Goal: Task Accomplishment & Management: Manage account settings

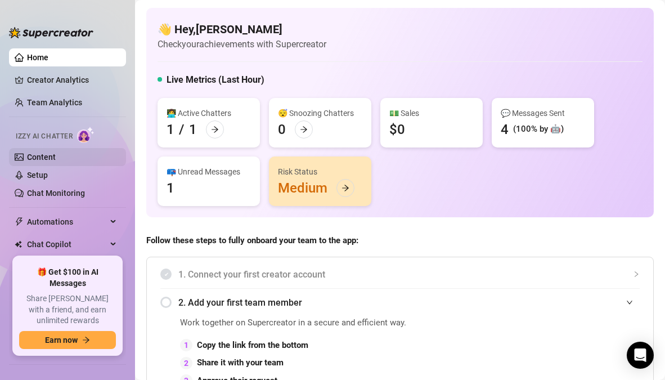
click at [56, 156] on link "Content" at bounding box center [41, 156] width 29 height 9
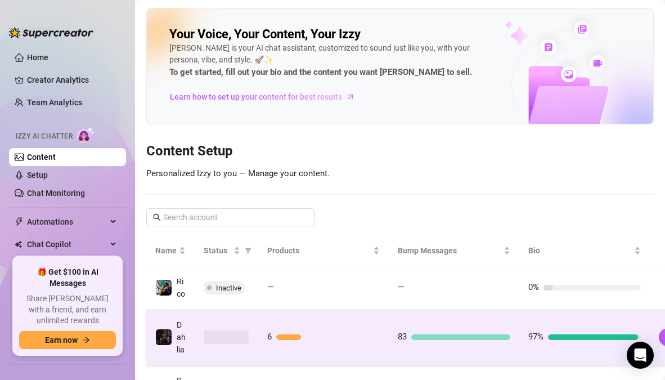
click at [508, 344] on td "83" at bounding box center [454, 337] width 130 height 56
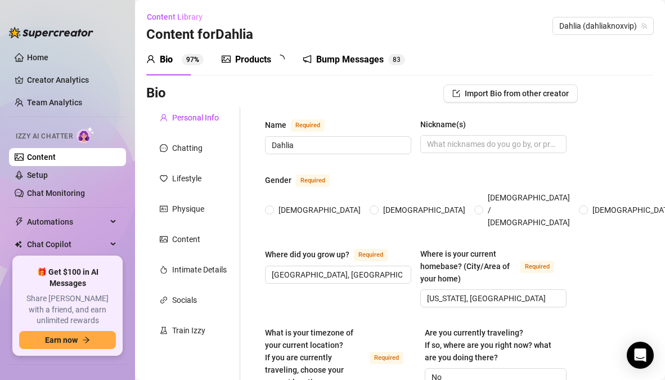
radio input "true"
type input "[DATE]"
click at [272, 60] on div "Products 6" at bounding box center [254, 59] width 65 height 13
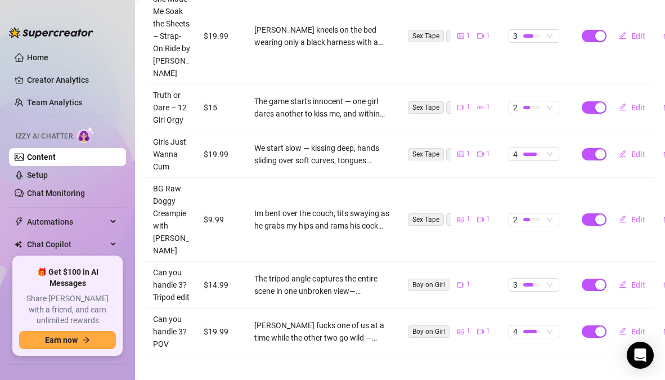
scroll to position [300, 0]
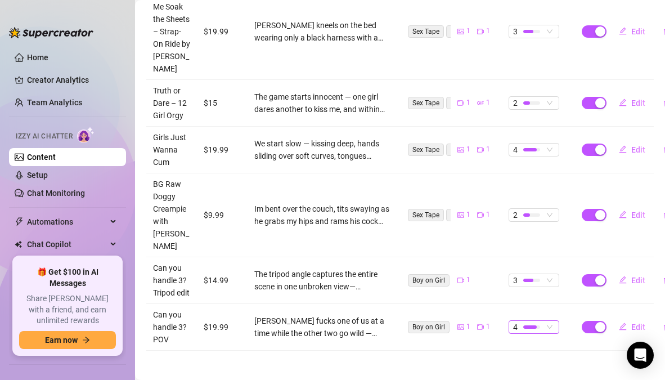
click at [543, 320] on span "4" at bounding box center [534, 326] width 42 height 12
click at [487, 338] on main "Content Library Content for [PERSON_NAME] (dahliaknoxvip) Bio 97% Products 6 Bu…" at bounding box center [400, 42] width 530 height 684
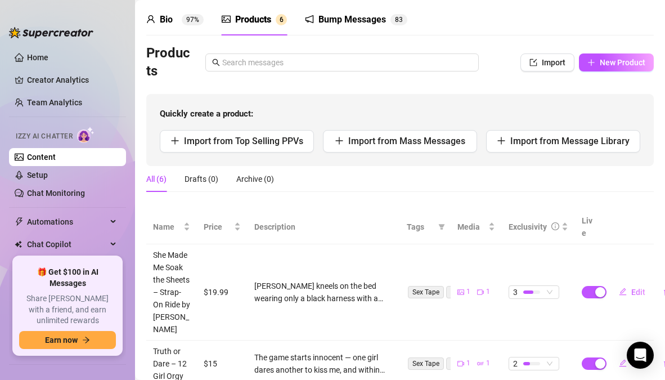
scroll to position [37, 0]
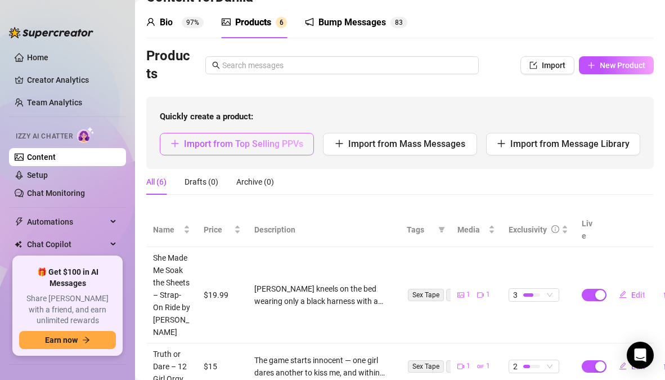
click at [290, 151] on button "Import from Top Selling PPVs" at bounding box center [237, 144] width 154 height 22
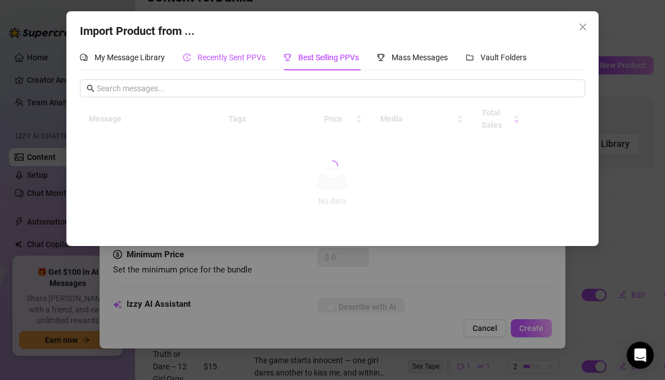
click at [252, 61] on span "Recently Sent PPVs" at bounding box center [231, 57] width 68 height 9
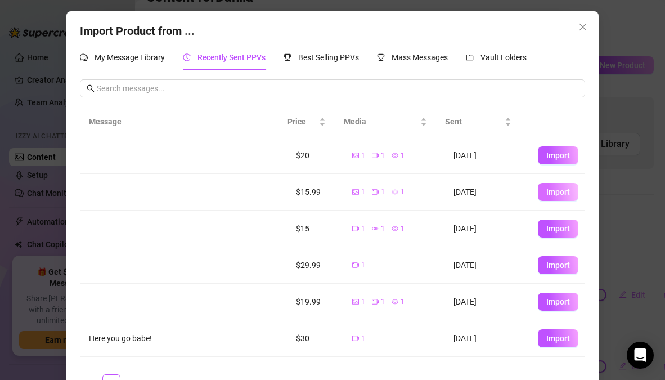
click at [546, 193] on span "Import" at bounding box center [558, 191] width 24 height 9
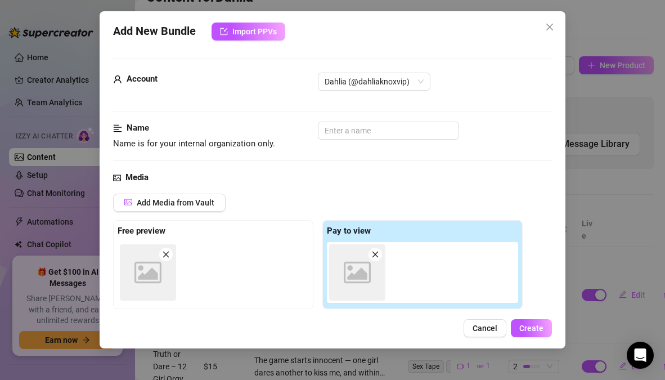
type textarea "Type your message here..."
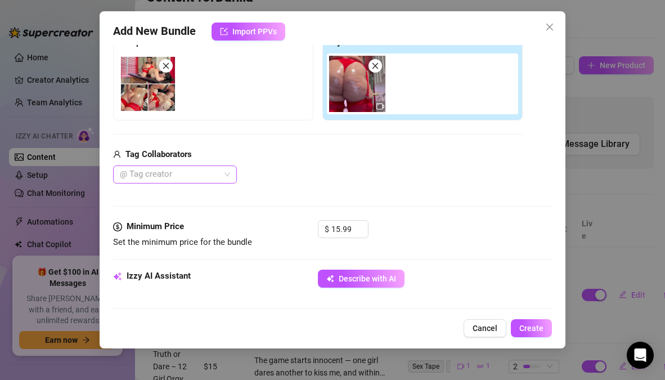
click at [200, 174] on div at bounding box center [168, 174] width 107 height 16
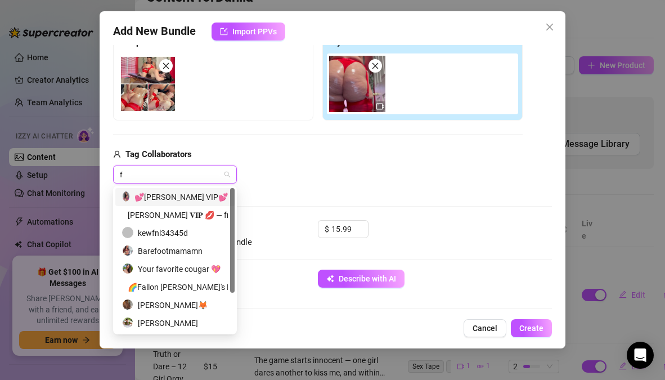
type input "fi"
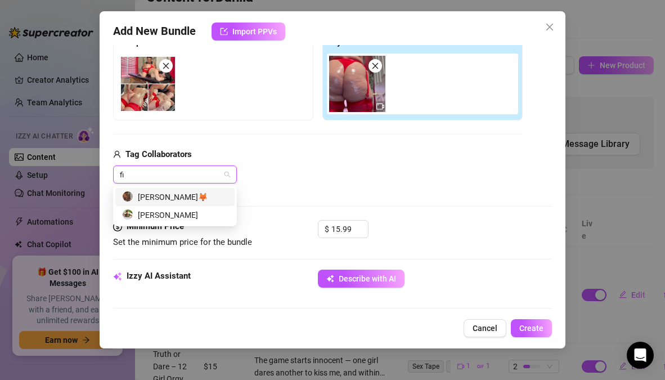
click at [150, 195] on div "[PERSON_NAME]🦊" at bounding box center [175, 197] width 106 height 12
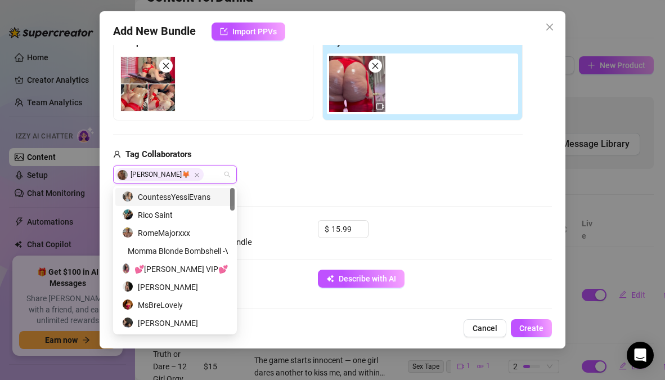
click at [274, 193] on div "Media Add Media from Vault Free preview Pay to view Tag Collaborators [PERSON_N…" at bounding box center [332, 101] width 438 height 237
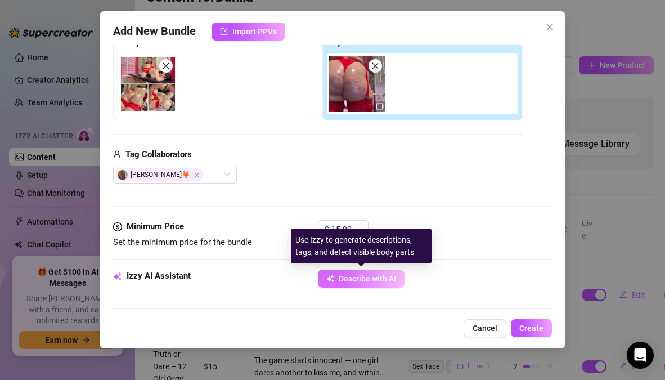
click at [369, 278] on span "Describe with AI" at bounding box center [366, 278] width 57 height 9
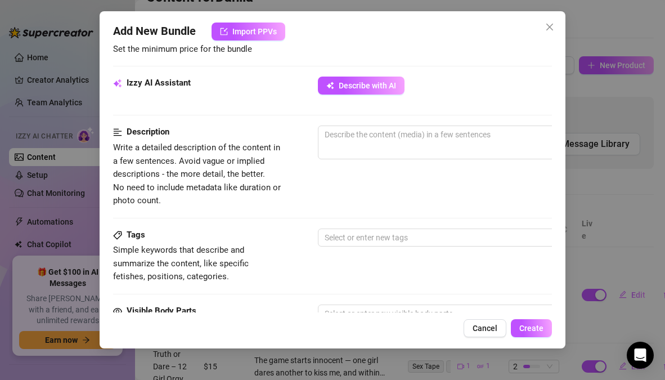
scroll to position [385, 0]
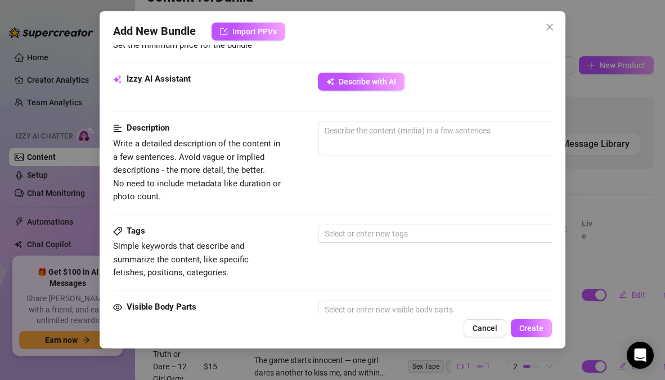
click at [585, 200] on div "Add New Bundle Import PPVs Account Dahlia (@dahliaknoxvip) Name Name is for you…" at bounding box center [332, 190] width 665 height 380
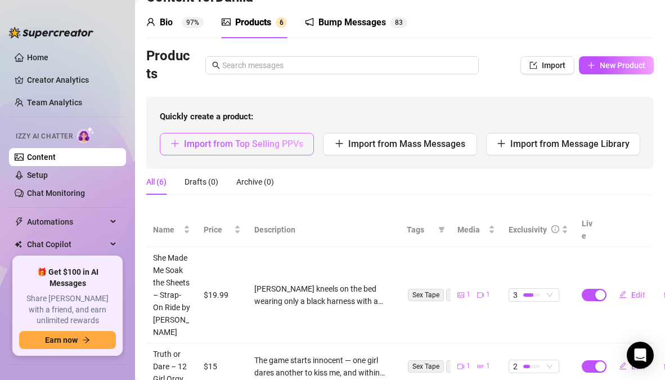
click at [286, 141] on span "Import from Top Selling PPVs" at bounding box center [243, 143] width 119 height 11
type textarea "Type your message here..."
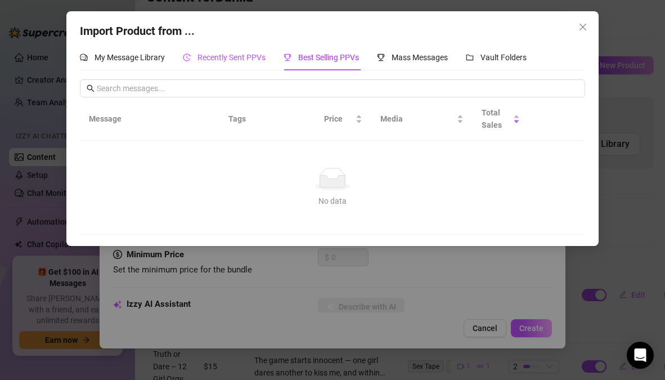
click at [254, 55] on span "Recently Sent PPVs" at bounding box center [231, 57] width 68 height 9
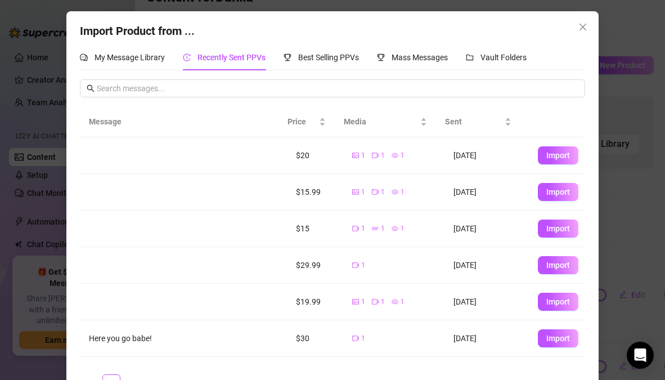
click at [231, 196] on td at bounding box center [183, 192] width 207 height 37
click at [473, 192] on td "[DATE]" at bounding box center [486, 192] width 84 height 37
click at [580, 28] on icon "close" at bounding box center [582, 26] width 9 height 9
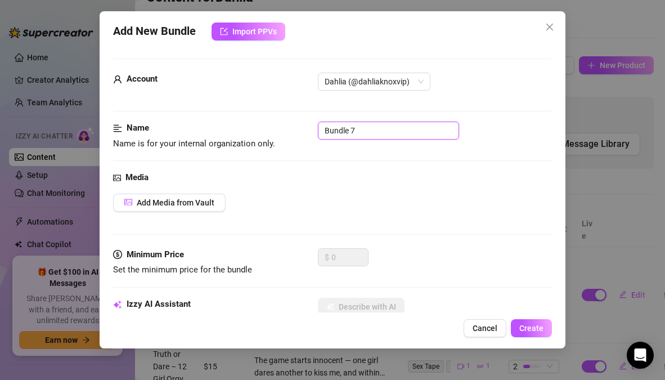
drag, startPoint x: 360, startPoint y: 132, endPoint x: 306, endPoint y: 130, distance: 54.0
click at [306, 130] on div "Name Name is for your internal organization only. Bundle 7" at bounding box center [332, 135] width 438 height 29
type input "Erotic Massage w/ Finny"
click at [403, 216] on div "Media Add Media from Vault" at bounding box center [332, 209] width 438 height 77
click at [491, 329] on span "Cancel" at bounding box center [484, 327] width 25 height 9
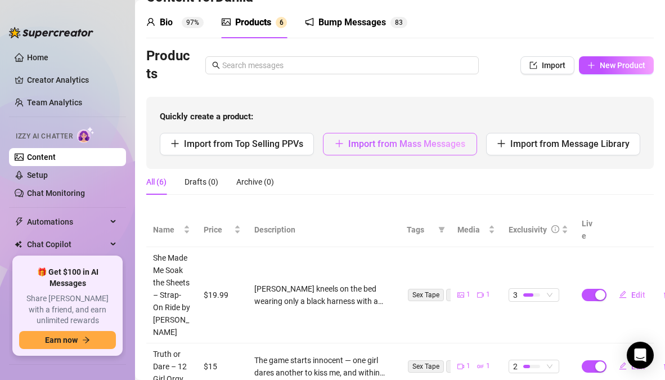
click at [409, 147] on span "Import from Mass Messages" at bounding box center [406, 143] width 117 height 11
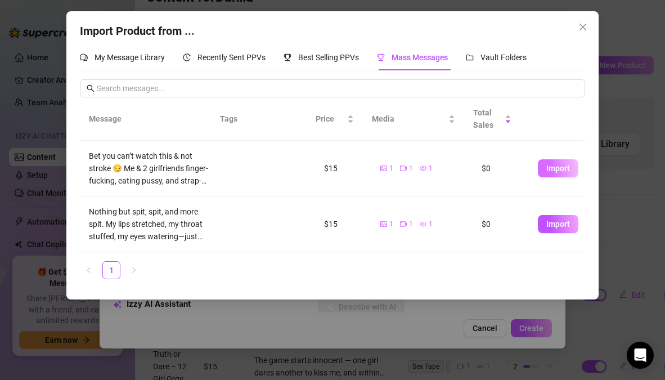
click at [549, 168] on span "Import" at bounding box center [558, 168] width 24 height 9
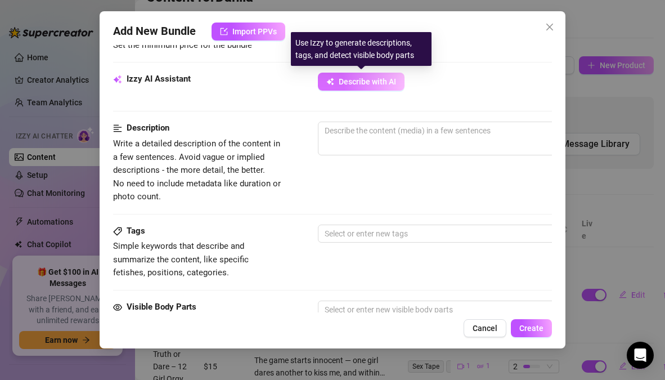
click at [356, 85] on span "Describe with AI" at bounding box center [366, 81] width 57 height 9
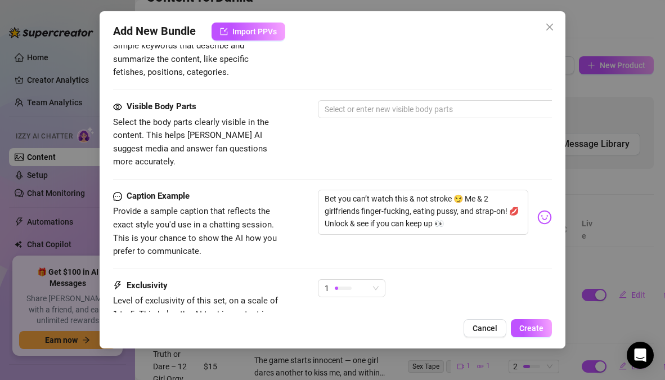
scroll to position [584, 0]
click at [373, 281] on span "1" at bounding box center [351, 289] width 54 height 17
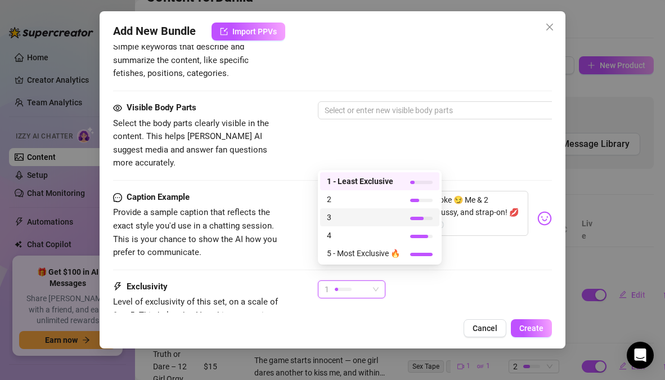
click at [350, 217] on span "3" at bounding box center [363, 217] width 73 height 12
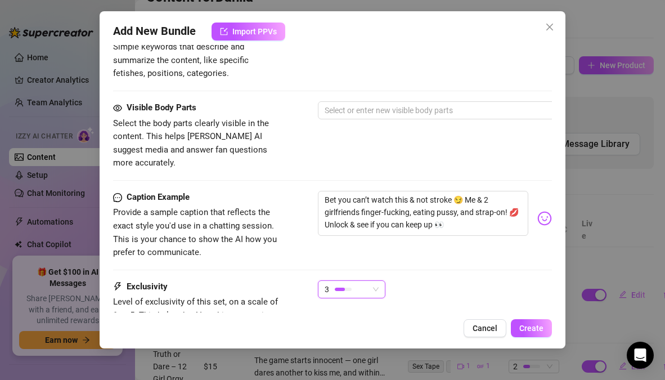
click at [436, 280] on div "3 3" at bounding box center [434, 294] width 233 height 28
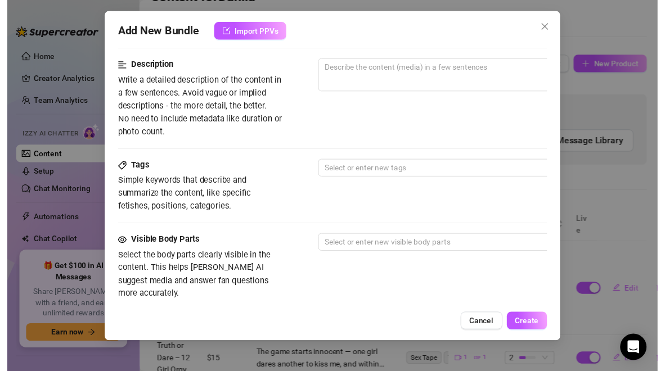
scroll to position [457, 0]
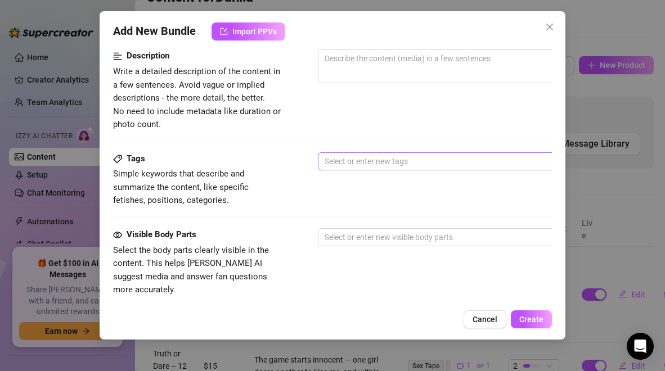
click at [406, 168] on div at bounding box center [508, 161] width 377 height 16
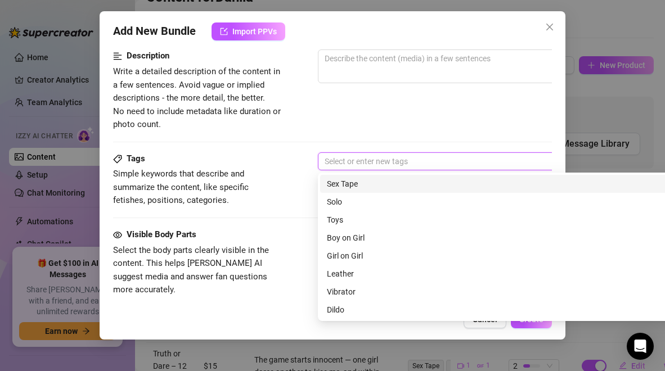
click at [362, 184] on div "Sex Tape" at bounding box center [515, 184] width 376 height 12
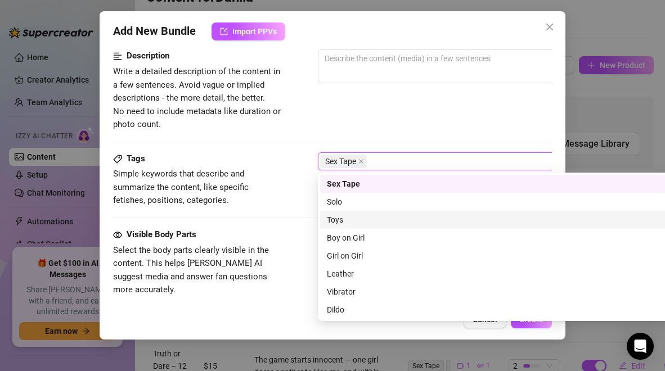
click at [356, 218] on div "Toys" at bounding box center [515, 220] width 376 height 12
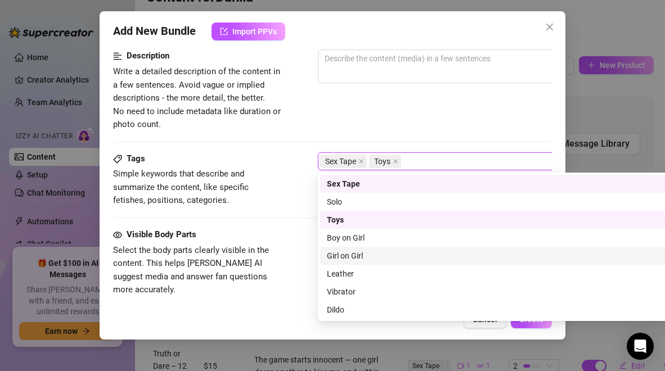
click at [367, 257] on div "Girl on Girl" at bounding box center [515, 256] width 376 height 12
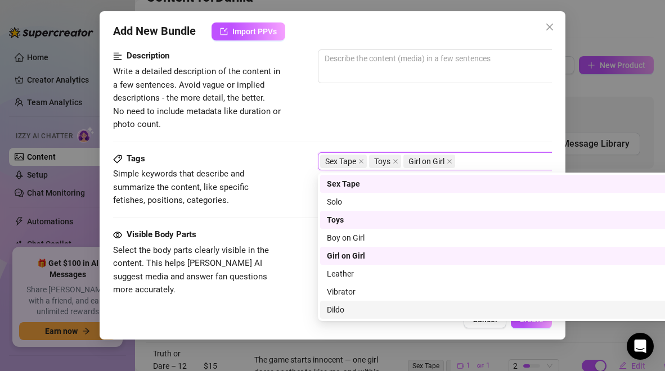
scroll to position [18, 0]
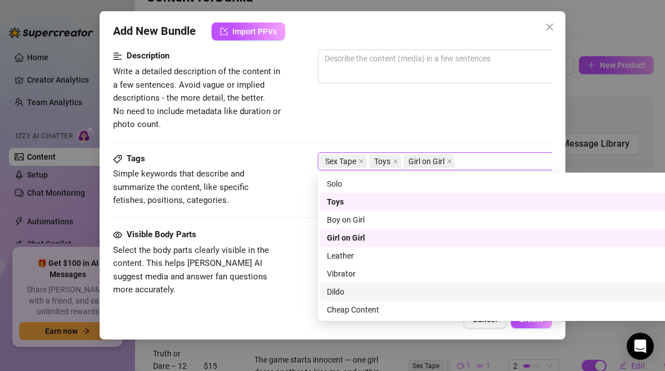
click at [332, 291] on div "Dildo" at bounding box center [515, 292] width 376 height 12
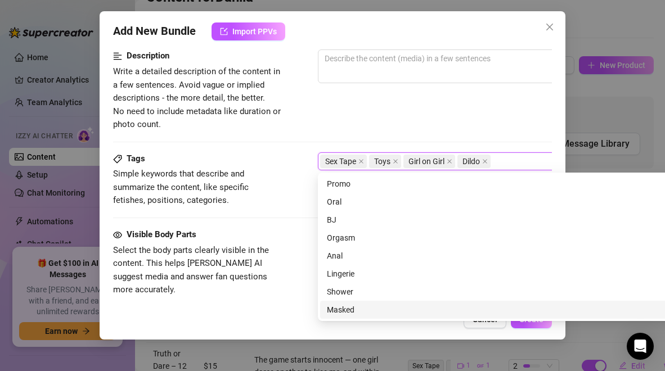
scroll to position [0, 0]
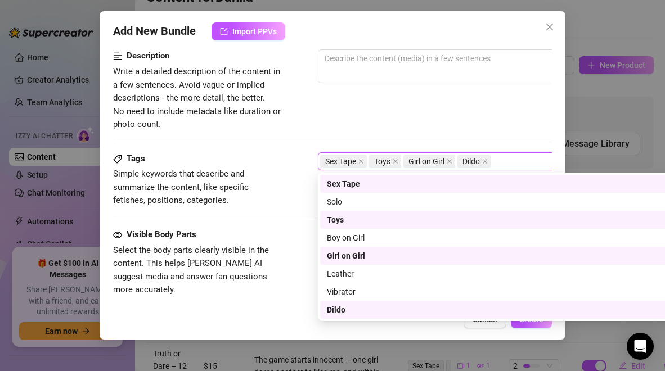
click at [414, 125] on div "Description Write a detailed description of the content in a few sentences. Avo…" at bounding box center [332, 90] width 438 height 82
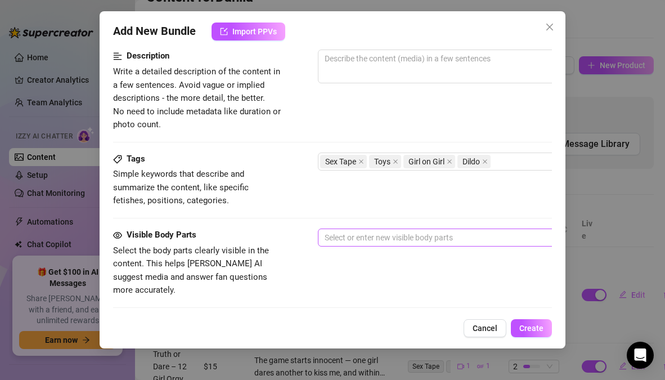
click at [431, 241] on div at bounding box center [508, 237] width 377 height 16
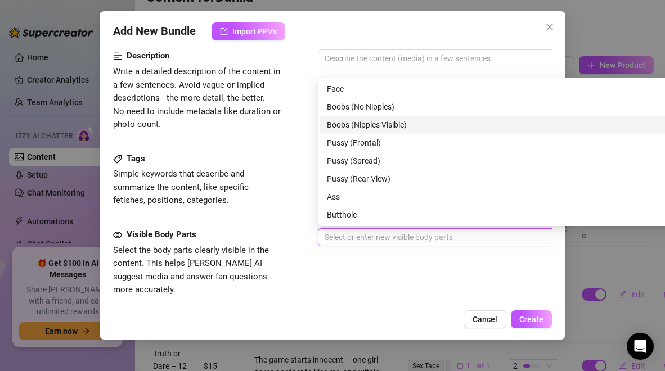
click at [364, 127] on div "Boobs (Nipples Visible)" at bounding box center [515, 125] width 376 height 12
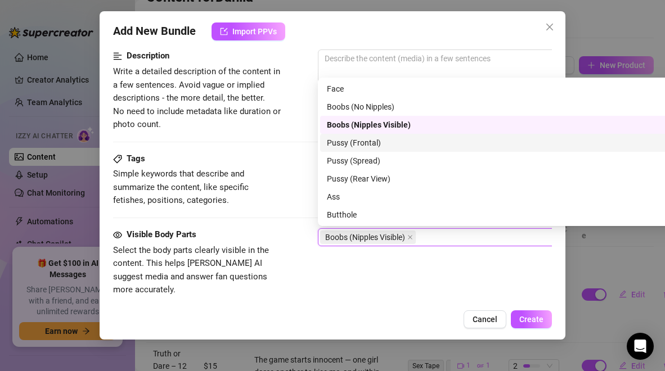
click at [363, 144] on div "Pussy (Frontal)" at bounding box center [515, 143] width 376 height 12
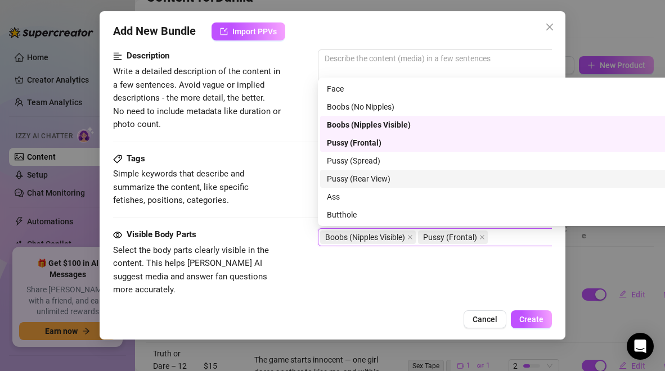
click at [354, 175] on div "Pussy (Rear View)" at bounding box center [515, 179] width 376 height 12
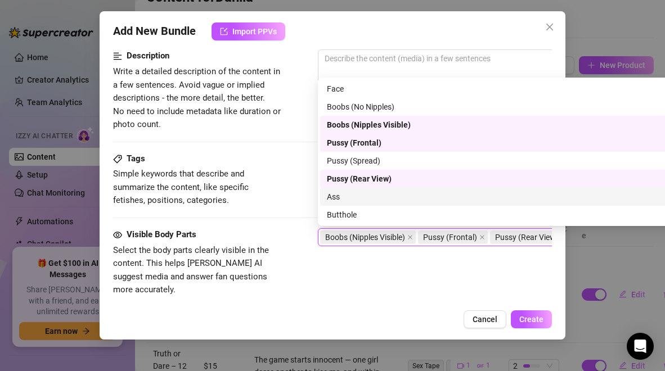
click at [336, 197] on div "Ass" at bounding box center [515, 197] width 376 height 12
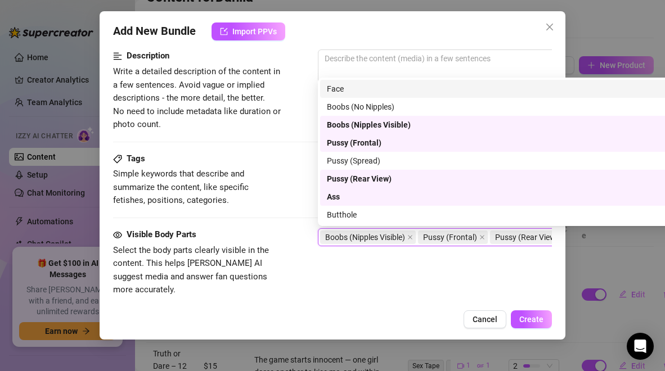
click at [341, 91] on div "Face" at bounding box center [515, 89] width 376 height 12
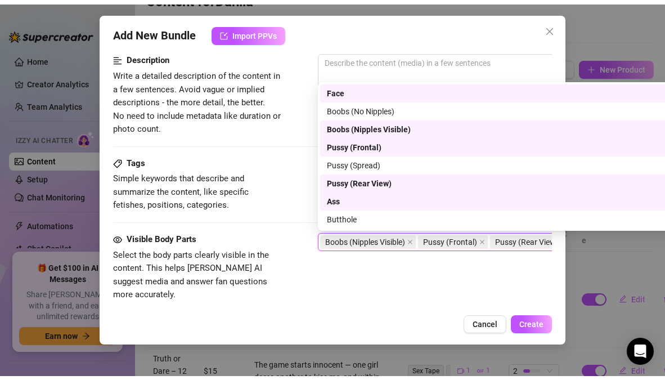
scroll to position [72, 0]
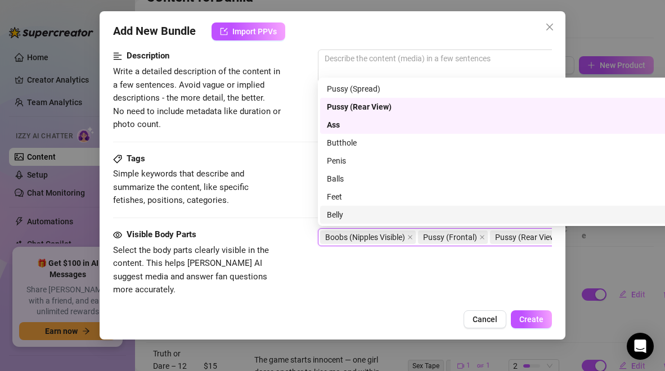
click at [331, 214] on div "Belly" at bounding box center [515, 215] width 376 height 12
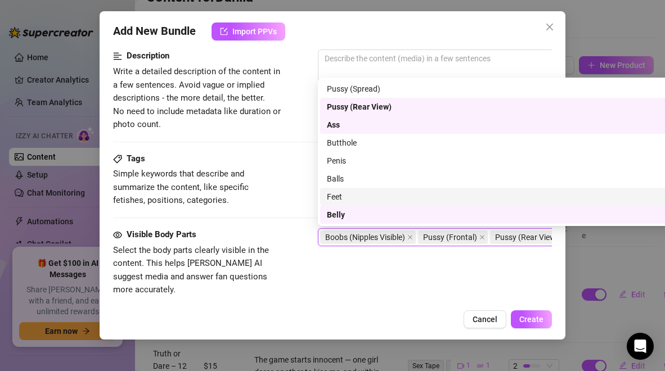
click at [333, 199] on div "Feet" at bounding box center [515, 197] width 376 height 12
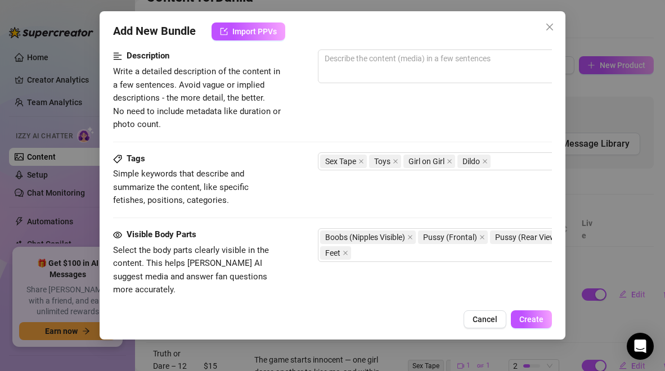
click at [296, 202] on div "Tags Simple keywords that describe and summarize the content, like specific fet…" at bounding box center [332, 179] width 438 height 55
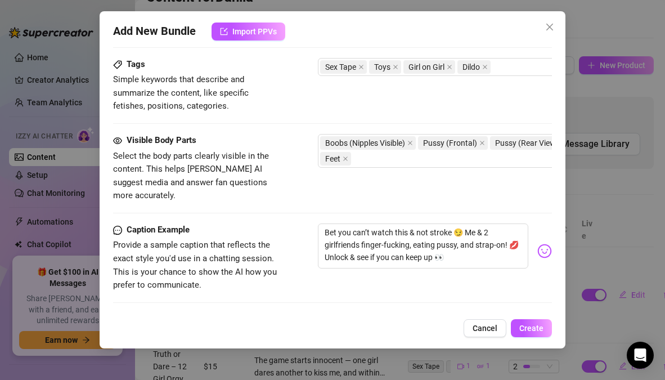
scroll to position [544, 0]
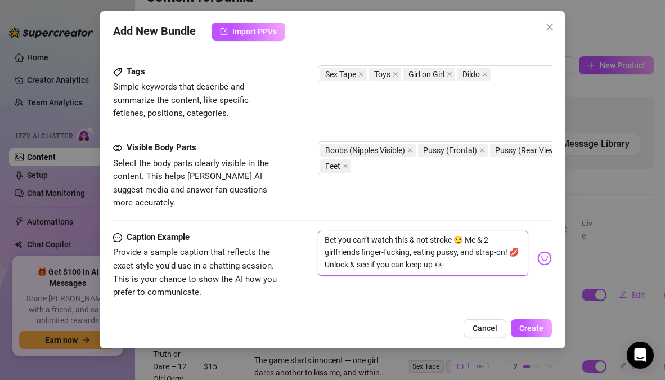
drag, startPoint x: 463, startPoint y: 224, endPoint x: 514, endPoint y: 242, distance: 53.9
click at [514, 242] on textarea "Bet you can’t watch this & not stroke 😏 Me & 2 girlfriends finger-fucking, eati…" at bounding box center [423, 253] width 210 height 45
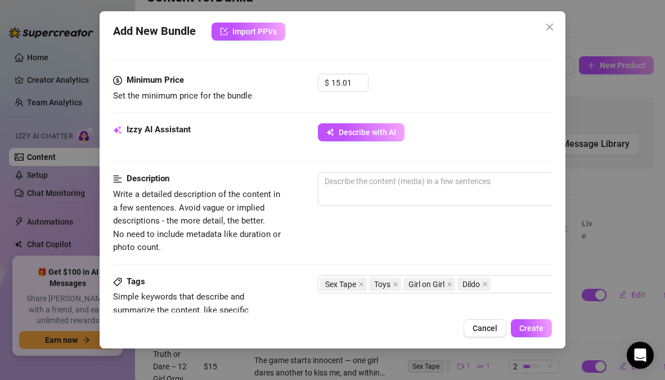
scroll to position [322, 0]
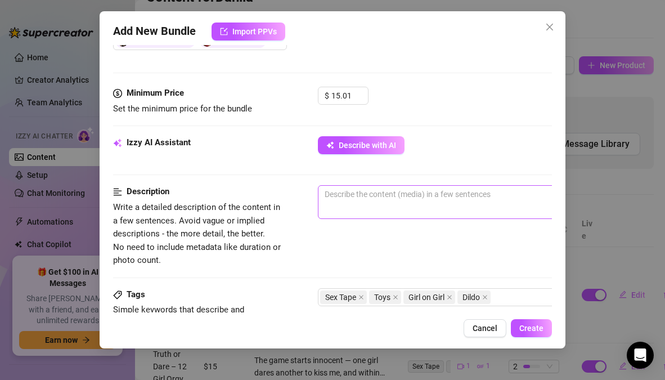
click at [473, 209] on span "0 / 1000" at bounding box center [515, 202] width 394 height 34
click at [394, 192] on textarea at bounding box center [514, 194] width 392 height 17
paste textarea "Me & 2 girlfriends finger-fucking, eating pussy, and strap-on!"
type textarea "Me & 2 girlfriends finger-fucking, eating pussy, and strap-on!"
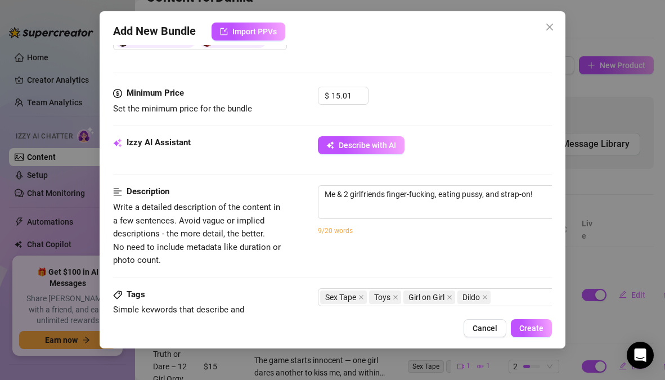
click at [386, 242] on div "Me & 2 girlfriends finger-fucking, eating pussy, and strap-on! 63 / 1000 9/20 w…" at bounding box center [515, 217] width 394 height 64
click at [350, 192] on textarea "Me & 2 girlfriends finger-fucking, eating pussy, and strap-on!" at bounding box center [514, 194] width 392 height 17
type textarea "Me & 2girlfriends finger-fucking, eating pussy, and strap-on!"
type textarea "Me & girlfriends finger-fucking, eating pussy, and strap-on!"
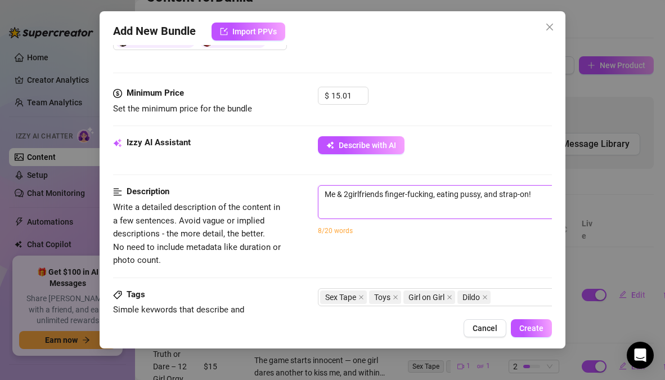
type textarea "Me & girlfriends finger-fucking, eating pussy, and strap-on!"
type textarea "Me & tgirlfriends finger-fucking, eating pussy, and strap-on!"
type textarea "Me & twgirlfriends finger-fucking, eating pussy, and strap-on!"
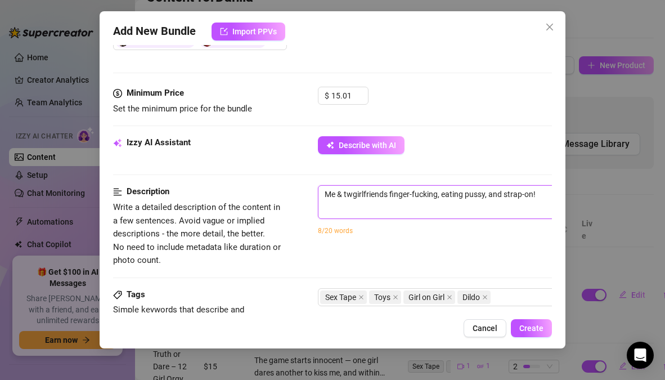
type textarea "Me & twogirlfriends finger-fucking, eating pussy, and strap-on!"
type textarea "Me & two girlfriends finger-fucking, eating pussy, and strap-on!"
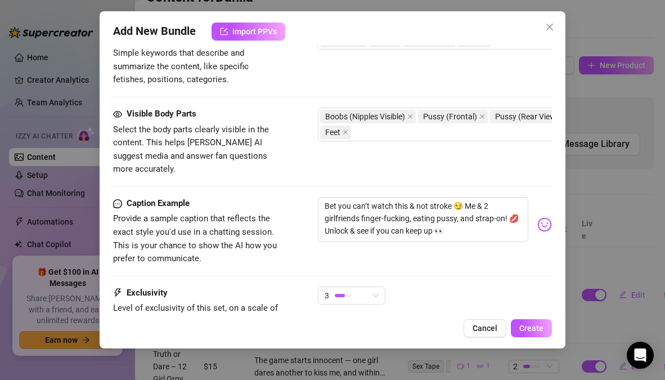
scroll to position [583, 0]
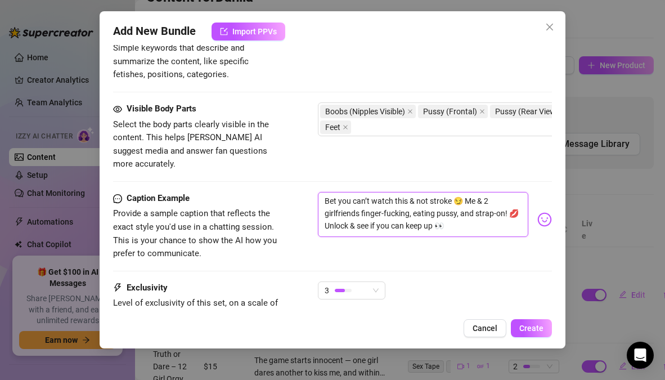
click at [324, 192] on textarea "Bet you can’t watch this & not stroke 😏 Me & 2 girlfriends finger-fucking, eati…" at bounding box center [423, 214] width 210 height 45
type textarea ""Bet you can’t watch this & not stroke 😏 Me & 2 girlfriends finger-fucking, eat…"
type textarea ""GBet you can’t watch this & not stroke 😏 Me & 2 girlfriends finger-fucking, ea…"
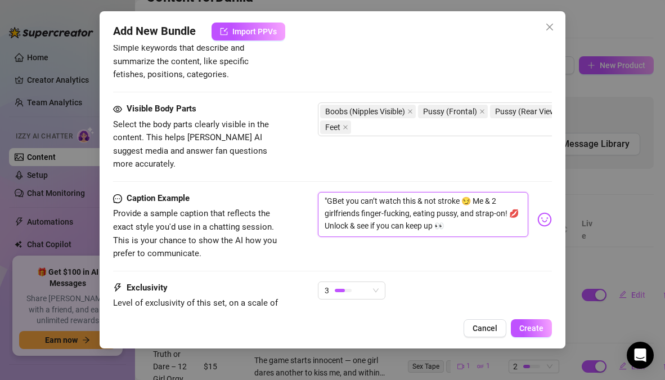
type textarea ""GiBet you can’t watch this & not stroke 😏 Me & 2 girlfriends finger-fucking, e…"
type textarea ""GirBet you can’t watch this & not stroke 😏 Me & 2 girlfriends finger-fucking, …"
type textarea ""GirlBet you can’t watch this & not stroke 😏 Me & 2 girlfriends finger-fucking,…"
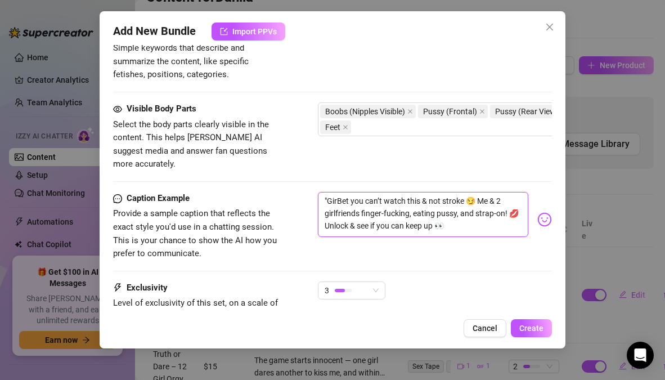
type textarea ""GirlBet you can’t watch this & not stroke 😏 Me & 2 girlfriends finger-fucking,…"
type textarea ""GirlsBet you can’t watch this & not stroke 😏 Me & 2 girlfriends finger-fucking…"
type textarea ""Girls Bet you can’t watch this & not stroke 😏 Me & 2 girlfriends finger-fuckin…"
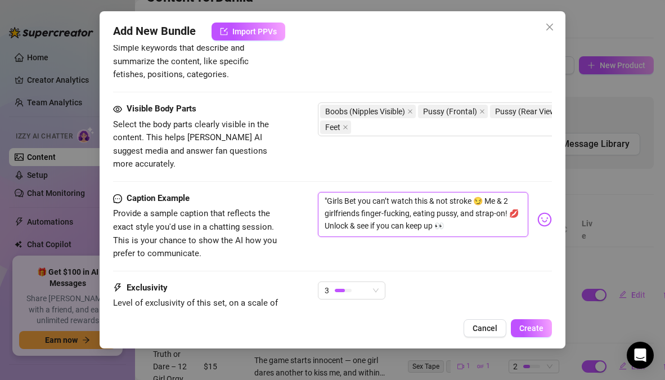
type textarea ""Girls NBet you can’t watch this & not stroke 😏 Me & 2 girlfriends finger-fucki…"
type textarea ""Girls NiBet you can’t watch this & not stroke 😏 Me & 2 girlfriends finger-fuck…"
type textarea ""Girls NigBet you can’t watch this & not stroke 😏 Me & 2 girlfriends finger-fuc…"
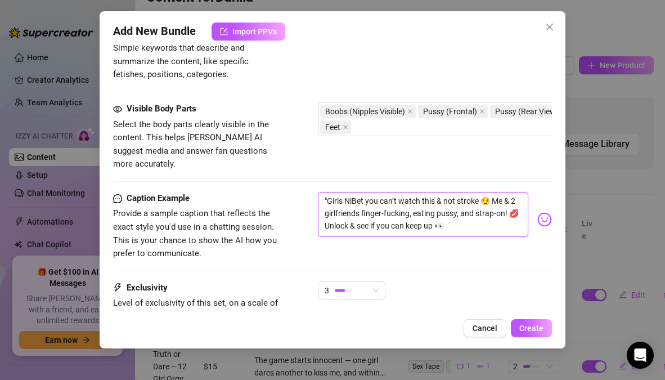
type textarea ""Girls NigBet you can’t watch this & not stroke 😏 Me & 2 girlfriends finger-fuc…"
type textarea ""Girls NighBet you can’t watch this & not stroke 😏 Me & 2 girlfriends finger-fu…"
type textarea ""Girls NightBet you can’t watch this & not stroke 😏 Me & 2 girlfriends finger-f…"
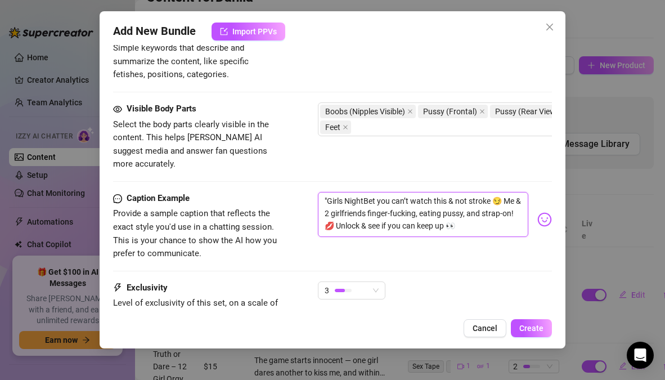
type textarea ""Girls Night Bet you can’t watch this & not stroke 😏 Me & 2 girlfriends finger-…"
type textarea ""Girls Night IBet you can’t watch this & not stroke 😏 Me & 2 girlfriends finger…"
type textarea ""Girls Night InBet you can’t watch this & not stroke 😏 Me & 2 girlfriends finge…"
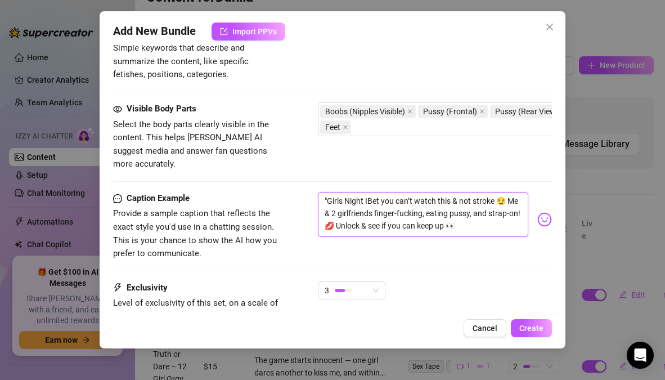
type textarea ""Girls Night InBet you can’t watch this & not stroke 😏 Me & 2 girlfriends finge…"
type textarea ""Girls Night In'Bet you can’t watch this & not stroke 😏 Me & 2 girlfriends fing…"
type textarea ""Girls Night InBet you can’t watch this & not stroke 😏 Me & 2 girlfriends finge…"
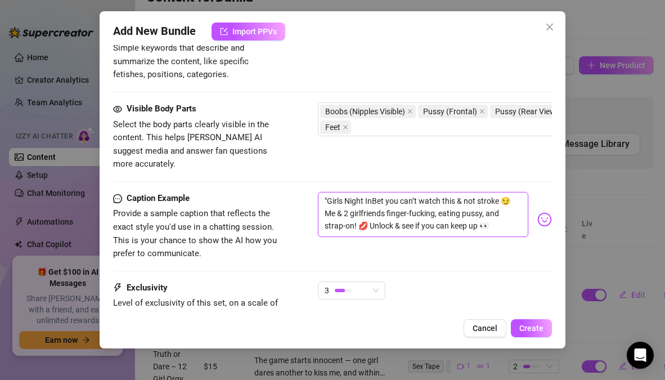
type textarea ""Girls Night In"Bet you can’t watch this & not stroke 😏 Me & 2 girlfriends fing…"
type textarea ""Girls Night In" Bet you can’t watch this & not stroke 😏 Me & 2 girlfriends fin…"
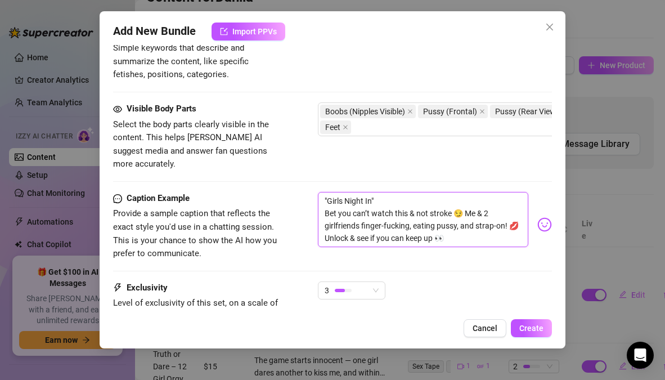
type textarea ""Girls Night In" Bet you can’t watch this & not stroke 😏 Me & 2 girlfriends fin…"
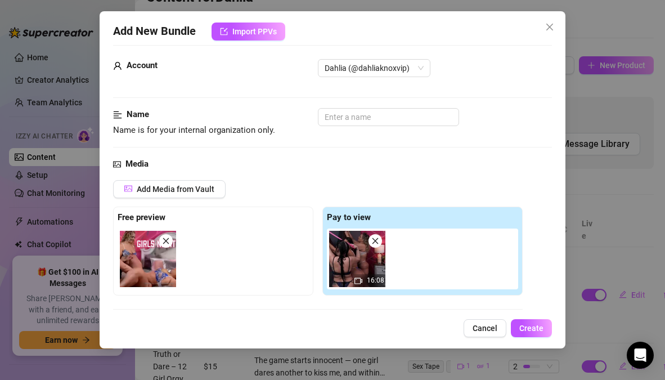
scroll to position [28, 0]
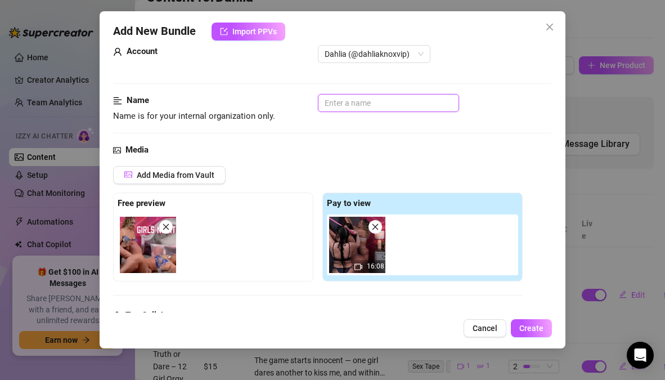
click at [390, 104] on input "text" at bounding box center [388, 103] width 141 height 18
type input "Girls Night In GGG"
click at [477, 137] on div "Name Name is for your internal organization only. Girls Night In GGG" at bounding box center [332, 118] width 438 height 49
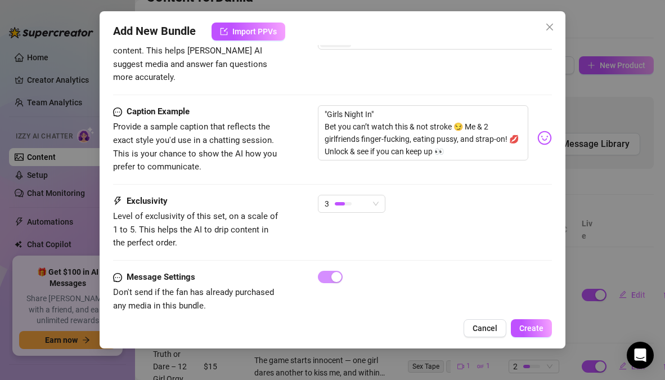
scroll to position [686, 0]
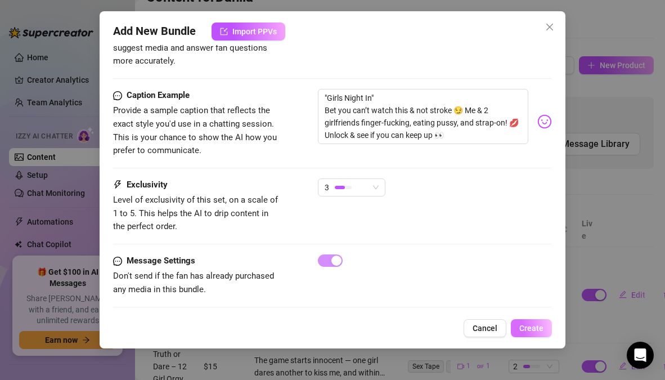
click at [538, 330] on span "Create" at bounding box center [531, 327] width 24 height 9
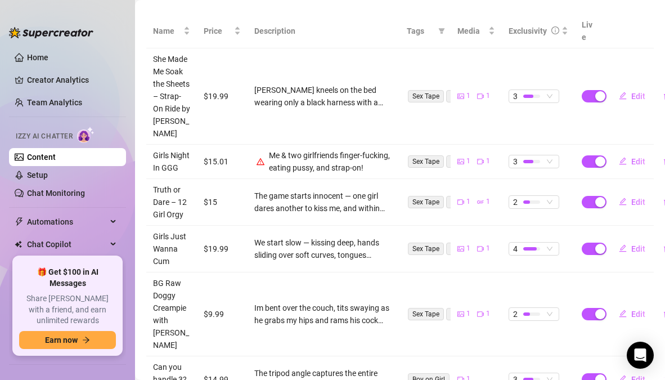
scroll to position [236, 0]
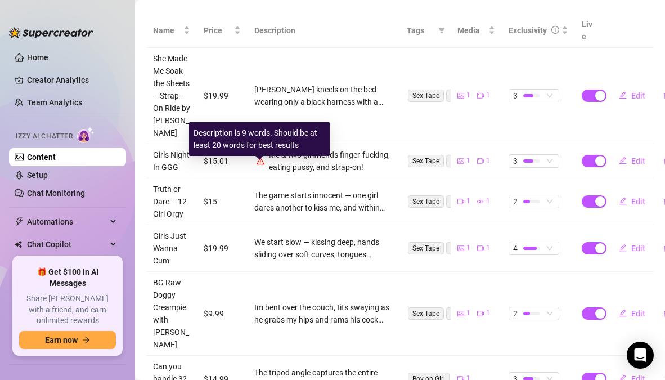
click at [258, 165] on icon "warning" at bounding box center [260, 161] width 8 height 8
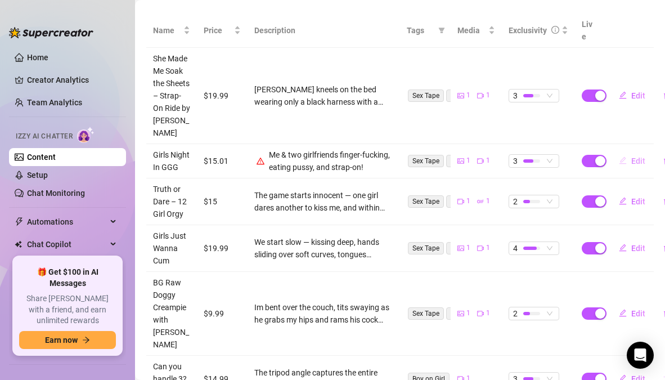
click at [634, 165] on span "Edit" at bounding box center [638, 160] width 14 height 9
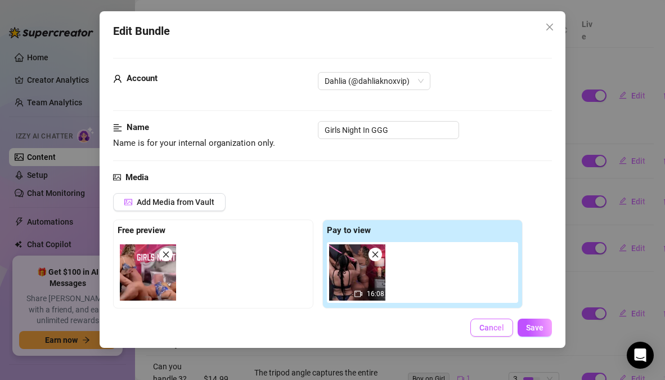
click at [478, 330] on button "Cancel" at bounding box center [491, 327] width 43 height 18
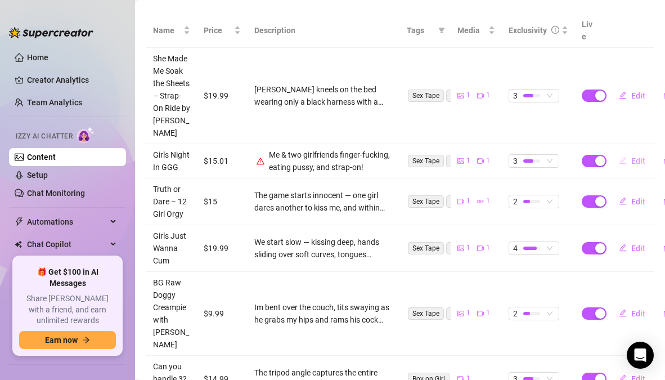
click at [631, 165] on span "Edit" at bounding box center [638, 160] width 14 height 9
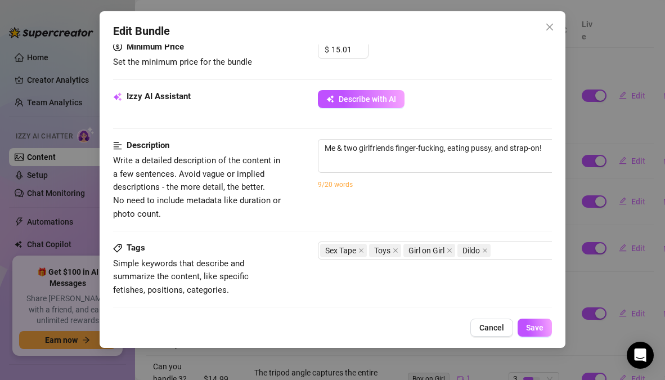
scroll to position [365, 0]
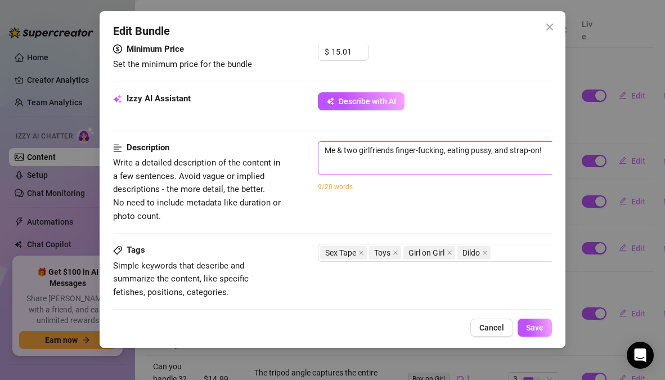
click at [462, 155] on textarea "Me & two girlfriends finger-fucking, eating pussy, and strap-on!" at bounding box center [514, 150] width 392 height 17
paste textarea "🔥 GIRLS NIGHT IN 🔥 Three pussies wide open. Fingers, tongues, toys everywhere. …"
type textarea "🔥 GIRLS NIGHT IN 🔥 Three pussies wide open. Fingers, tongues, toys everywhere. …"
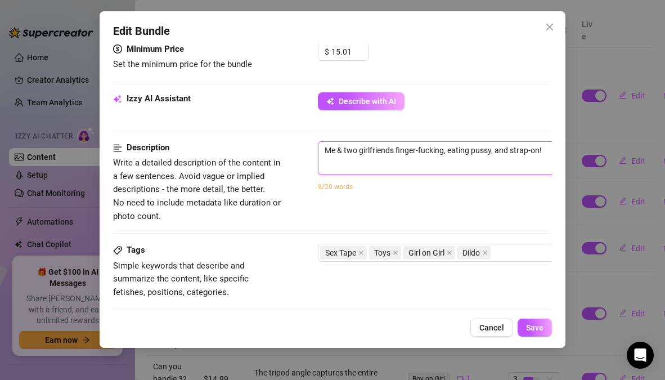
type textarea "🔥 GIRLS NIGHT IN 🔥 Three pussies wide open. Fingers, tongues, toys everywhere. …"
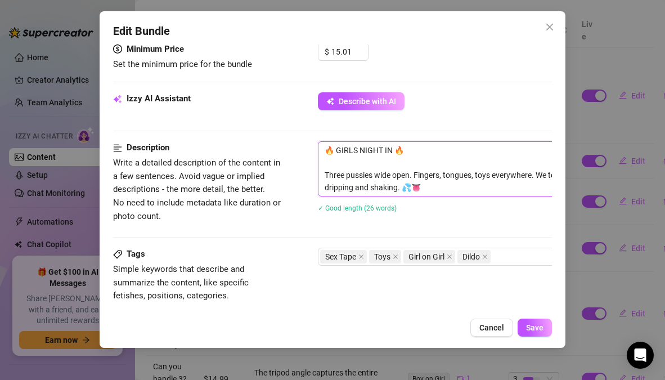
scroll to position [0, 0]
click at [322, 174] on textarea "🔥 GIRLS NIGHT IN 🔥 Three pussies wide open. Fingers, tongues, toys everywhere. …" at bounding box center [514, 169] width 392 height 54
type textarea "🔥 GIRLS NIGHT IN 🔥 Three pussies wide open. Fingers, tongues, toys everywhere. …"
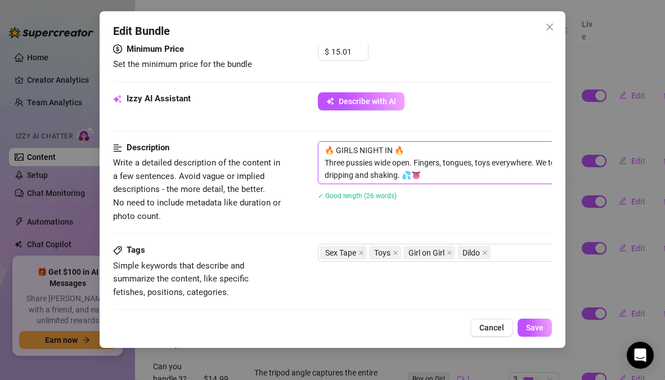
drag, startPoint x: 409, startPoint y: 148, endPoint x: 272, endPoint y: 145, distance: 136.7
click at [272, 145] on div "Description Write a detailed description of the content in a few sentences. Avo…" at bounding box center [332, 182] width 438 height 82
type textarea "Three pussies wide open. Fingers, tongues, toys everywhere. We took turns fucki…"
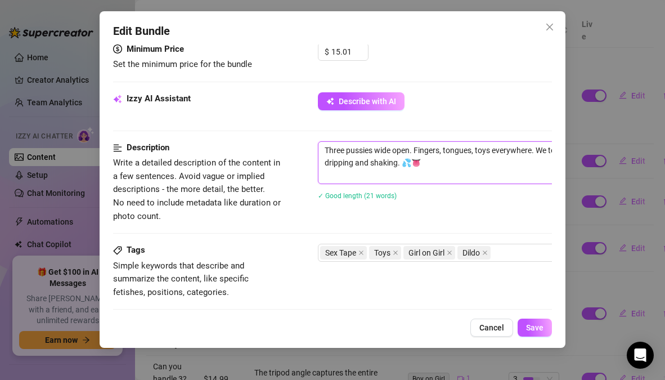
click at [326, 161] on textarea "Three pussies wide open. Fingers, tongues, toys everywhere. We took turns fucki…" at bounding box center [514, 163] width 392 height 42
type textarea "Three pussies wide open. Fingers, tongues, toys everywhere. We took turns fucki…"
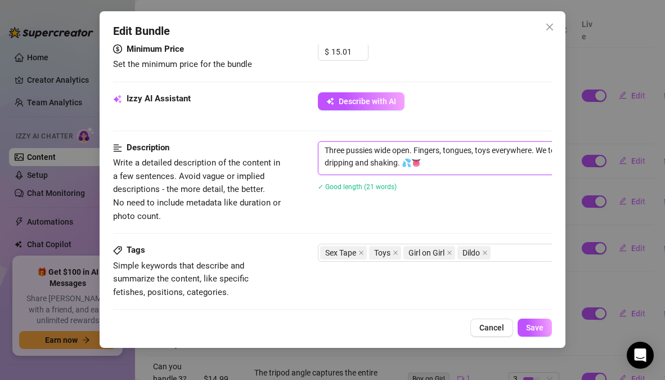
click at [427, 162] on textarea "Three pussies wide open. Fingers, tongues, toys everywhere. We took turns fucki…" at bounding box center [514, 156] width 392 height 29
type textarea "Three pussies wide open. Fingers, tongues, toys everywhere. We took turns fucki…"
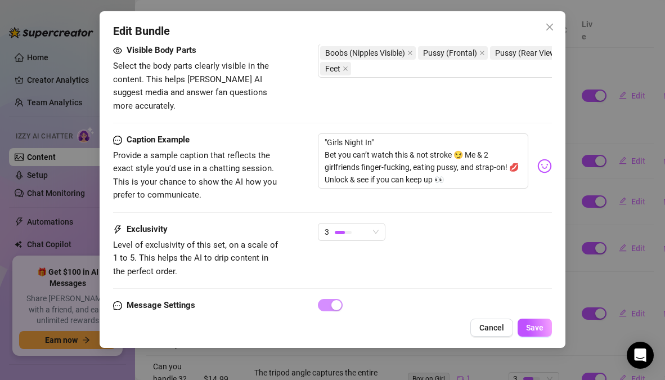
scroll to position [637, 0]
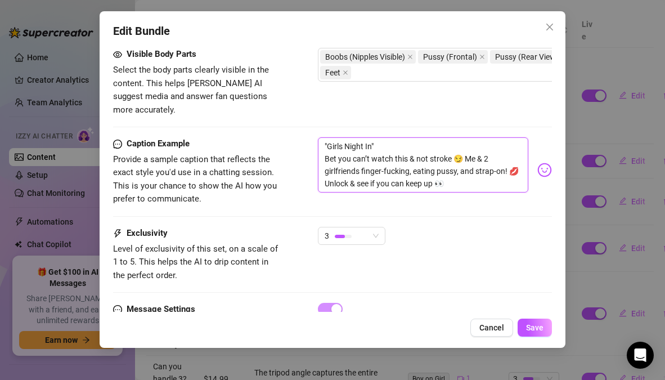
click at [410, 153] on textarea ""Girls Night In" Bet you can’t watch this & not stroke 😏 Me & 2 girlfriends fin…" at bounding box center [423, 164] width 210 height 55
type textarea ""Girls Night In""
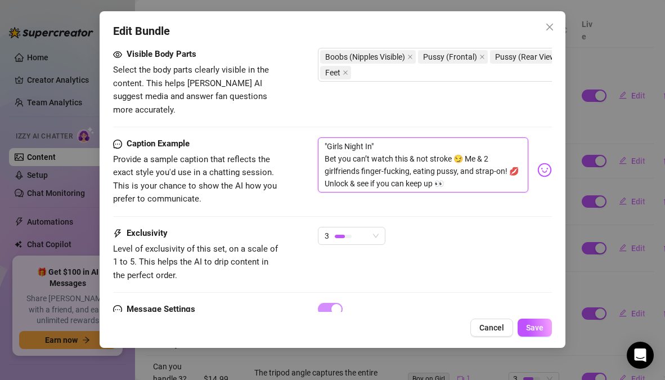
type textarea ""Girls Night In""
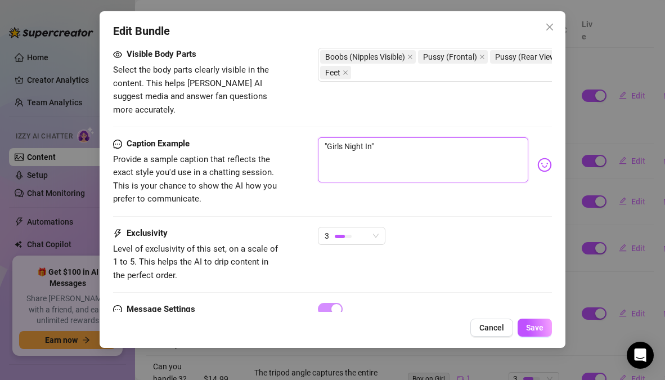
type textarea ""Girls Night In""
type textarea ""Girls Night In"
type textarea ""Girls Night I"
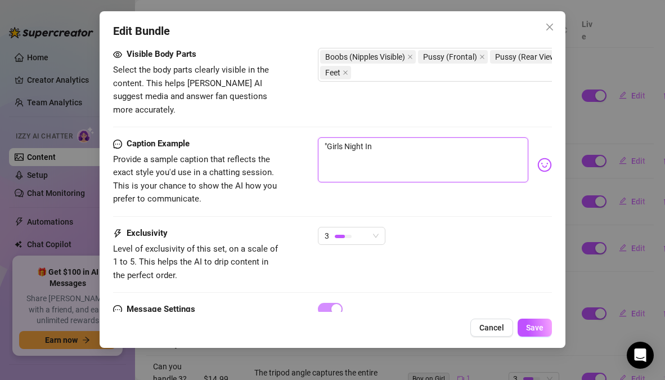
type textarea ""Girls Night I"
type textarea ""Girls Night"
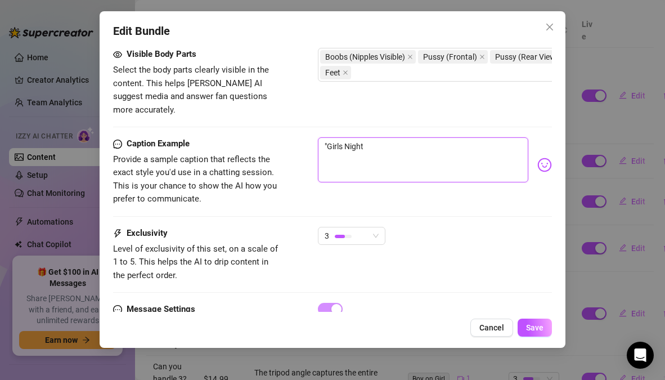
type textarea ""Girls Nigh"
type textarea ""Girls Nig"
type textarea ""Girls Ni"
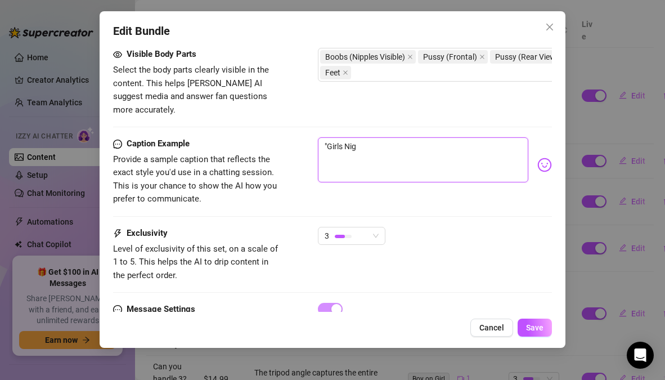
type textarea ""Girls Ni"
type textarea ""Girls N"
type textarea ""Girls"
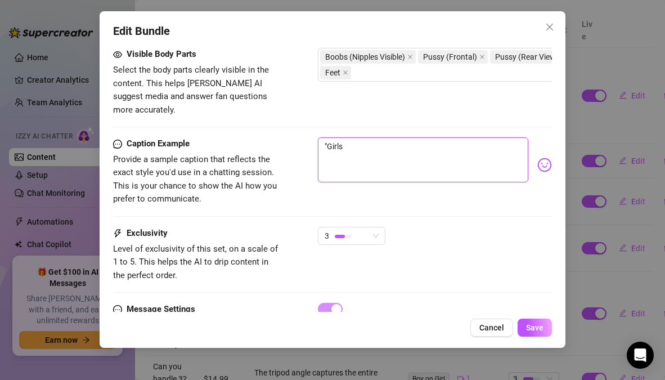
type textarea ""Girls"
type textarea ""Girl"
type textarea ""Gir"
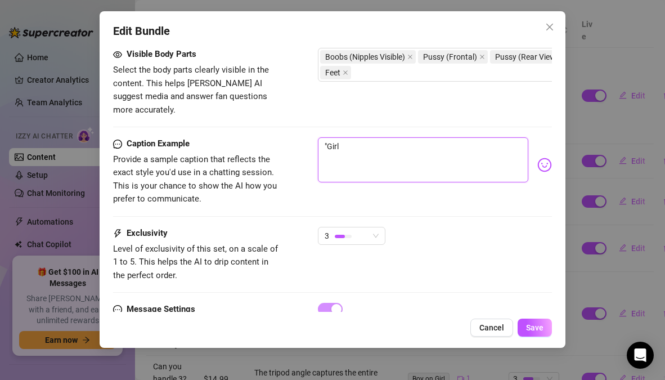
type textarea ""Gir"
type textarea ""Gi"
type textarea ""G"
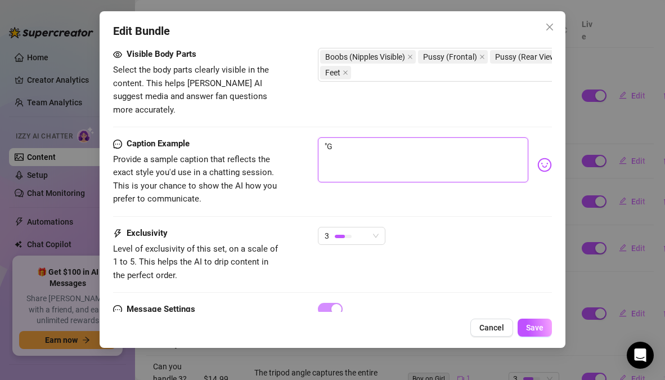
type textarea """
type textarea "Type your message here..."
paste textarea "🔥 GIRLS NIGHT IN 🔥 Three pussies wide open. Fingers, tongues, toys everywhere. …"
type textarea "🔥 GIRLS NIGHT IN 🔥 Three pussies wide open. Fingers, tongues, toys everywhere. …"
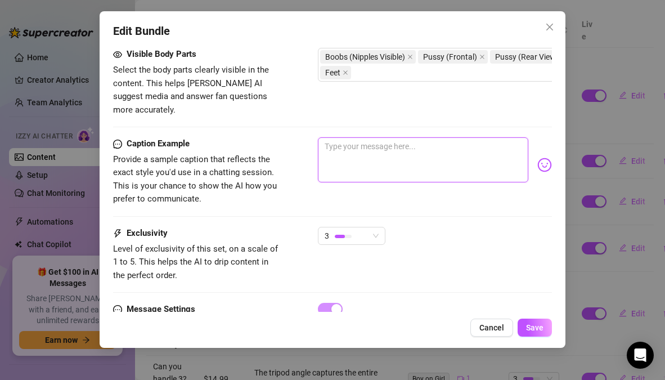
type textarea "🔥 GIRLS NIGHT IN 🔥 Three pussies wide open. Fingers, tongues, toys everywhere. …"
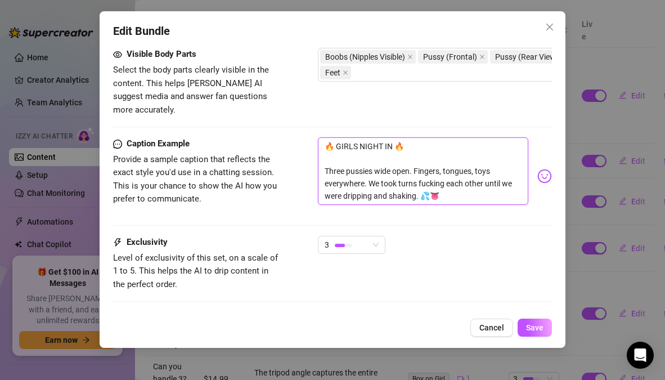
scroll to position [0, 0]
click at [348, 147] on textarea "🔥 GIRLS NIGHT IN 🔥 Three pussies wide open. Fingers, tongues, toys everywhere. …" at bounding box center [423, 170] width 210 height 67
type textarea "🔥 GIRLS NIGHT IN 🔥 Three pussies wide open. Fingers, tongues, toys everywhere. …"
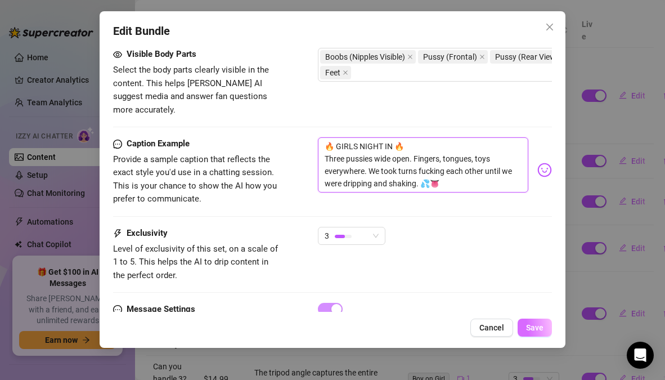
type textarea "🔥 GIRLS NIGHT IN 🔥 Three pussies wide open. Fingers, tongues, toys everywhere. …"
click at [539, 331] on span "Save" at bounding box center [534, 327] width 17 height 9
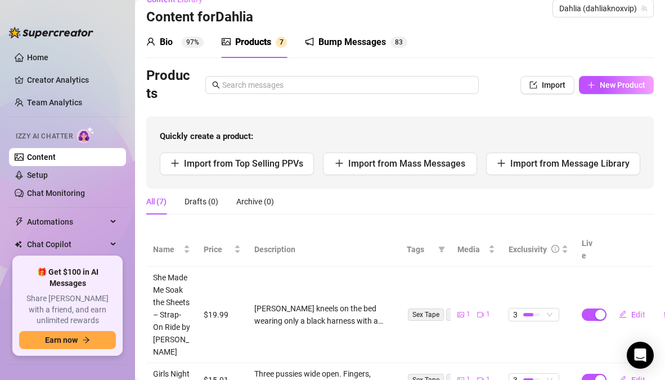
scroll to position [7, 0]
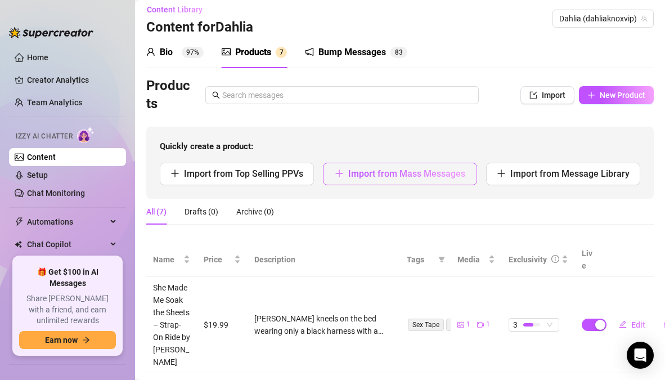
click at [411, 177] on span "Import from Mass Messages" at bounding box center [406, 173] width 117 height 11
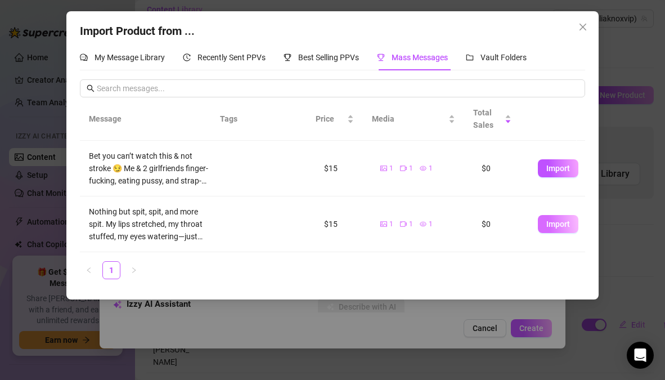
click at [549, 229] on button "Import" at bounding box center [558, 224] width 40 height 18
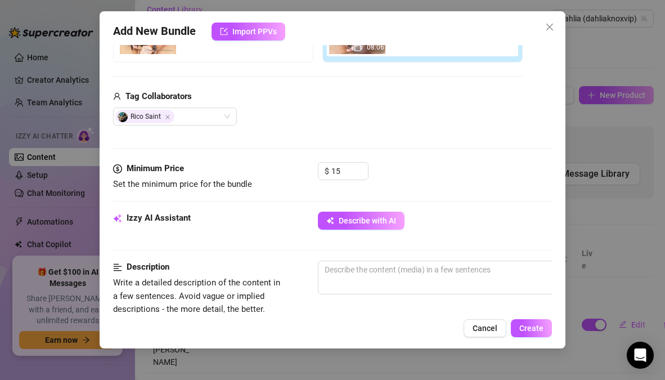
scroll to position [258, 0]
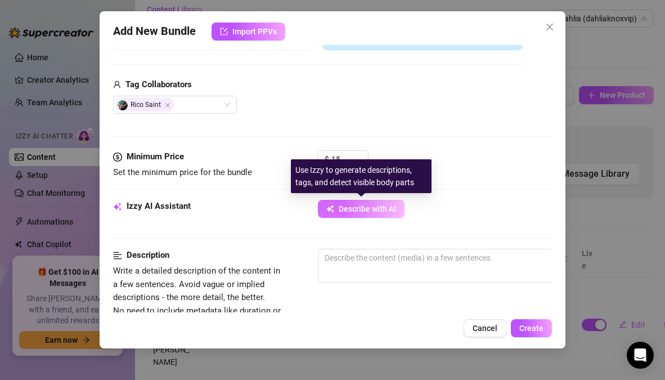
click at [365, 213] on span "Describe with AI" at bounding box center [366, 208] width 57 height 9
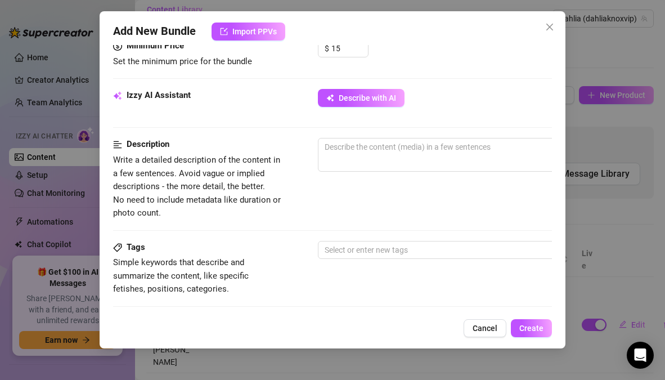
scroll to position [368, 0]
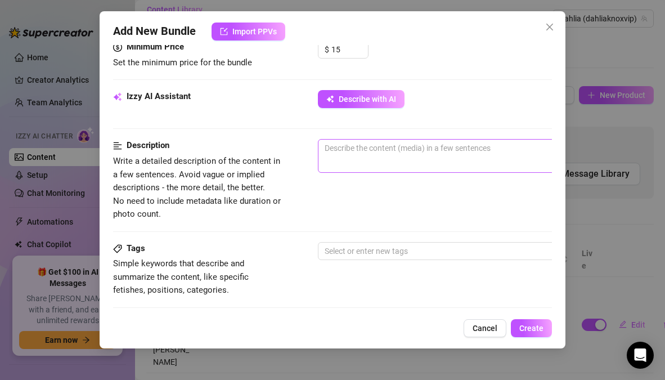
click at [464, 160] on span "0 / 1000" at bounding box center [515, 156] width 394 height 34
click at [445, 155] on textarea at bounding box center [514, 147] width 392 height 17
type textarea "P"
type textarea "PO"
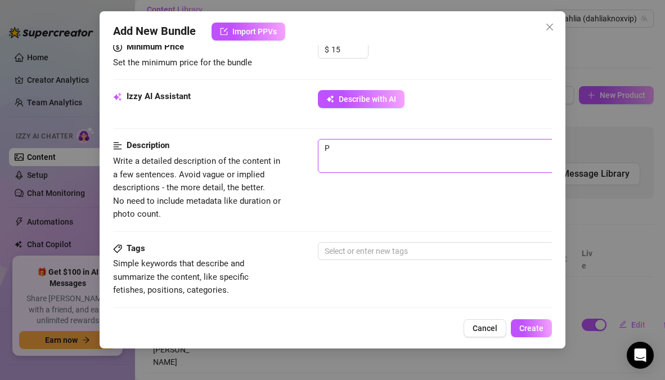
type textarea "PO"
type textarea "POV"
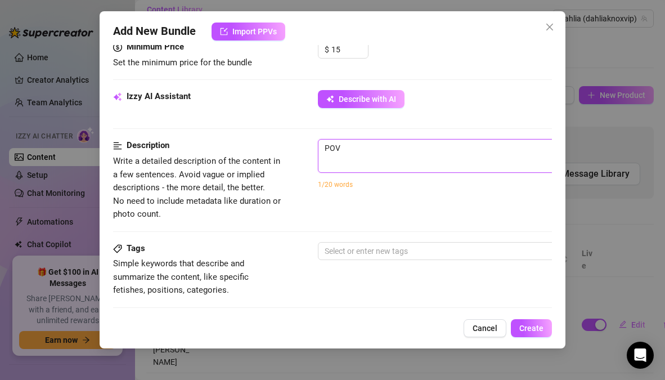
type textarea "POV b"
type textarea "POV bl"
type textarea "POV blo"
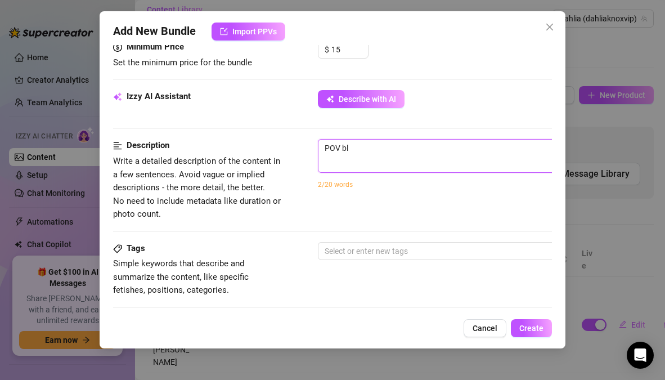
type textarea "POV blo"
type textarea "POV blow"
type textarea "POV blowj"
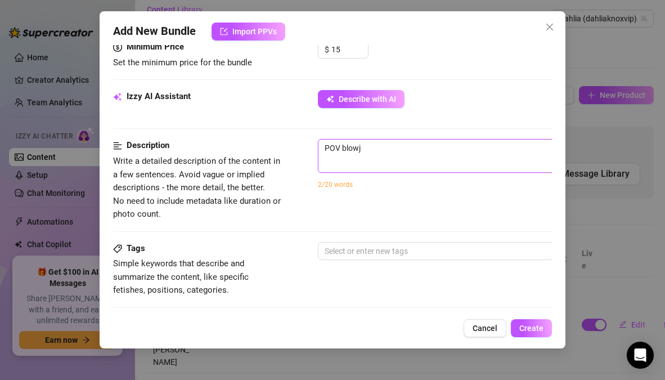
type textarea "POV blowjo"
type textarea "POV blowjob"
type textarea "POV blowjob."
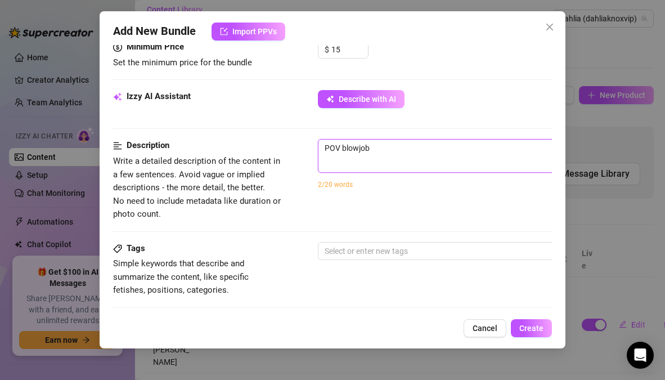
type textarea "POV blowjob."
type textarea "POV blowjob. L"
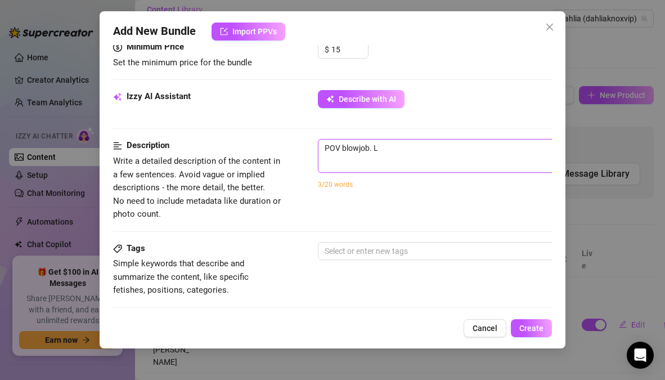
type textarea "POV blowjob. Lo"
type textarea "POV blowjob. Lot"
type textarea "POV blowjob. Lots"
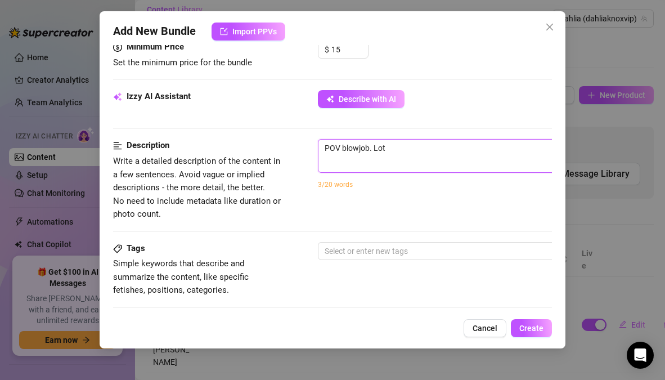
type textarea "POV blowjob. Lots"
type textarea "POV blowjob. Lots o"
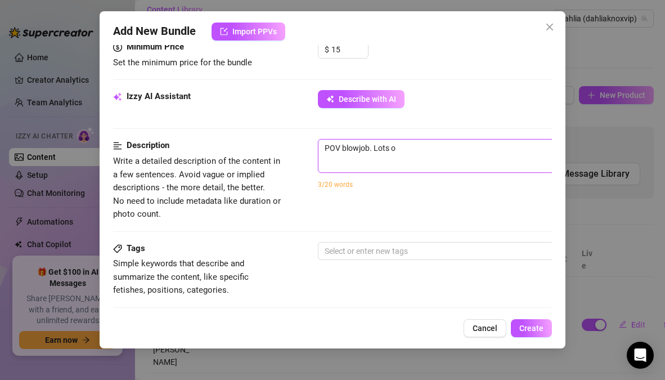
type textarea "POV blowjob. Lots of"
type textarea "POV blowjob. Lots of d"
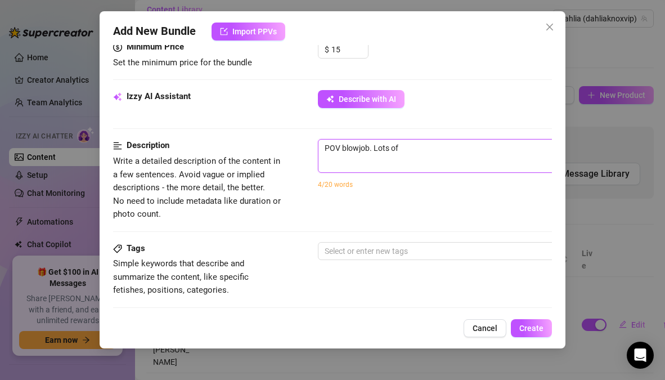
type textarea "POV blowjob. Lots of d"
type textarea "POV blowjob. Lots of dr"
type textarea "POV blowjob. Lots of dro"
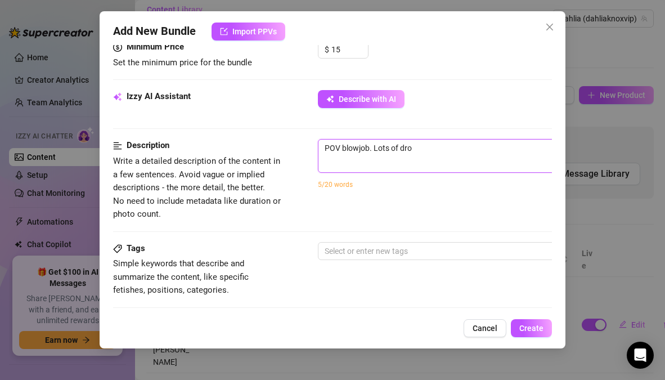
type textarea "POV blowjob. Lots of droo"
type textarea "POV blowjob. Lots of drool"
type textarea "POV blowjob. Lots of drool."
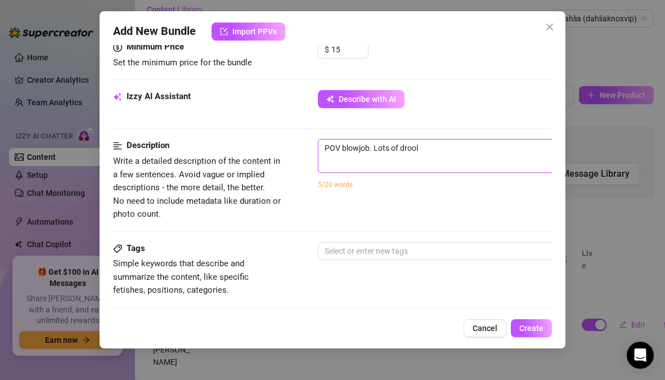
type textarea "POV blowjob. Lots of drool."
type textarea "POV blowjob. Lots of drool. I"
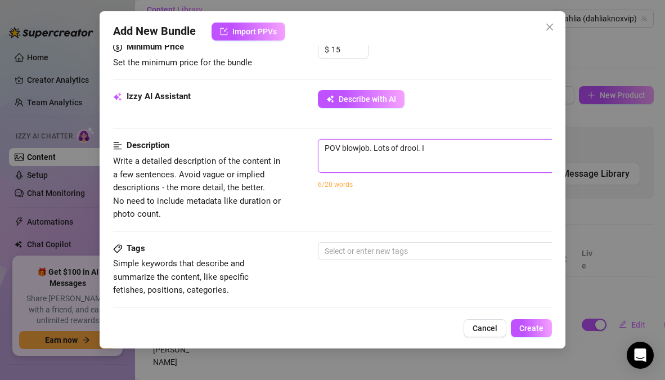
type textarea "POV blowjob. Lots of drool. Im"
type textarea "POV blowjob. Lots of drool. Im w"
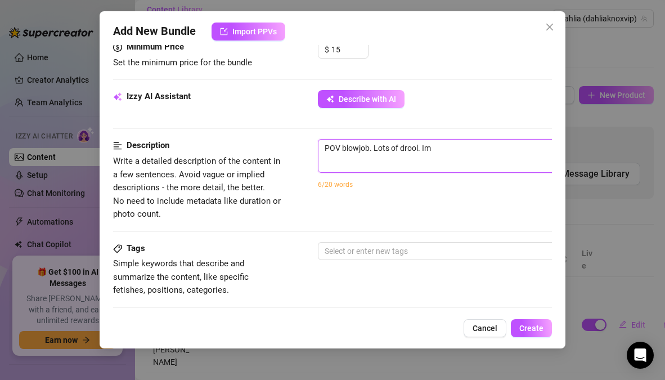
type textarea "POV blowjob. Lots of drool. Im w"
type textarea "POV blowjob. Lots of drool. Im we"
type textarea "POV blowjob. Lots of drool. Im wea"
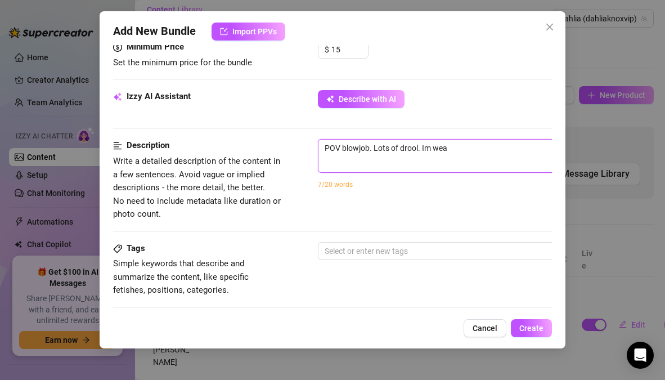
type textarea "POV blowjob. Lots of drool. Im wear"
type textarea "POV blowjob. Lots of drool. Im weari"
type textarea "POV blowjob. Lots of drool. Im wearin"
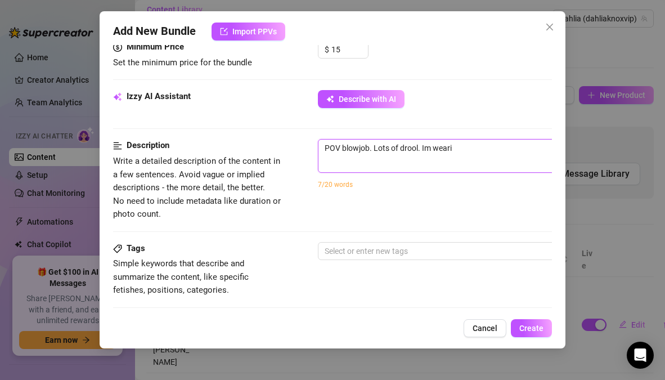
type textarea "POV blowjob. Lots of drool. Im wearin"
type textarea "POV blowjob. Lots of drool. Im wearing"
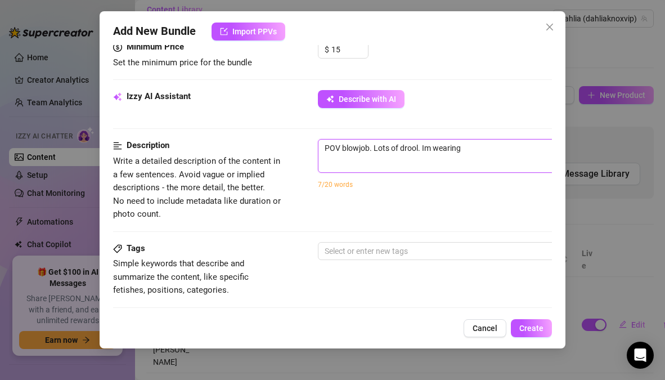
type textarea "POV blowjob. Lots of drool. Im wearing g"
type textarea "POV blowjob. Lots of drool. Im wearing gl"
type textarea "POV blowjob. Lots of drool. Im wearing gla"
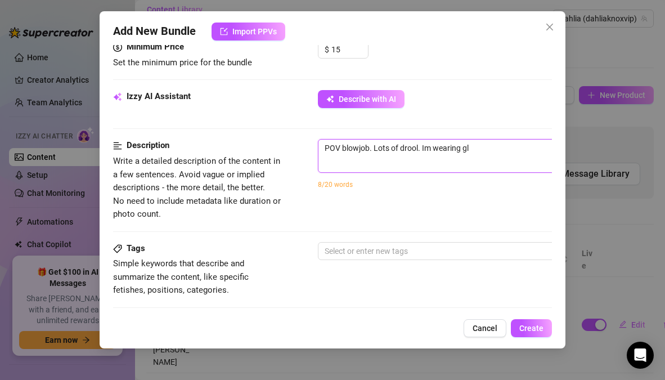
type textarea "POV blowjob. Lots of drool. Im wearing gla"
type textarea "POV blowjob. Lots of drool. Im wearing glas"
type textarea "POV blowjob. Lots of drool. Im wearing glass"
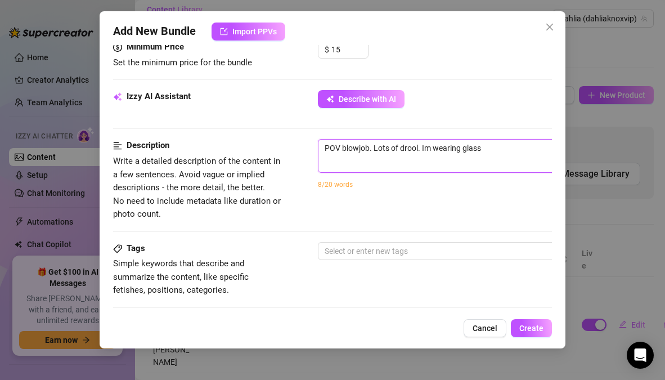
type textarea "POV blowjob. Lots of drool. Im wearing glasse"
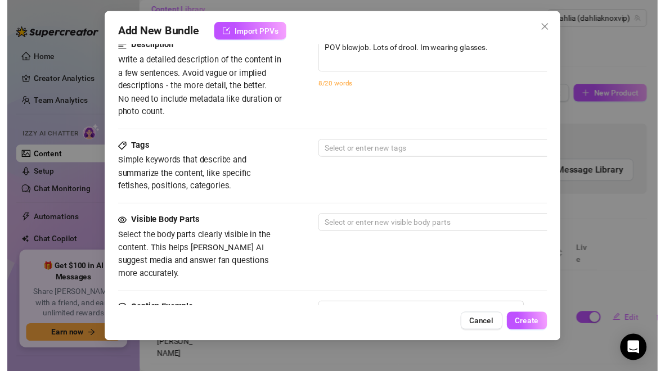
scroll to position [463, 0]
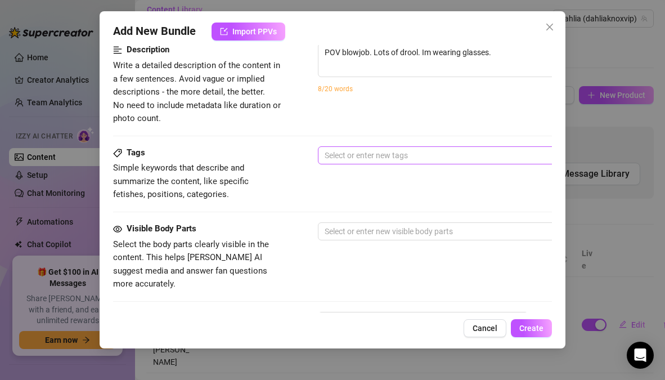
click at [409, 159] on div at bounding box center [508, 155] width 377 height 16
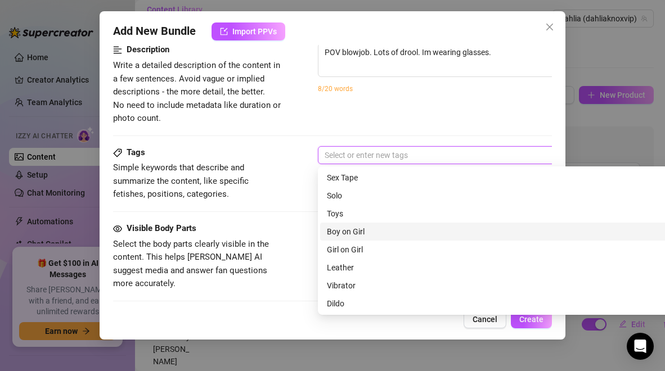
click at [366, 234] on div "Boy on Girl" at bounding box center [515, 231] width 376 height 12
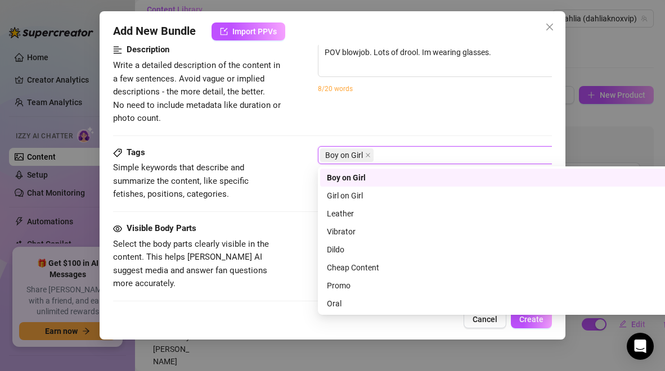
scroll to position [72, 0]
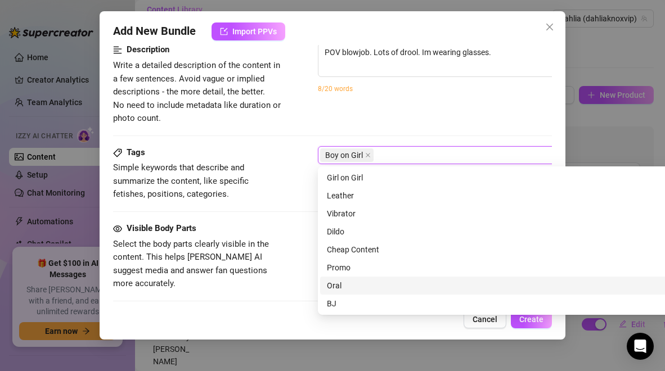
click at [348, 288] on div "Oral" at bounding box center [515, 285] width 376 height 12
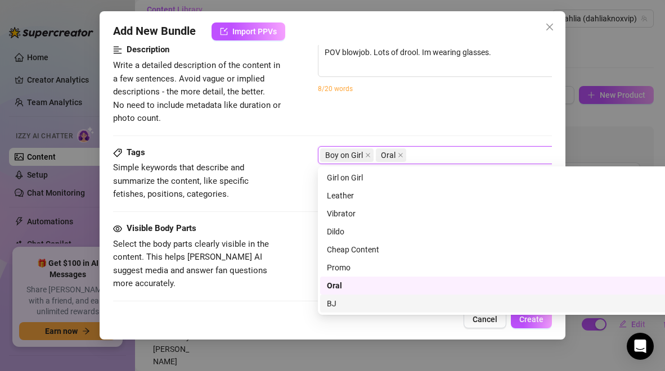
click at [344, 305] on div "BJ" at bounding box center [515, 303] width 376 height 12
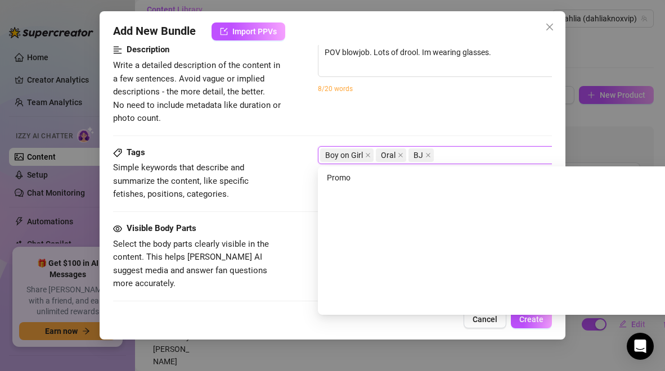
scroll to position [0, 0]
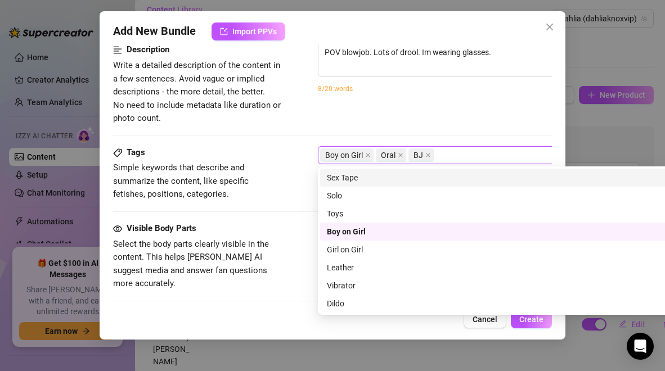
click at [503, 136] on div "Description Write a detailed description of the content in a few sentences. Avo…" at bounding box center [332, 94] width 438 height 102
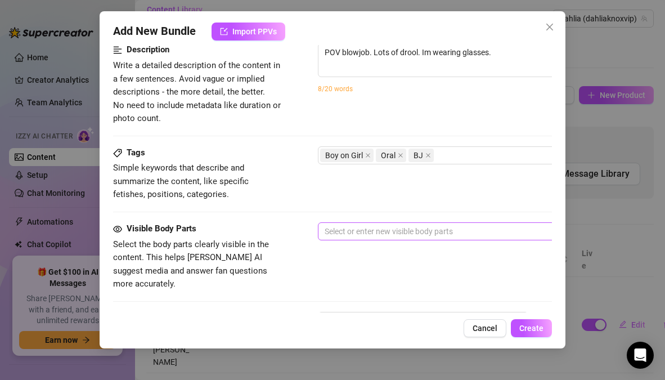
click at [403, 238] on div at bounding box center [508, 231] width 377 height 16
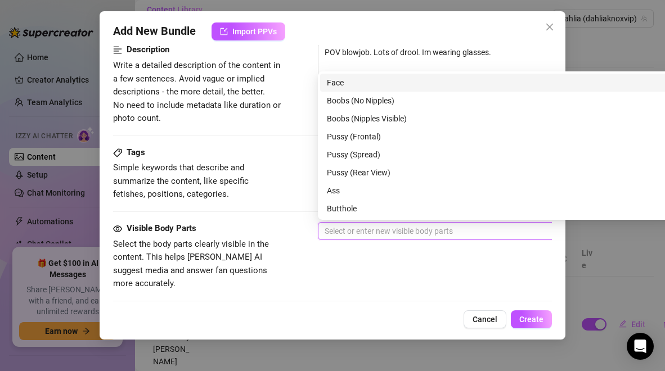
click at [345, 87] on div "Face" at bounding box center [515, 82] width 376 height 12
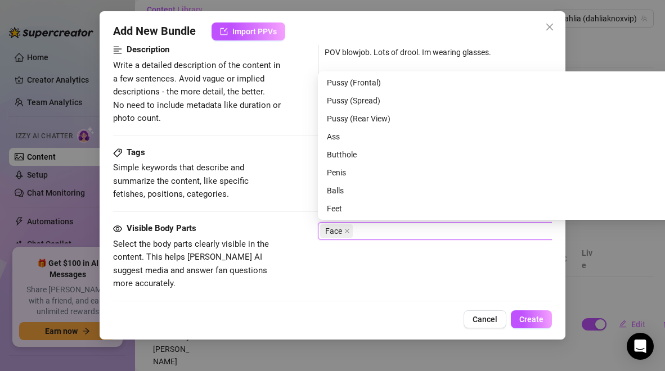
scroll to position [72, 0]
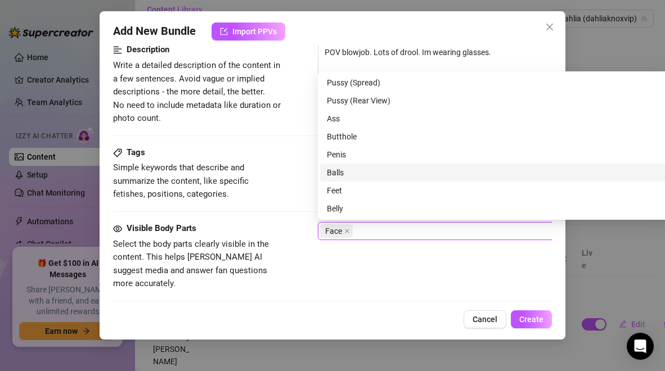
click at [333, 175] on div "Balls" at bounding box center [515, 172] width 376 height 12
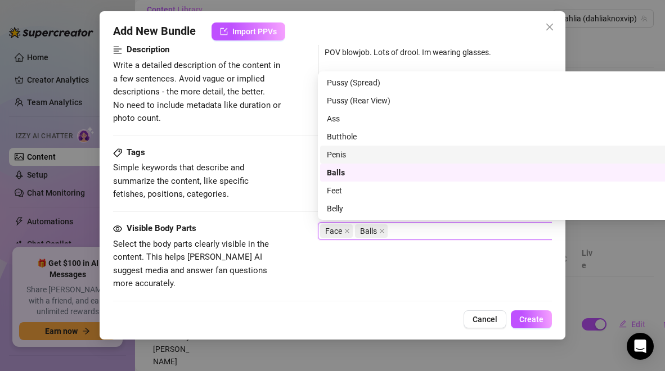
click at [337, 157] on div "Penis" at bounding box center [515, 154] width 376 height 12
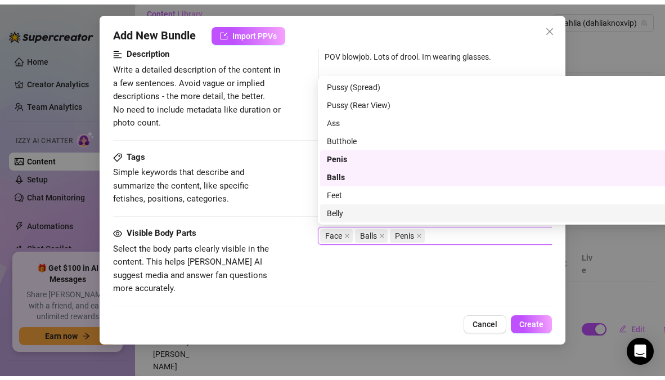
scroll to position [0, 0]
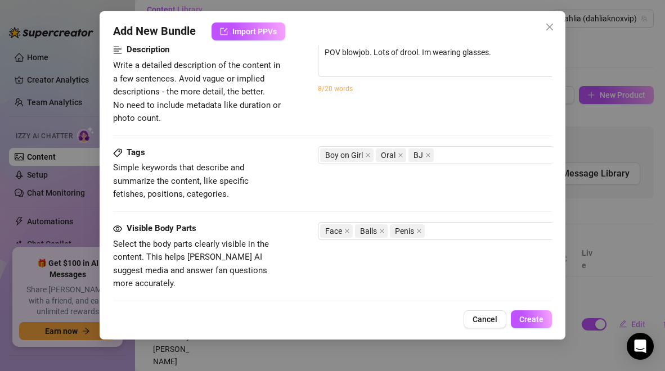
click at [328, 278] on div "Visible Body Parts Select the body parts clearly visible in the content. This h…" at bounding box center [332, 266] width 438 height 89
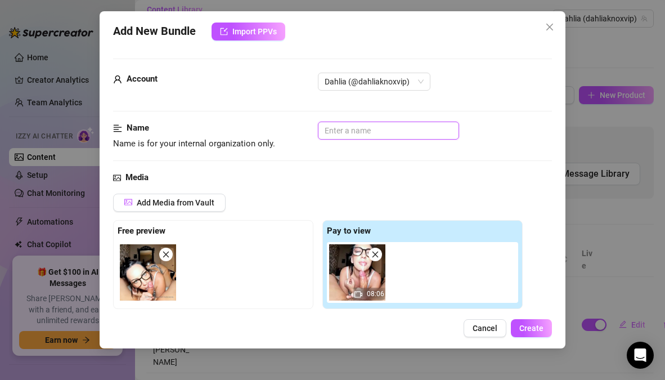
click at [345, 132] on input "text" at bounding box center [388, 130] width 141 height 18
click at [527, 326] on span "Create" at bounding box center [531, 327] width 24 height 9
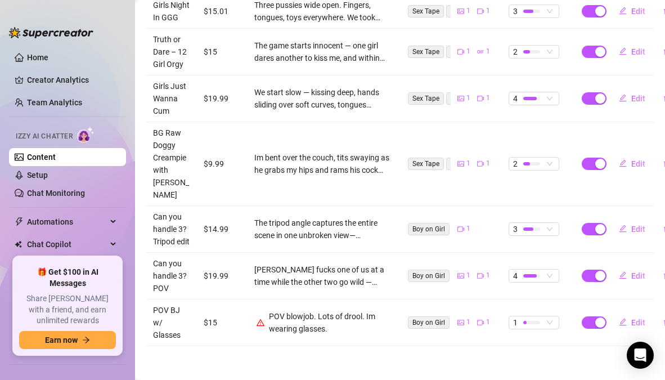
scroll to position [394, 0]
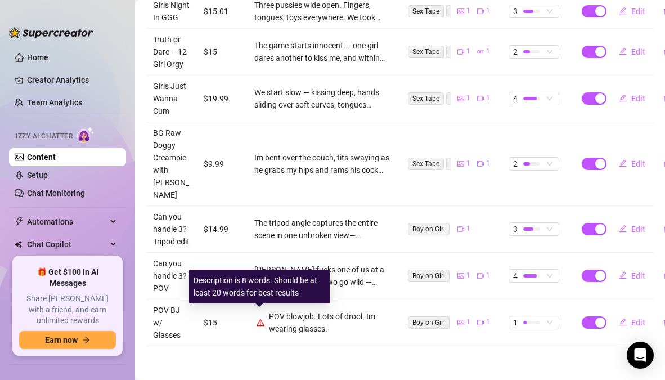
click at [259, 318] on icon "warning" at bounding box center [260, 321] width 8 height 7
click at [258, 318] on icon "warning" at bounding box center [260, 322] width 8 height 8
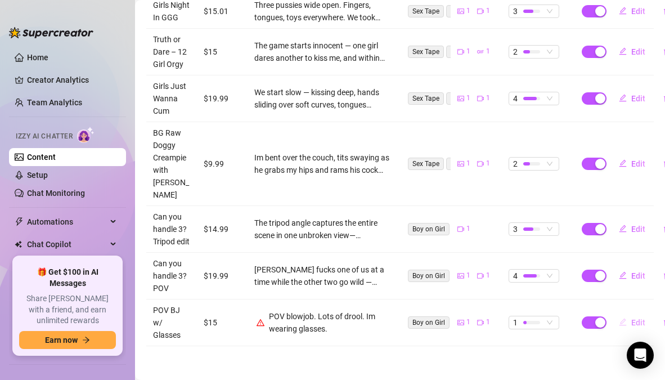
click at [631, 318] on span "Edit" at bounding box center [638, 322] width 14 height 9
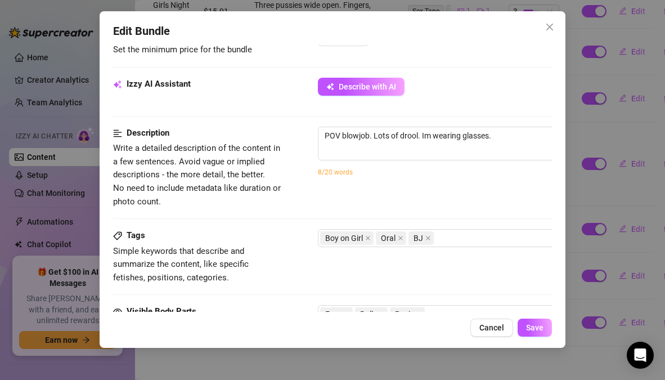
scroll to position [381, 0]
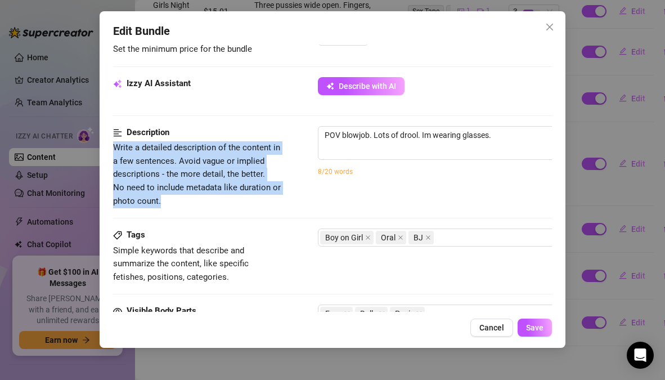
drag, startPoint x: 111, startPoint y: 148, endPoint x: 188, endPoint y: 206, distance: 96.8
click at [188, 206] on div "Edit Bundle Account Dahlia (@dahliaknoxvip) Name Name is for your internal orga…" at bounding box center [332, 179] width 465 height 336
copy span "Write a detailed description of the content in a few sentences. Avoid vague or …"
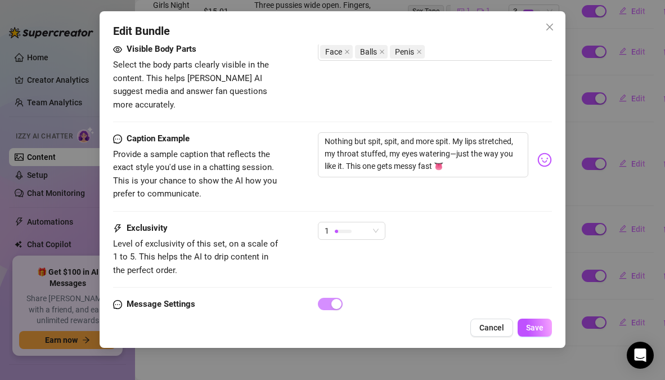
scroll to position [626, 0]
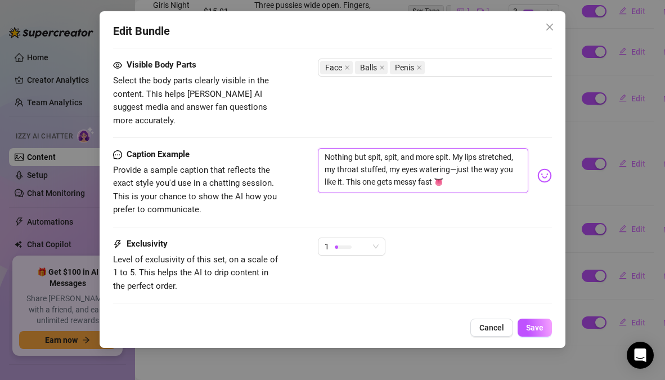
drag, startPoint x: 490, startPoint y: 168, endPoint x: 317, endPoint y: 128, distance: 177.6
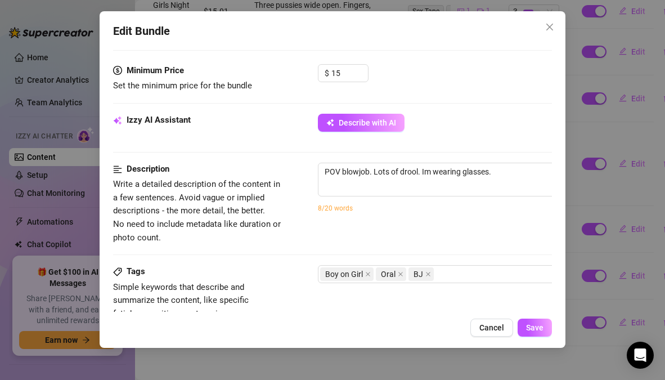
scroll to position [345, 0]
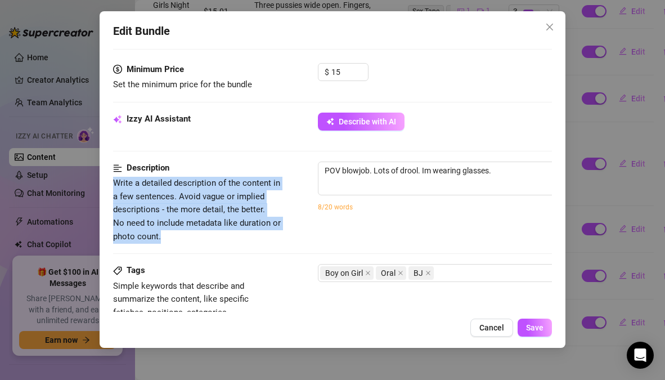
drag, startPoint x: 111, startPoint y: 182, endPoint x: 184, endPoint y: 236, distance: 91.6
click at [184, 236] on div "Edit Bundle Account Dahlia (@dahliaknoxvip) Name Name is for your internal orga…" at bounding box center [332, 179] width 465 height 336
copy span "Write a detailed description of the content in a few sentences. Avoid vague or …"
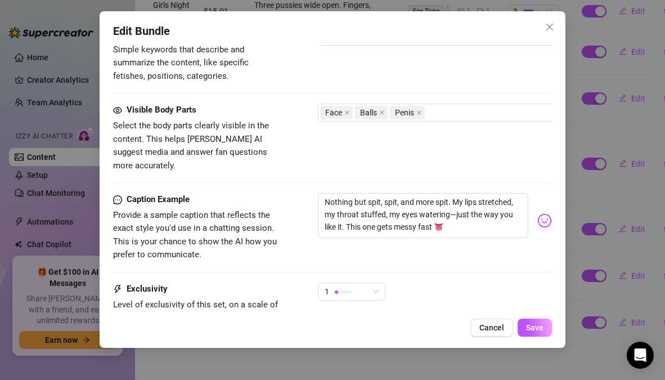
scroll to position [579, 0]
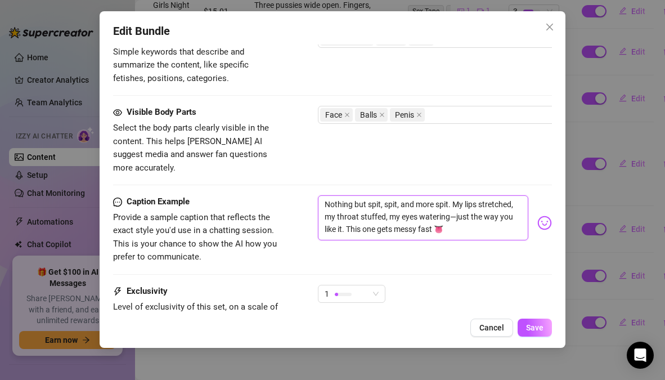
drag, startPoint x: 497, startPoint y: 216, endPoint x: 315, endPoint y: 188, distance: 183.7
click at [315, 195] on div "Caption Example Provide a sample caption that reflects the exact style you'd us…" at bounding box center [332, 229] width 438 height 69
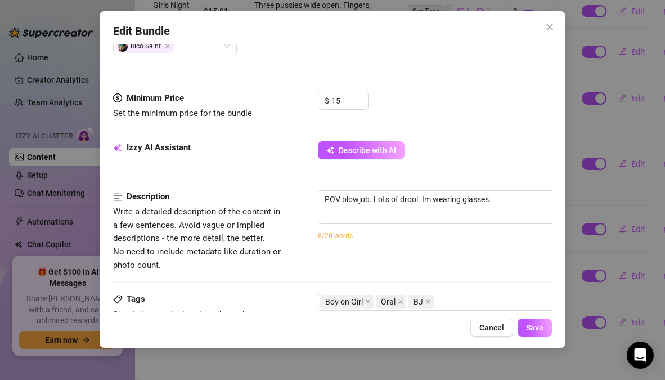
scroll to position [312, 0]
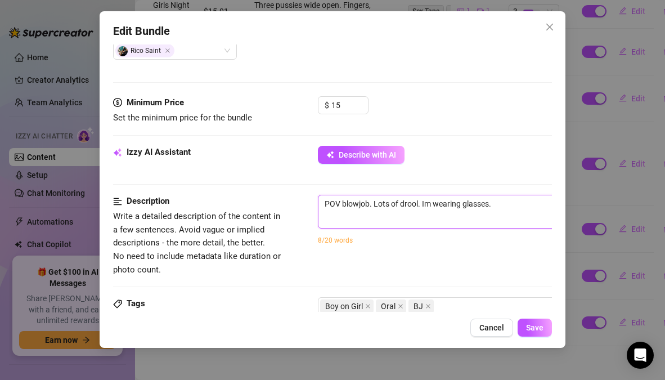
drag, startPoint x: 498, startPoint y: 204, endPoint x: 291, endPoint y: 192, distance: 207.2
click at [291, 192] on form "Account Dahlia (@dahliaknoxvip) Name Name is for your internal organization onl…" at bounding box center [332, 218] width 438 height 945
paste textarea "The content shows an explicit blowjob scene focused heavily on spit play. Saliv…"
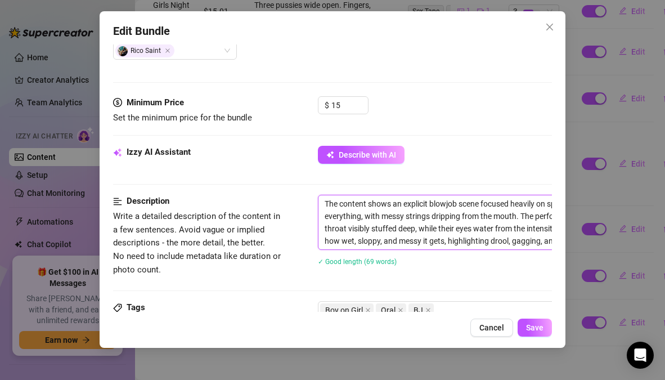
scroll to position [0, 0]
click at [298, 264] on div "Description Write a detailed description of the content in a few sentences. Avo…" at bounding box center [332, 237] width 438 height 85
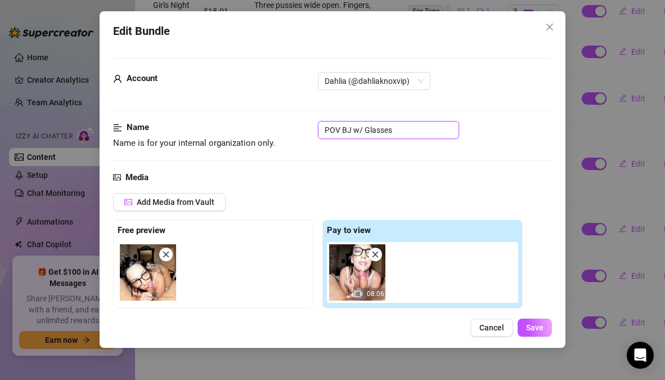
drag, startPoint x: 406, startPoint y: 126, endPoint x: 258, endPoint y: 119, distance: 148.0
click at [354, 181] on div "Media" at bounding box center [332, 177] width 438 height 13
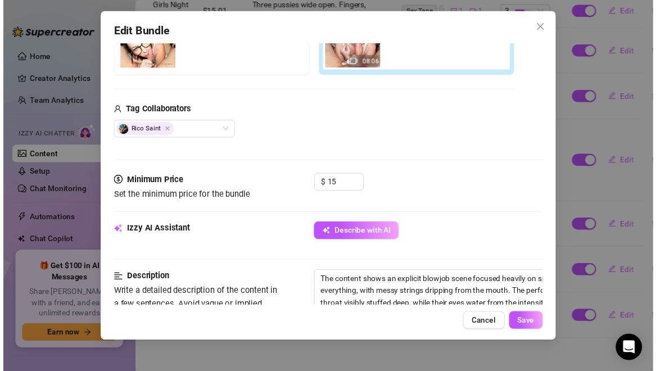
scroll to position [224, 0]
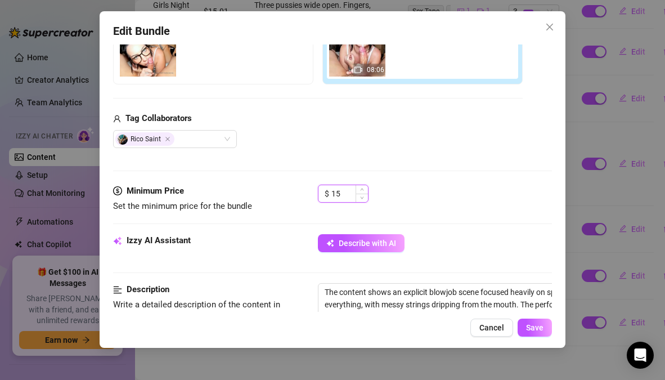
click at [350, 194] on input "15" at bounding box center [349, 193] width 37 height 17
click at [462, 218] on div "Minimum Price Set the minimum price for the bundle $ 12" at bounding box center [332, 208] width 438 height 49
click at [537, 326] on span "Save" at bounding box center [534, 327] width 17 height 9
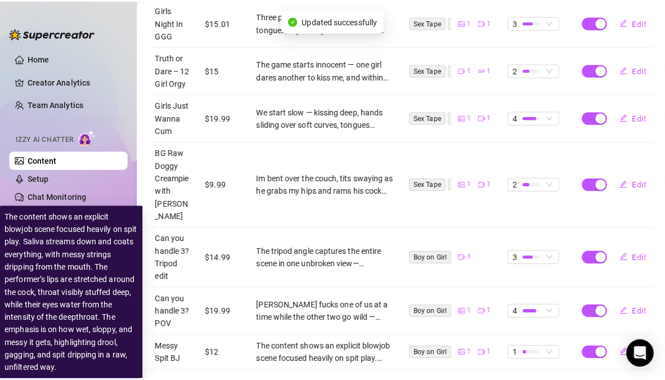
scroll to position [381, 0]
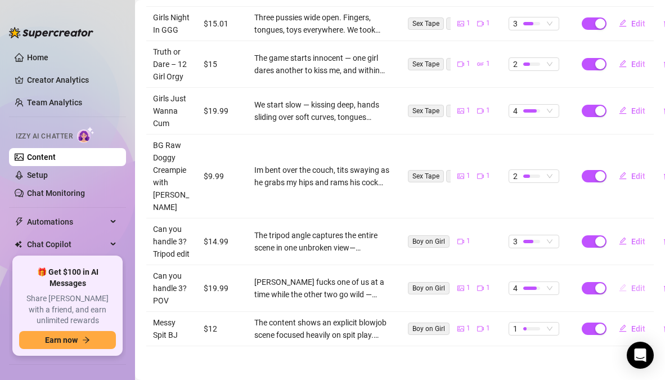
click at [631, 283] on span "Edit" at bounding box center [638, 287] width 14 height 9
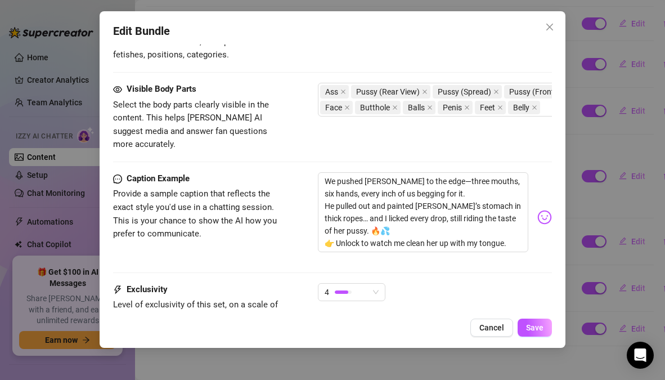
scroll to position [685, 0]
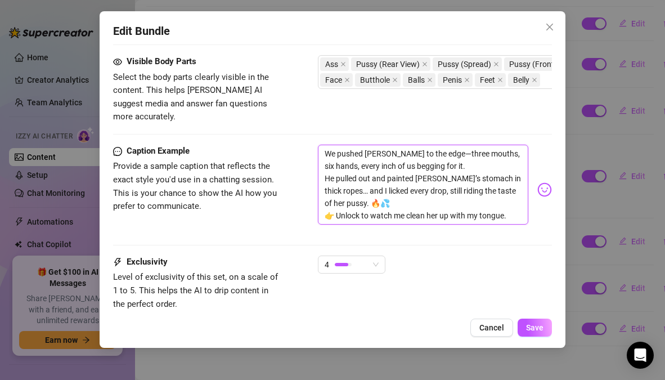
drag, startPoint x: 323, startPoint y: 129, endPoint x: 509, endPoint y: 208, distance: 202.3
click at [509, 208] on div "Caption Example Provide a sample caption that reflects the exact style you'd us…" at bounding box center [332, 199] width 438 height 111
click at [305, 215] on div "Caption Example Provide a sample caption that reflects the exact style you'd us…" at bounding box center [332, 199] width 438 height 111
drag, startPoint x: 323, startPoint y: 125, endPoint x: 396, endPoint y: 172, distance: 86.6
click at [396, 172] on textarea "We pushed [PERSON_NAME] to the edge—three mouths, six hands, every inch of us b…" at bounding box center [423, 184] width 210 height 80
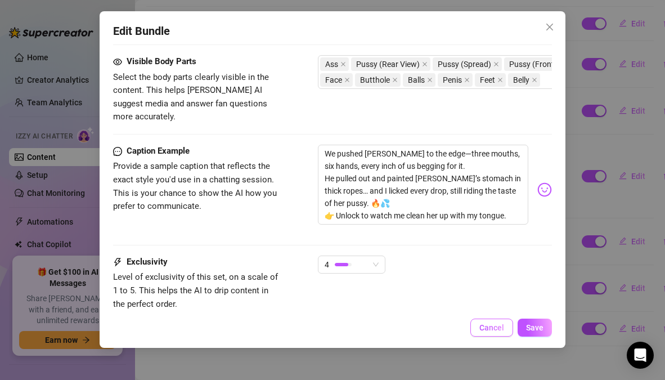
click at [493, 329] on span "Cancel" at bounding box center [491, 327] width 25 height 9
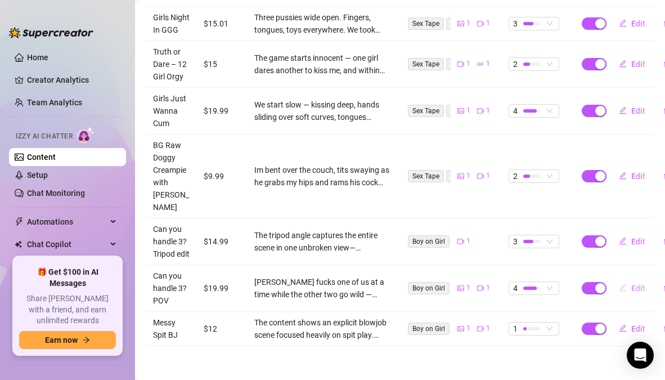
click at [631, 283] on span "Edit" at bounding box center [638, 287] width 14 height 9
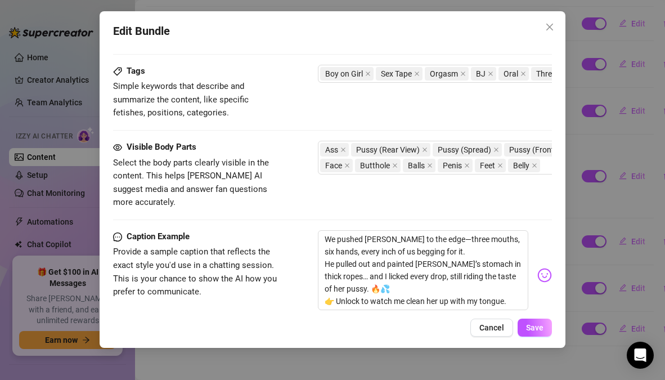
scroll to position [622, 0]
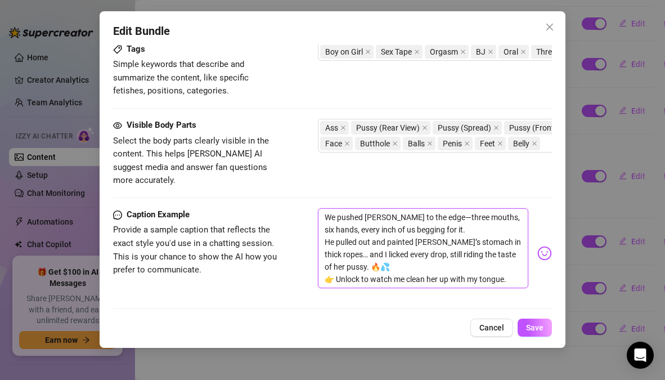
drag, startPoint x: 323, startPoint y: 192, endPoint x: 393, endPoint y: 237, distance: 83.4
click at [393, 237] on textarea "We pushed [PERSON_NAME] to the edge—three mouths, six hands, every inch of us b…" at bounding box center [423, 248] width 210 height 80
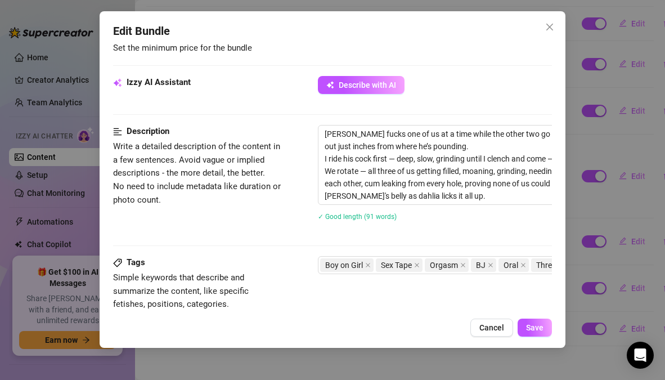
scroll to position [386, 0]
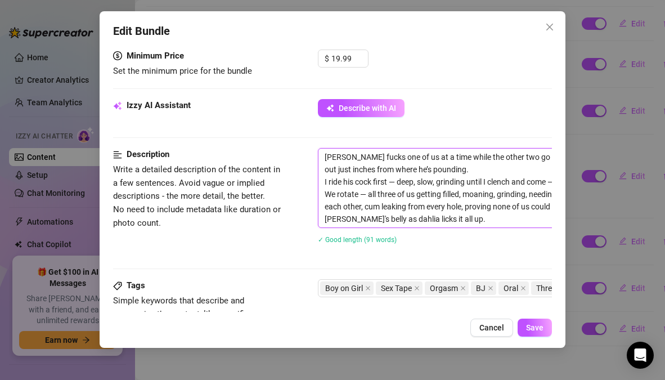
drag, startPoint x: 453, startPoint y: 209, endPoint x: 311, endPoint y: 118, distance: 168.1
click at [311, 118] on form "Account Dahlia (@dahliaknoxvip) Name Name is for your internal organization onl…" at bounding box center [332, 182] width 438 height 1021
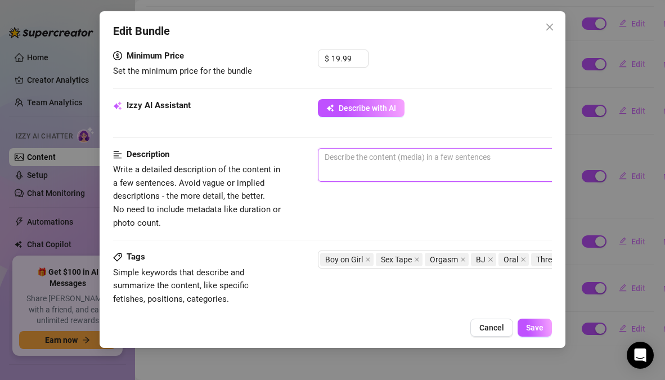
paste textarea "The content features a threesome where [PERSON_NAME] is pleasured by two women …"
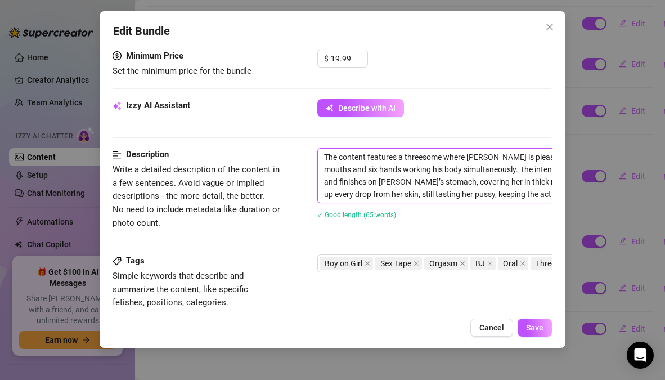
scroll to position [0, 0]
click at [450, 208] on div "✓ Good length (65 words)" at bounding box center [514, 214] width 394 height 12
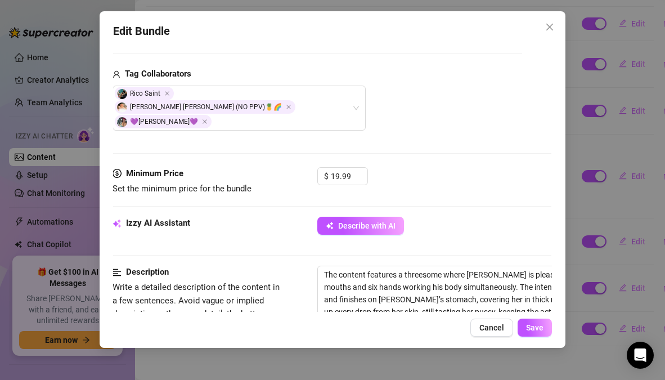
scroll to position [256, 1]
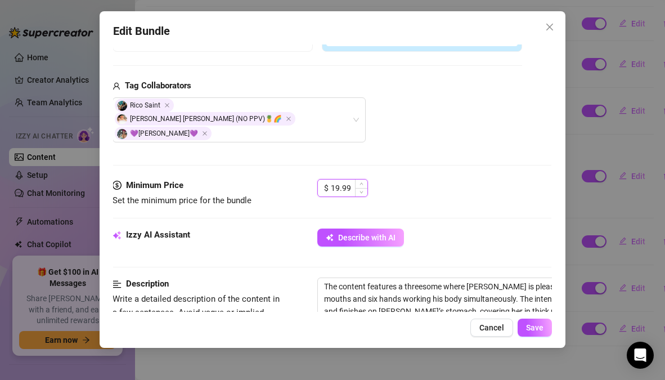
click at [353, 179] on input "19.99" at bounding box center [349, 187] width 37 height 17
click at [362, 189] on icon "down" at bounding box center [361, 191] width 4 height 4
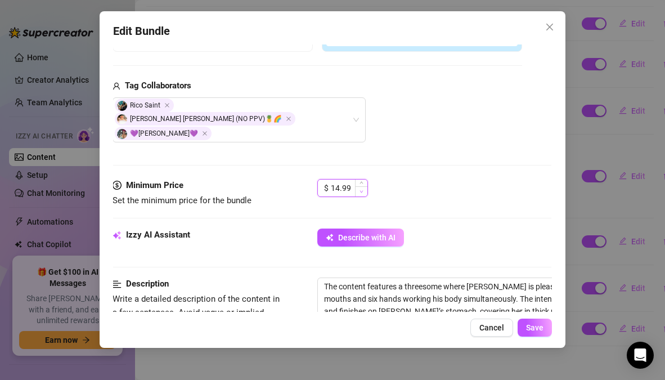
click at [362, 189] on icon "down" at bounding box center [361, 191] width 4 height 4
click at [398, 179] on div "$ 14.99" at bounding box center [433, 193] width 233 height 28
click at [534, 329] on span "Save" at bounding box center [534, 327] width 17 height 9
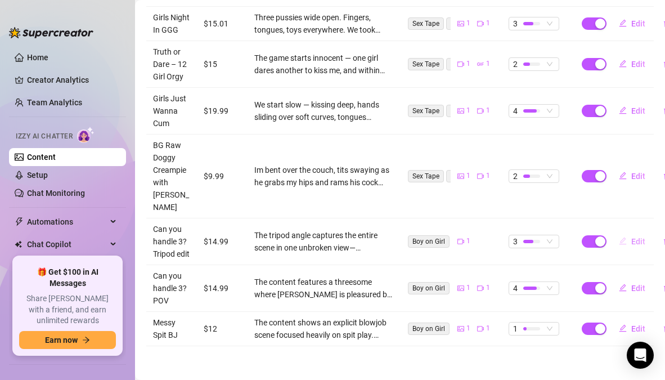
click at [631, 237] on span "Edit" at bounding box center [638, 241] width 14 height 9
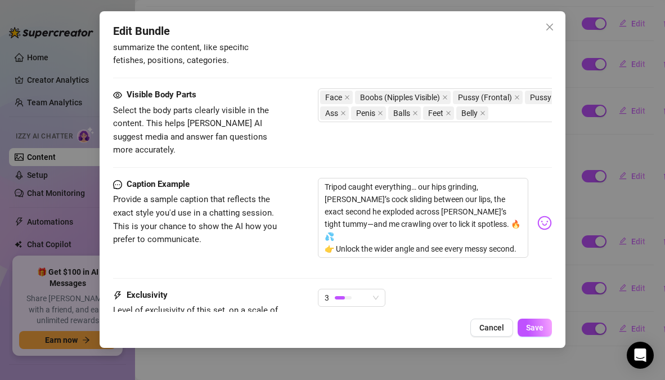
scroll to position [697, 0]
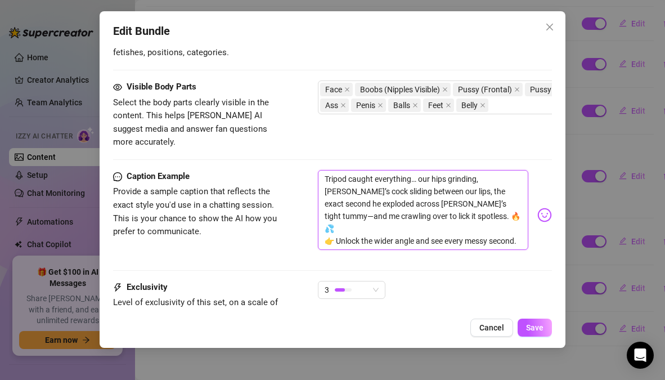
drag, startPoint x: 323, startPoint y: 153, endPoint x: 459, endPoint y: 189, distance: 140.9
click at [459, 189] on textarea "Tripod caught everything… our hips grinding, [PERSON_NAME]’s cock sliding betwe…" at bounding box center [423, 210] width 210 height 80
click at [582, 367] on div "Edit Bundle Account Dahlia (@dahliaknoxvip) Name Name is for your internal orga…" at bounding box center [332, 190] width 665 height 380
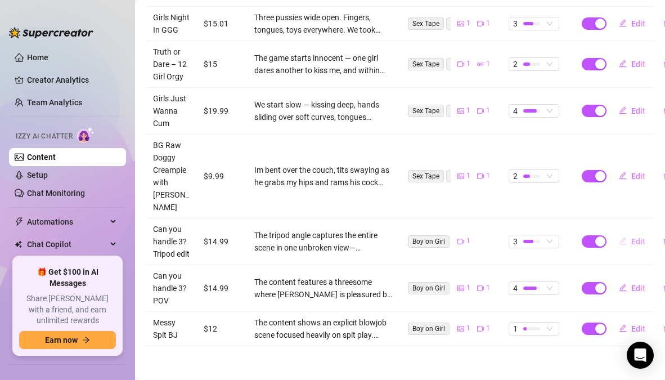
click at [633, 237] on span "Edit" at bounding box center [638, 241] width 14 height 9
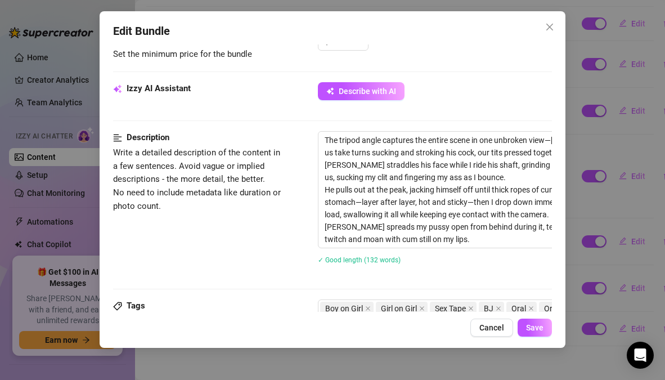
scroll to position [405, 0]
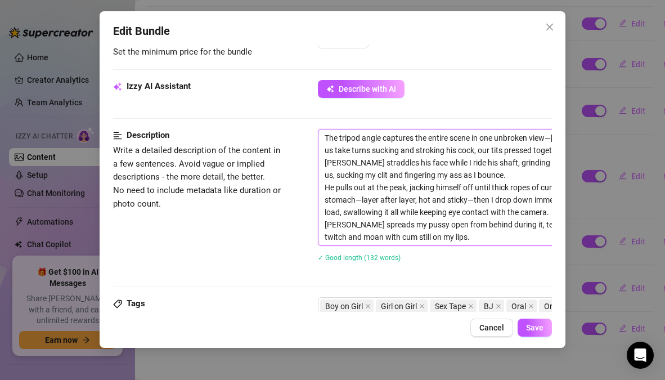
drag, startPoint x: 437, startPoint y: 223, endPoint x: 308, endPoint y: 118, distance: 166.7
click at [308, 129] on div "Description Write a detailed description of the content in a few sentences. Avo…" at bounding box center [332, 202] width 438 height 147
paste textarea "stationary tripod captures the entire threesome without interruption — hips gri…"
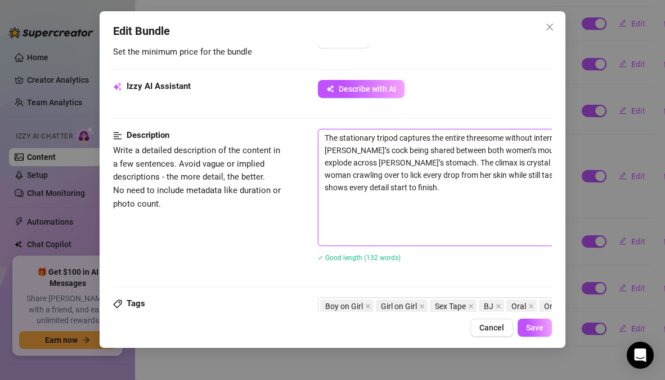
scroll to position [405, 150]
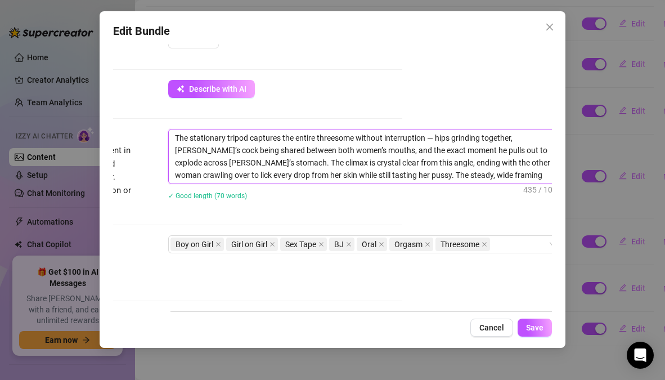
drag, startPoint x: 269, startPoint y: 136, endPoint x: 253, endPoint y: 136, distance: 15.7
click at [253, 136] on textarea "The stationary tripod captures the entire threesome without interruption — hips…" at bounding box center [365, 156] width 392 height 54
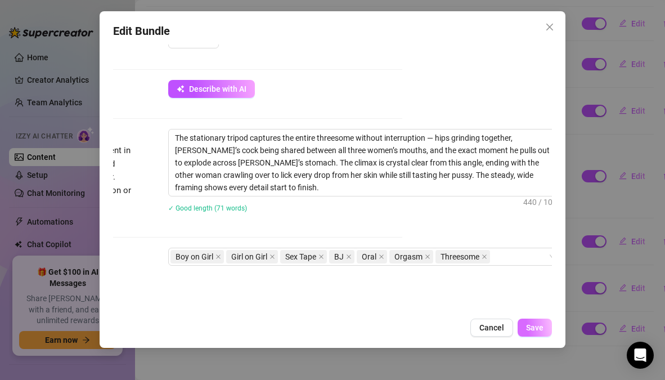
click at [539, 325] on span "Save" at bounding box center [534, 327] width 17 height 9
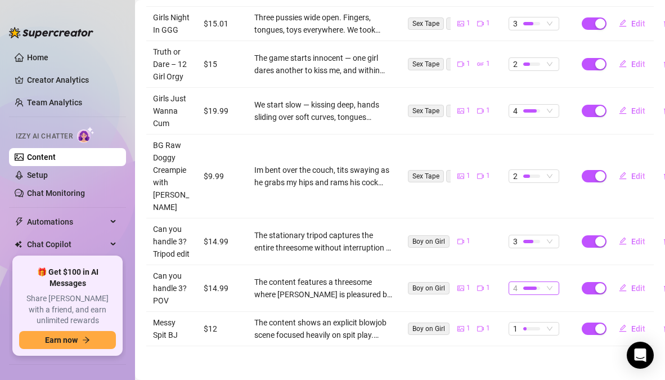
click at [545, 282] on span "4" at bounding box center [534, 288] width 42 height 12
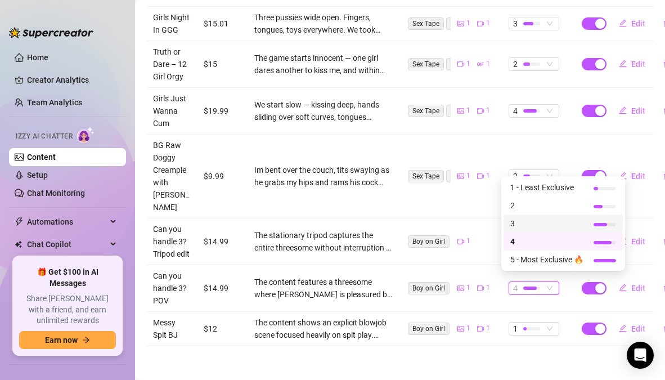
click at [525, 222] on span "3" at bounding box center [546, 223] width 73 height 12
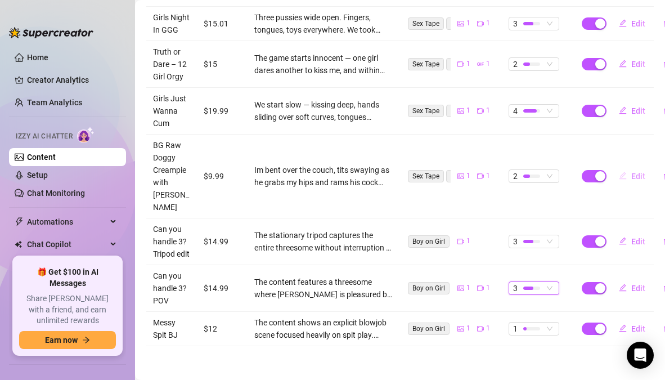
click at [631, 171] on span "Edit" at bounding box center [638, 175] width 14 height 9
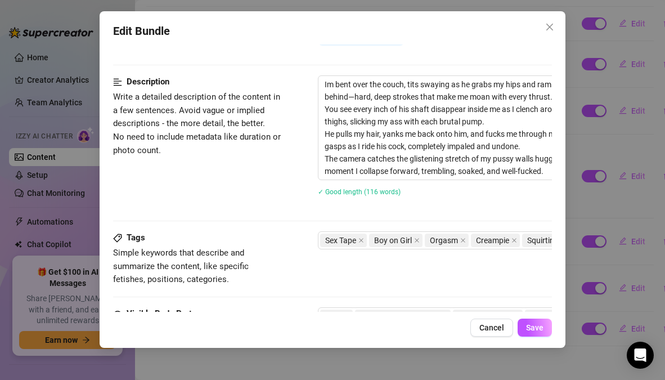
scroll to position [401, 0]
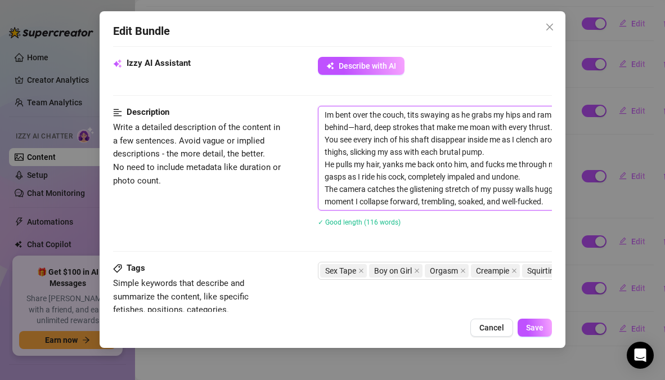
drag, startPoint x: 324, startPoint y: 117, endPoint x: 518, endPoint y: 222, distance: 220.1
click at [518, 222] on div "Im bent over the couch, tits swaying as he grabs my hips and rams his cock into…" at bounding box center [515, 173] width 394 height 135
click at [422, 180] on textarea "Im bent over the couch, tits swaying as he grabs my hips and rams his cock into…" at bounding box center [514, 157] width 392 height 103
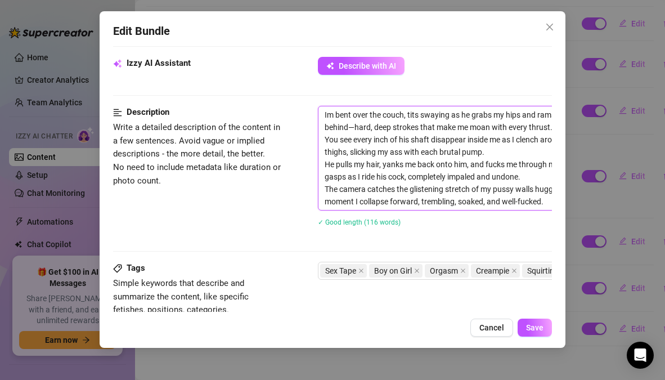
click at [422, 180] on textarea "Im bent over the couch, tits swaying as he grabs my hips and rams his cock into…" at bounding box center [514, 157] width 392 height 103
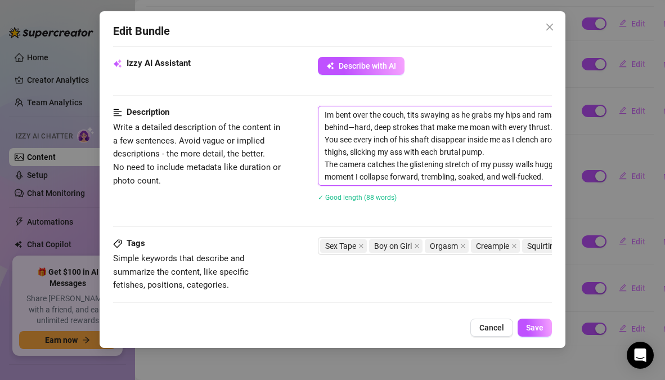
drag, startPoint x: 495, startPoint y: 168, endPoint x: 379, endPoint y: 89, distance: 140.4
click at [379, 89] on form "Account Dahlia (@dahliaknoxvip) Name Name is for your internal organization onl…" at bounding box center [332, 143] width 438 height 973
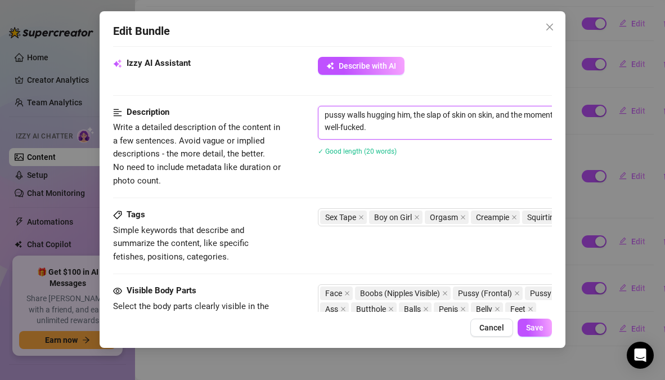
drag, startPoint x: 377, startPoint y: 132, endPoint x: 305, endPoint y: 93, distance: 81.5
click at [305, 93] on form "Account Dahlia (@dahliaknoxvip) Name Name is for your internal organization onl…" at bounding box center [332, 129] width 438 height 945
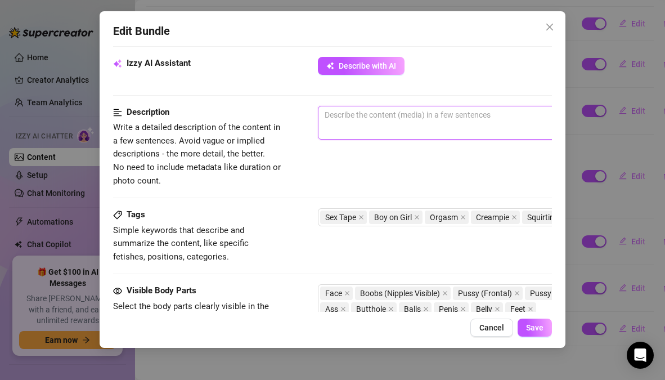
paste textarea "The scene starts with frontal fingering, shown in close-up as fingers work deep…"
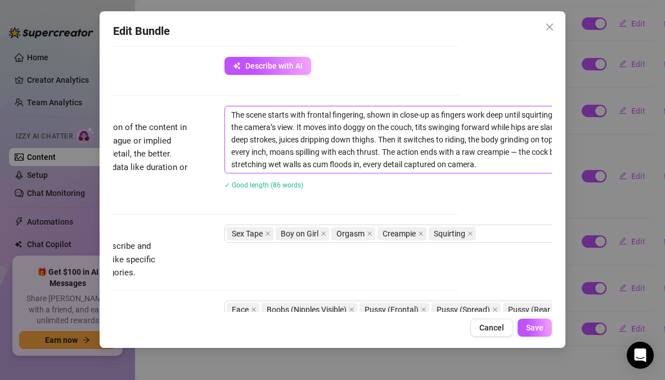
scroll to position [0, 0]
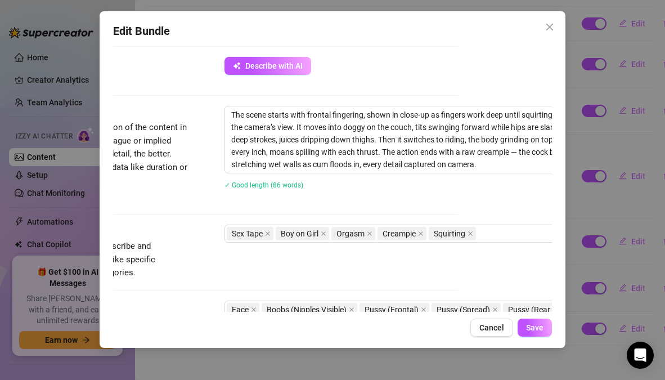
click at [187, 205] on div "Description Write a detailed description of the content in a few sentences. Avo…" at bounding box center [239, 165] width 438 height 119
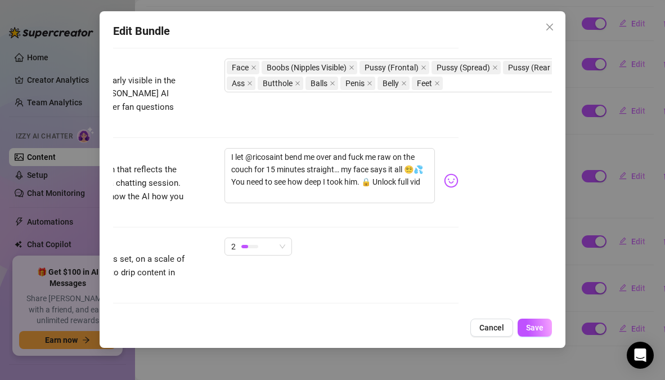
scroll to position [648, 93]
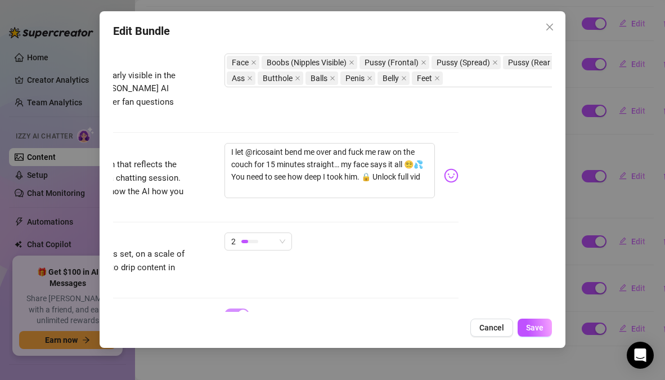
click at [464, 311] on div "Account Dahlia (@dahliaknoxvip) Name Name is for your internal organization onl…" at bounding box center [332, 177] width 438 height 267
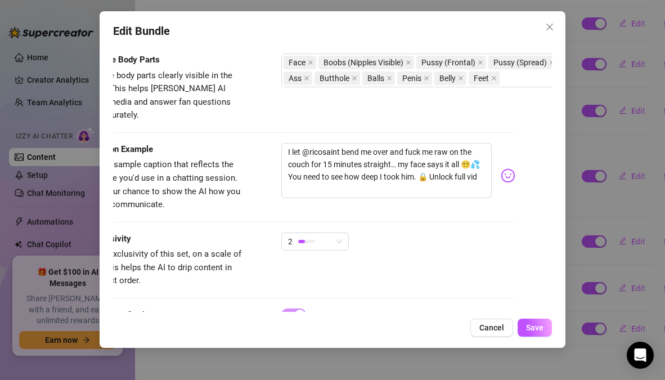
scroll to position [648, 0]
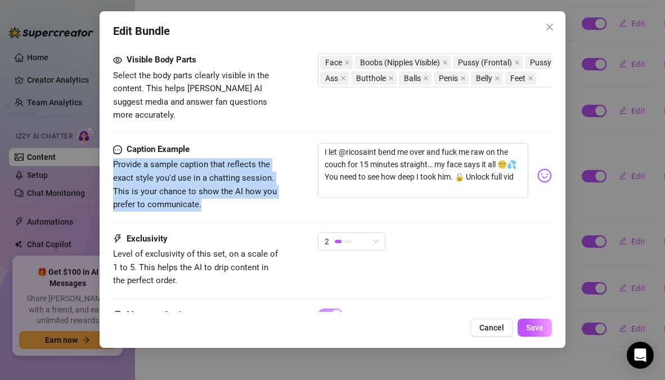
drag, startPoint x: 111, startPoint y: 153, endPoint x: 227, endPoint y: 200, distance: 124.9
click at [227, 200] on div "Edit Bundle Account Dahlia (@dahliaknoxvip) Name Name is for your internal orga…" at bounding box center [332, 179] width 465 height 336
copy span "Provide a sample caption that reflects the exact style you'd use in a chatting …"
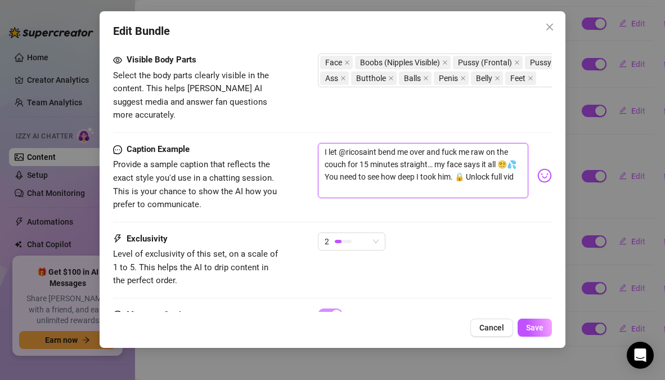
click at [400, 158] on textarea "I let @ricosaint bend me over and fuck me raw on the couch for 15 minutes strai…" at bounding box center [423, 170] width 210 height 55
paste textarea "[PERSON_NAME] over the couch with his cock buried so deep I couldn’t stop gushi…"
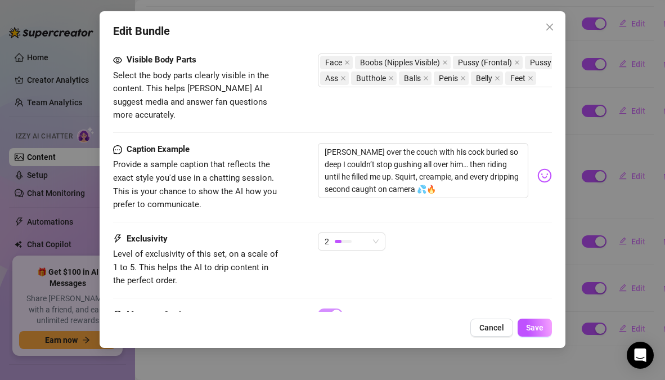
click at [404, 201] on div "Caption Example Provide a sample caption that reflects the exact style you'd us…" at bounding box center [332, 187] width 438 height 89
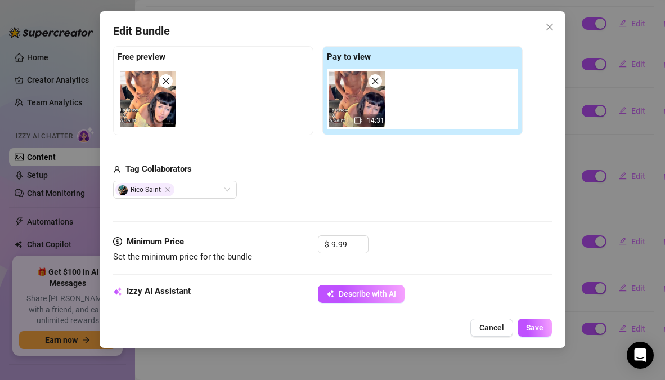
scroll to position [171, 0]
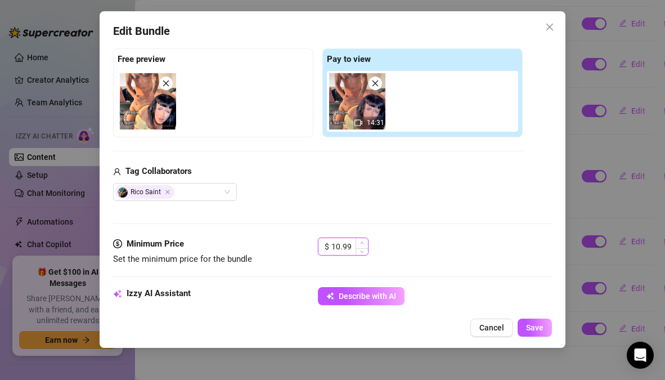
click at [365, 240] on span "Increase Value" at bounding box center [361, 243] width 12 height 10
click at [363, 241] on icon "up" at bounding box center [362, 243] width 4 height 4
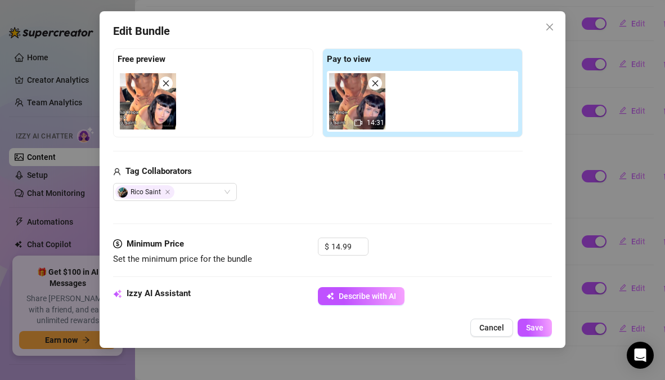
click at [429, 251] on div "$ 14.99" at bounding box center [434, 251] width 233 height 28
click at [531, 329] on span "Save" at bounding box center [534, 327] width 17 height 9
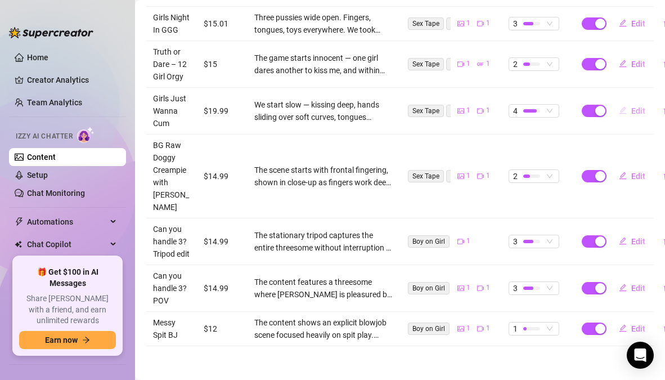
click at [631, 115] on span "Edit" at bounding box center [638, 110] width 14 height 9
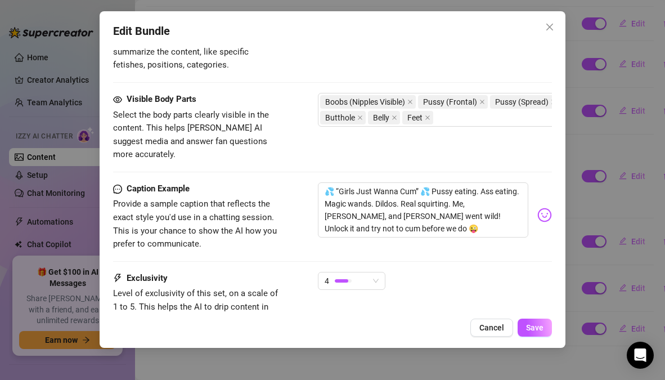
scroll to position [648, 0]
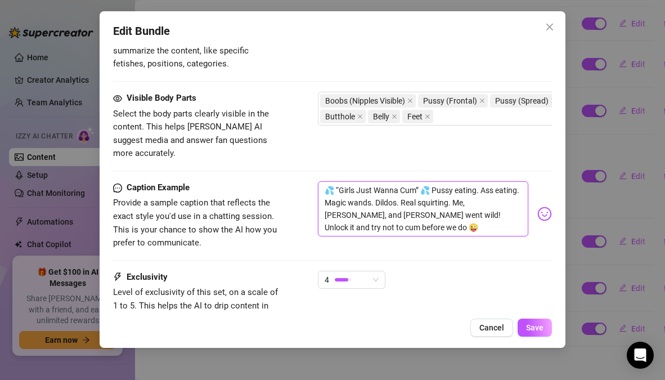
drag, startPoint x: 324, startPoint y: 165, endPoint x: 431, endPoint y: 201, distance: 113.1
click at [431, 201] on textarea "💦 “Girls Just Wanna Cum” 💦 Pussy eating. Ass eating. Magic wands. Dildos. Real …" at bounding box center [423, 208] width 210 height 55
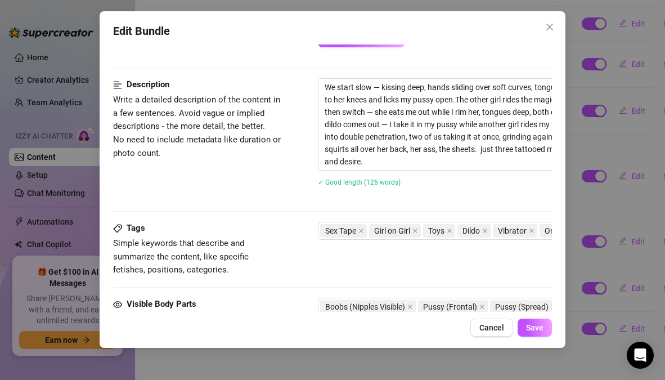
scroll to position [374, 0]
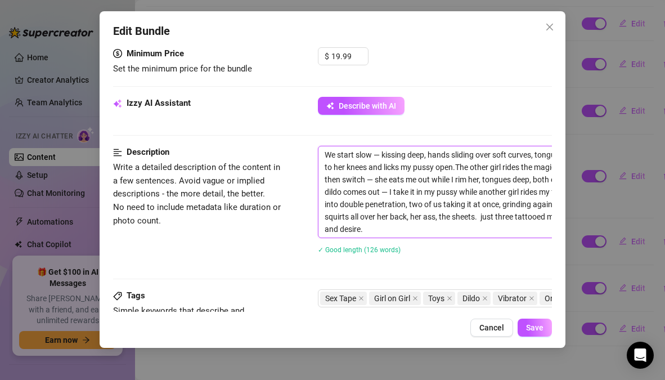
click at [471, 182] on textarea "We start slow — kissing deep, hands sliding over soft curves, tongues teasing n…" at bounding box center [514, 191] width 392 height 91
paste textarea "A three–girl play session featuring you, [PERSON_NAME], and [PERSON_NAME]. The …"
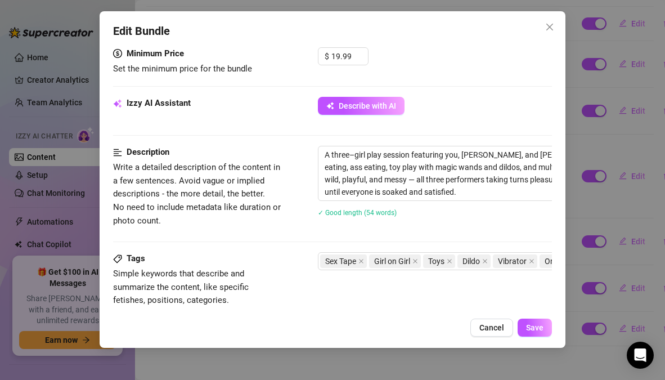
click at [454, 206] on div "✓ Good length (54 words)" at bounding box center [515, 212] width 394 height 12
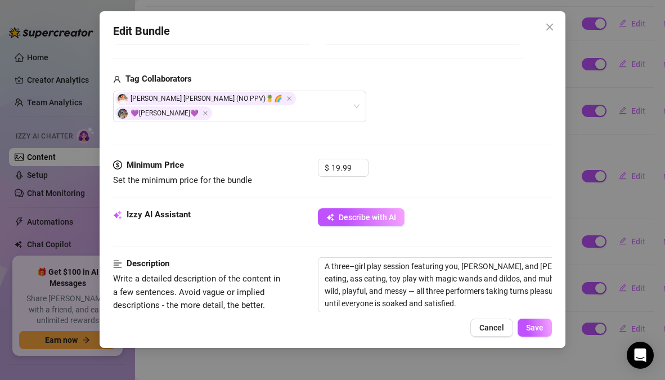
scroll to position [264, 0]
click at [361, 161] on icon "up" at bounding box center [362, 163] width 4 height 4
click at [363, 169] on icon "down" at bounding box center [362, 171] width 4 height 4
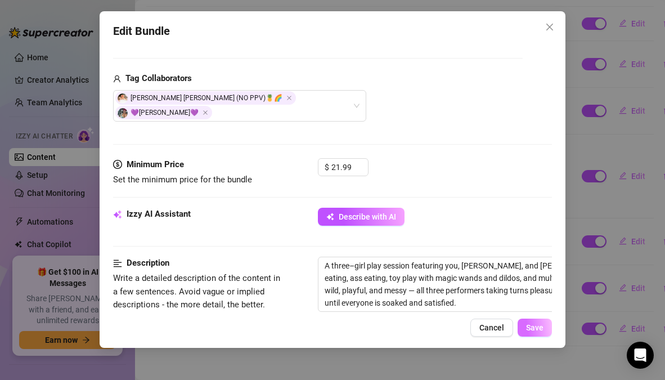
click at [541, 332] on button "Save" at bounding box center [534, 327] width 34 height 18
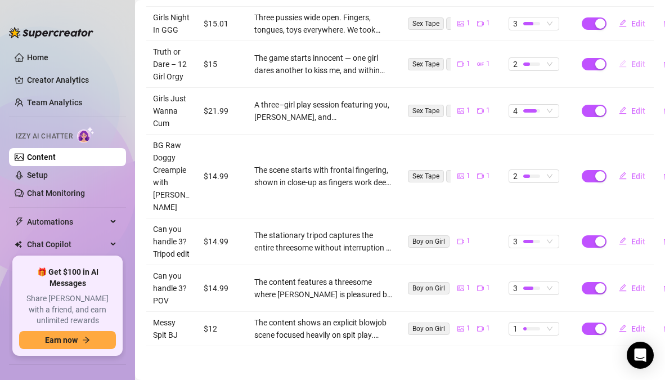
click at [631, 69] on span "Edit" at bounding box center [638, 64] width 14 height 9
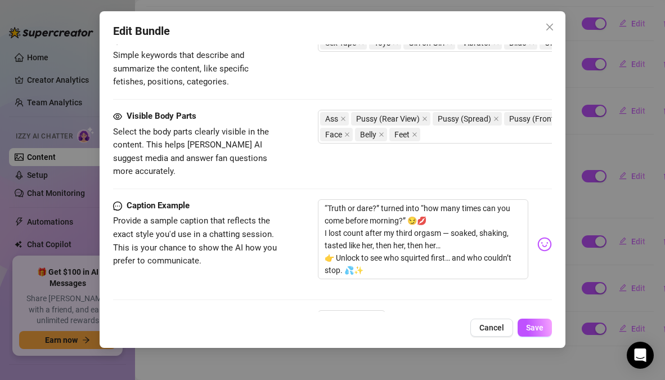
scroll to position [800, 0]
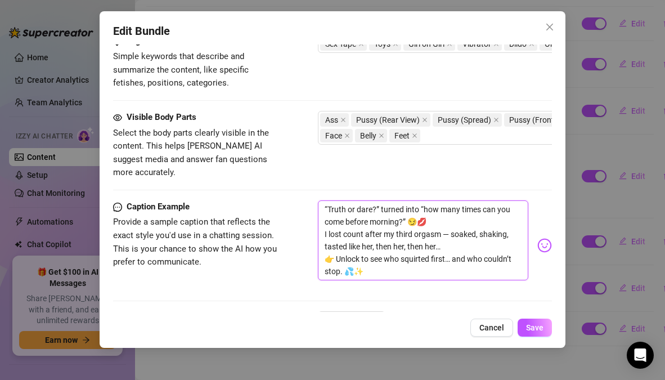
drag, startPoint x: 368, startPoint y: 220, endPoint x: 322, endPoint y: 153, distance: 82.0
click at [322, 200] on textarea "“Truth or dare?” turned into “how many times can you come before morning?” 😏💋 I…" at bounding box center [423, 240] width 210 height 80
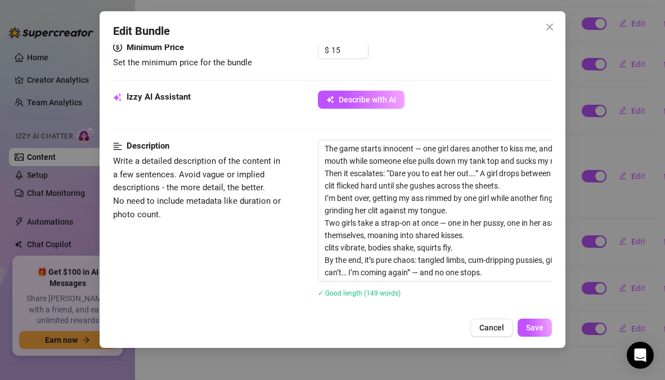
scroll to position [497, 0]
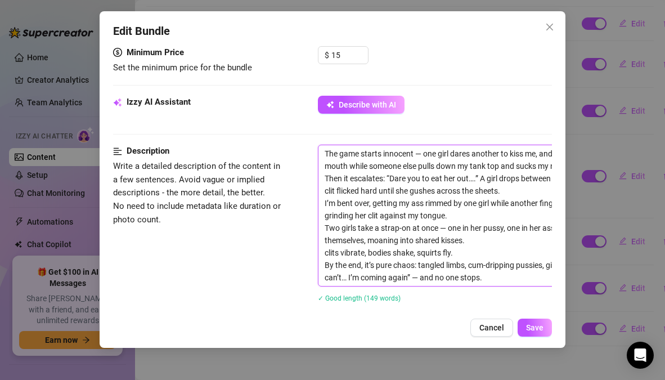
click at [466, 200] on textarea "The game starts innocent — one girl dares another to kiss me, and within second…" at bounding box center [514, 215] width 392 height 141
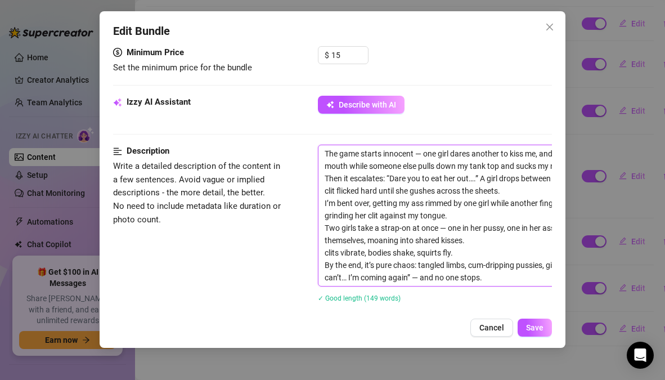
drag, startPoint x: 487, startPoint y: 247, endPoint x: 306, endPoint y: 97, distance: 236.0
click at [306, 97] on form "Account Dahlia (@dahliaknoxvip) Name Name is for your internal organization onl…" at bounding box center [332, 156] width 438 height 1191
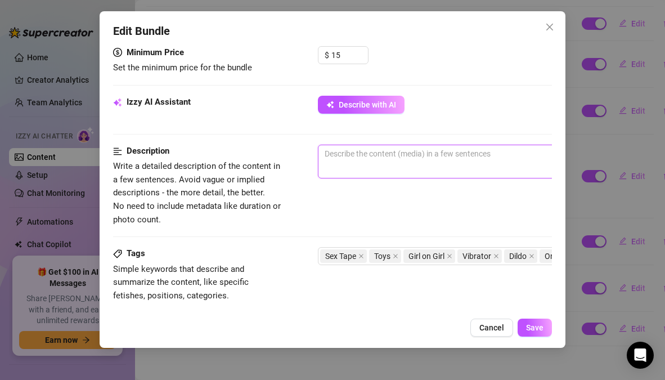
paste textarea "The scene is framed as a late-night “truth or dare” game that escalates into a …"
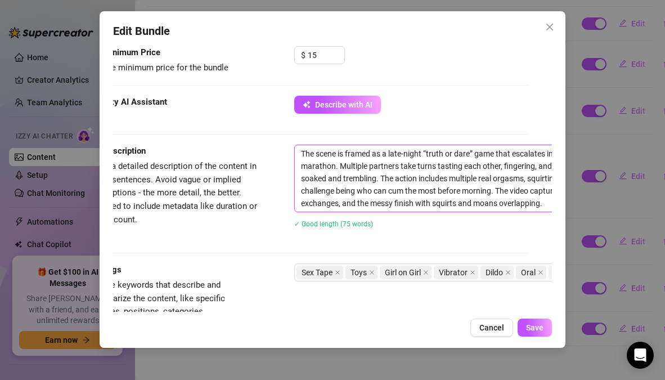
scroll to position [0, 0]
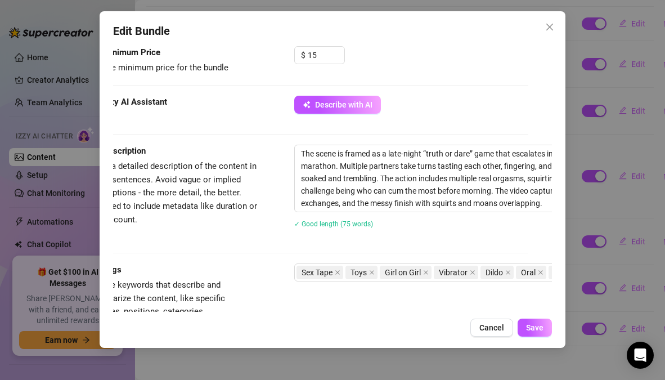
click at [292, 194] on div "Description Write a detailed description of the content in a few sentences. Avo…" at bounding box center [308, 193] width 438 height 98
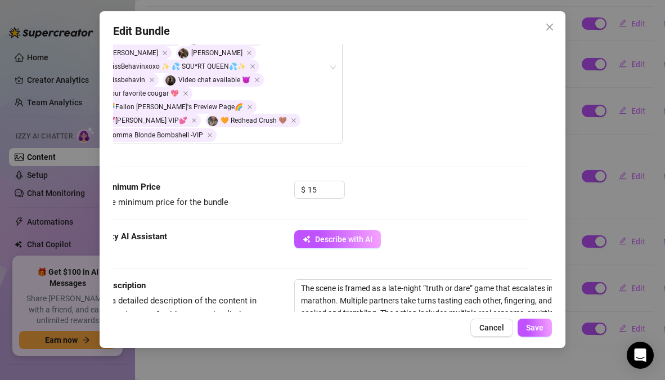
scroll to position [323, 24]
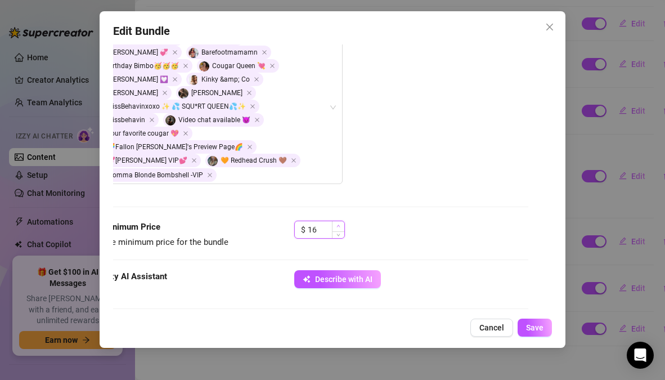
click at [339, 224] on icon "up" at bounding box center [338, 226] width 4 height 4
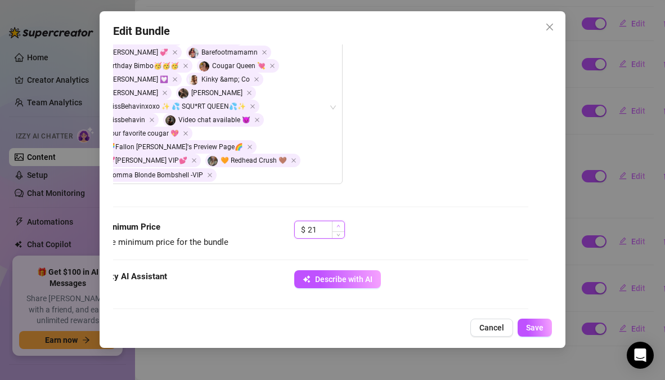
click at [339, 224] on icon "up" at bounding box center [338, 226] width 4 height 4
click at [378, 220] on div "$ 22" at bounding box center [410, 234] width 233 height 28
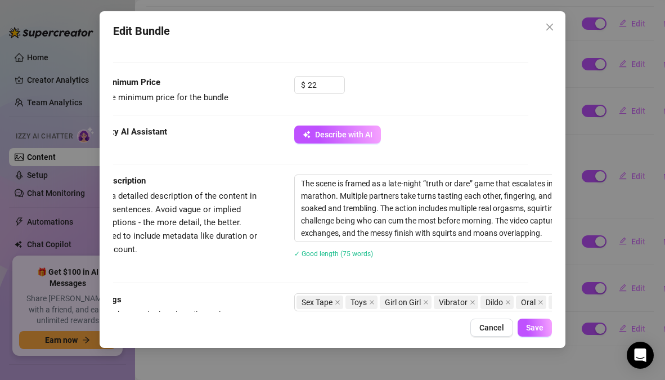
scroll to position [466, 24]
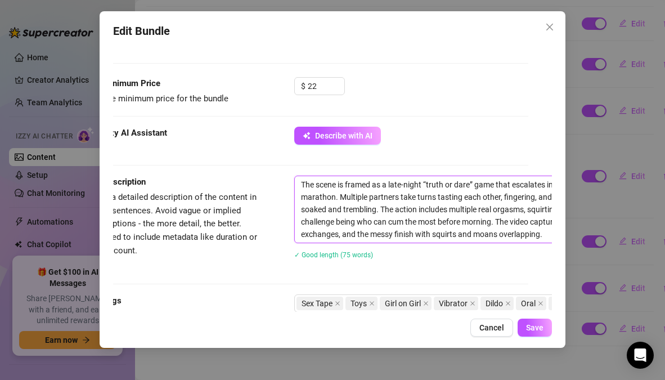
drag, startPoint x: 539, startPoint y: 198, endPoint x: 292, endPoint y: 137, distance: 254.5
click at [292, 137] on form "Account Dahlia (@dahliaknoxvip) Name Name is for your internal organization onl…" at bounding box center [308, 150] width 438 height 1117
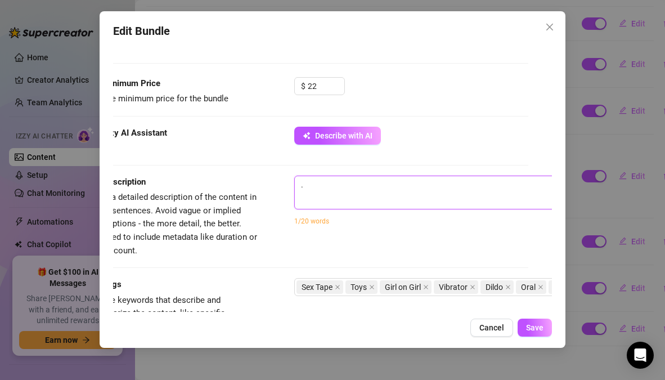
click at [322, 176] on textarea "." at bounding box center [491, 184] width 392 height 17
paste textarea "The scene is framed as a late-night “truth or dare” game that escalates into a …"
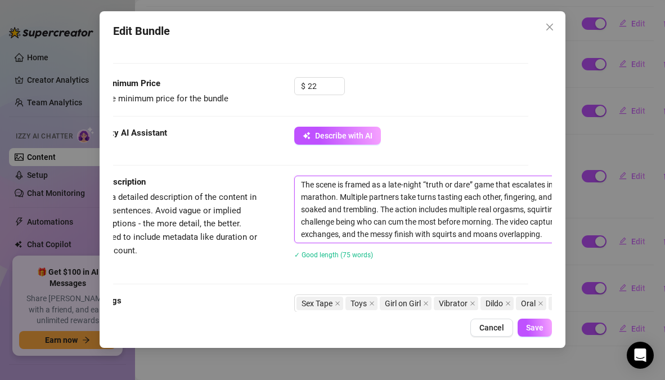
scroll to position [0, 0]
click at [277, 215] on div "Description Write a detailed description of the content in a few sentences. Avo…" at bounding box center [308, 224] width 438 height 98
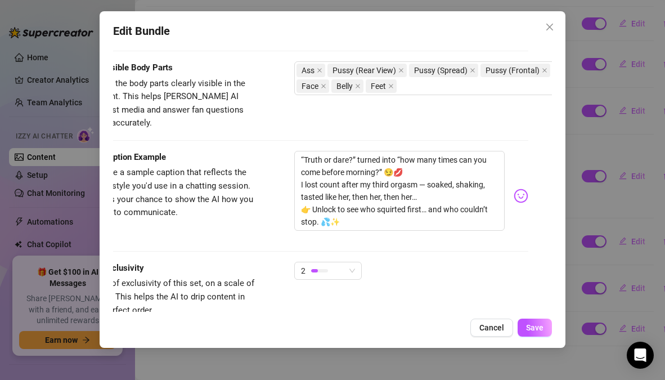
scroll to position [785, 24]
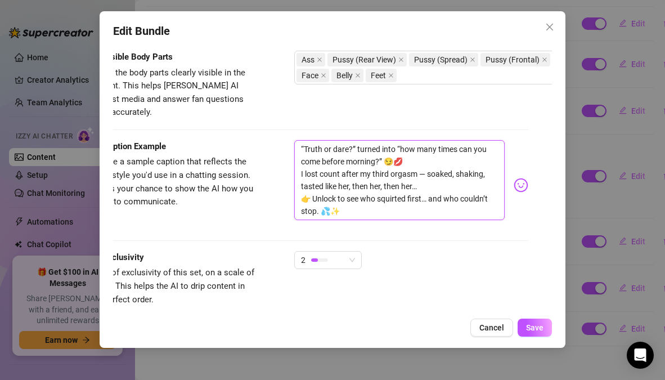
click at [421, 147] on textarea "“Truth or dare?” turned into “how many times can you come before morning?” 😏💋 I…" at bounding box center [399, 180] width 210 height 80
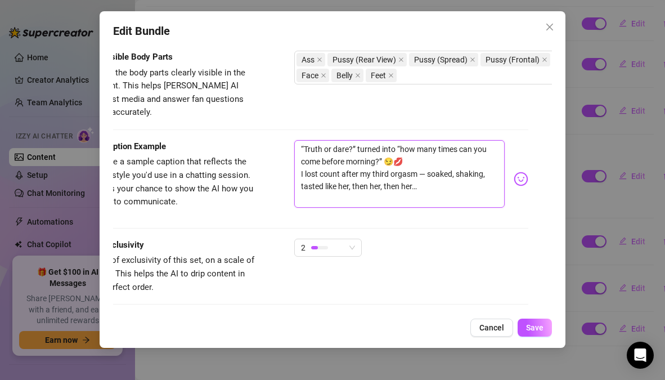
drag, startPoint x: 433, startPoint y: 132, endPoint x: 264, endPoint y: 82, distance: 176.3
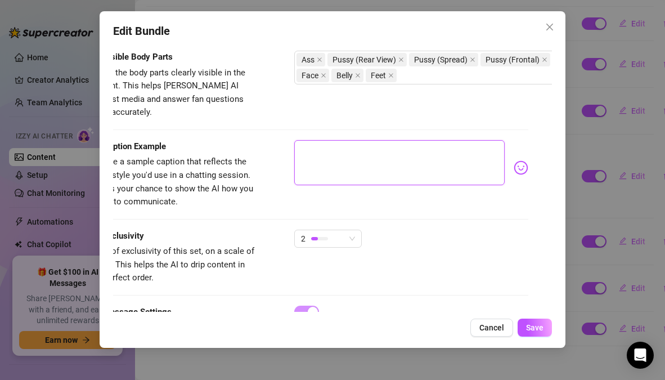
paste textarea "Twelve girls. One bed. Too many moans to count. 💋💦 I don’t know who came first,…"
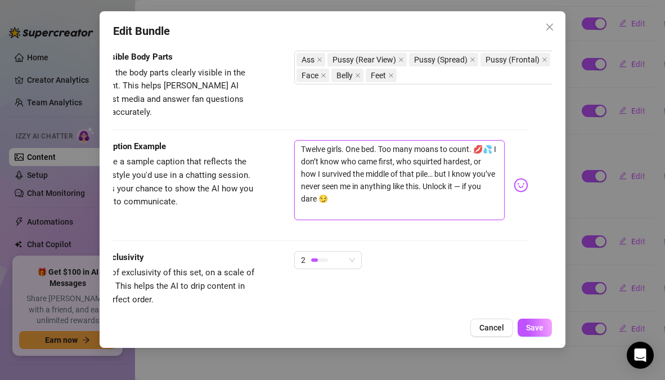
scroll to position [0, 0]
click at [393, 192] on div "Caption Example Provide a sample caption that reflects the exact style you'd us…" at bounding box center [308, 195] width 438 height 111
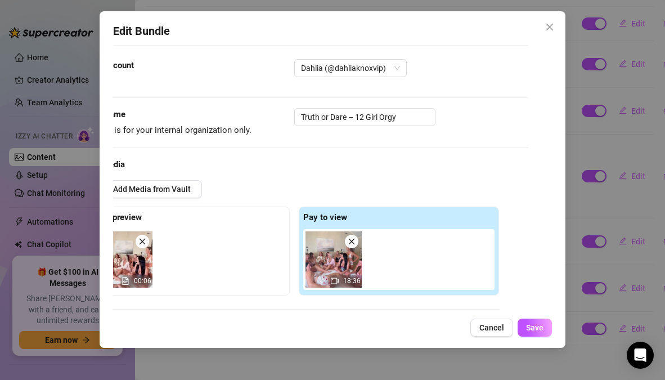
scroll to position [0, 24]
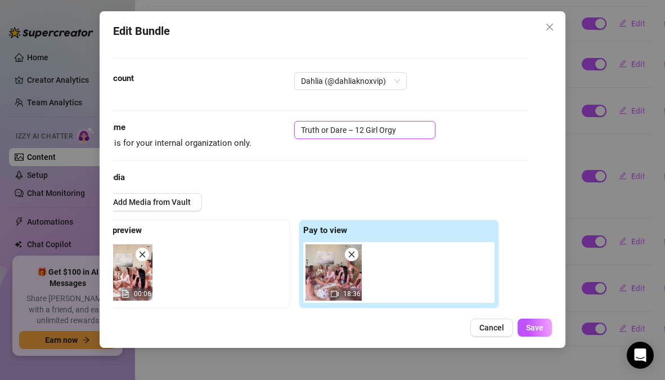
drag, startPoint x: 394, startPoint y: 133, endPoint x: 229, endPoint y: 122, distance: 165.1
click at [229, 122] on div "Name Name is for your internal organization only. Truth or Dare – 12 Girl Orgy" at bounding box center [308, 135] width 438 height 29
click at [322, 128] on input "y" at bounding box center [364, 130] width 141 height 18
click at [373, 130] on input "text" at bounding box center [364, 130] width 141 height 18
paste input "12-Girl Orgy"
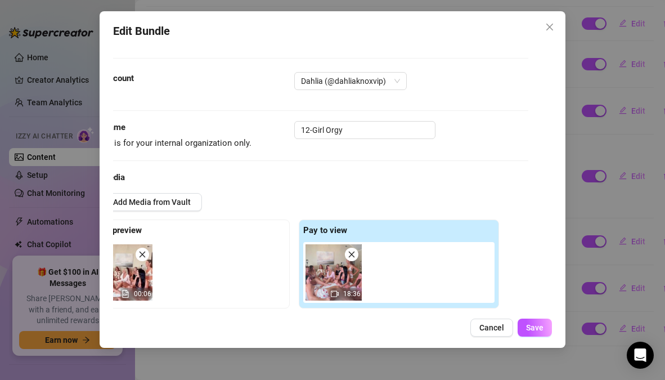
click at [394, 184] on div "Media Add Media from Vault Free preview 00:06 Pay to view 18:36 Tag Collaborato…" at bounding box center [308, 357] width 438 height 372
click at [527, 322] on button "Save" at bounding box center [534, 327] width 34 height 18
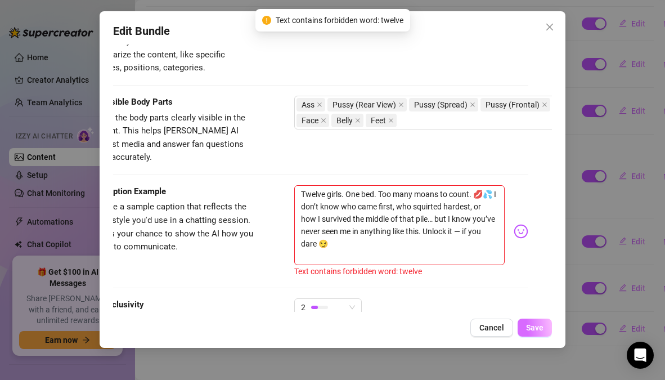
scroll to position [741, 24]
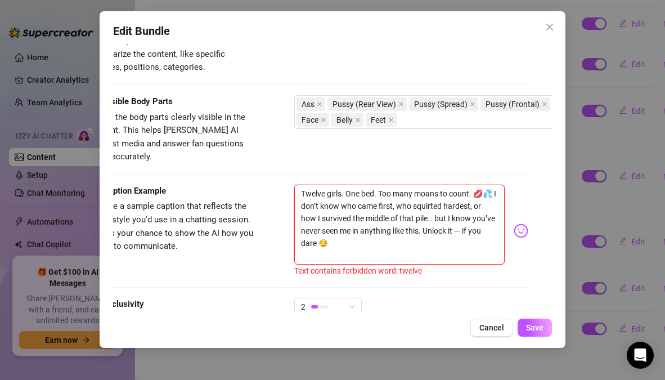
drag, startPoint x: 327, startPoint y: 145, endPoint x: 283, endPoint y: 147, distance: 43.4
click at [283, 184] on div "Caption Example Provide a sample caption that reflects the exact style you'd us…" at bounding box center [308, 230] width 438 height 92
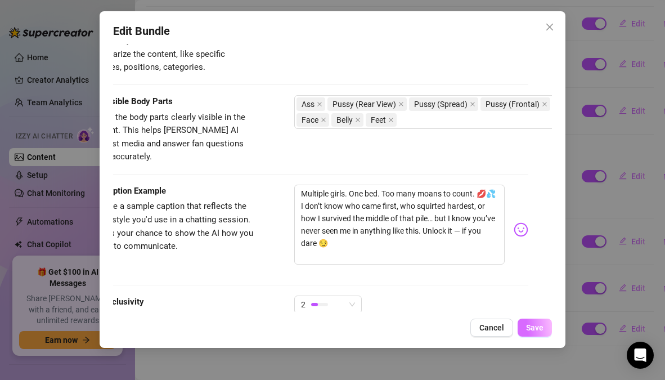
click at [536, 331] on span "Save" at bounding box center [534, 327] width 17 height 9
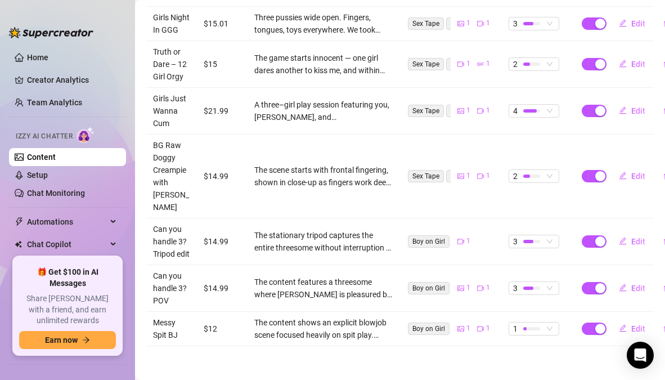
scroll to position [369, 0]
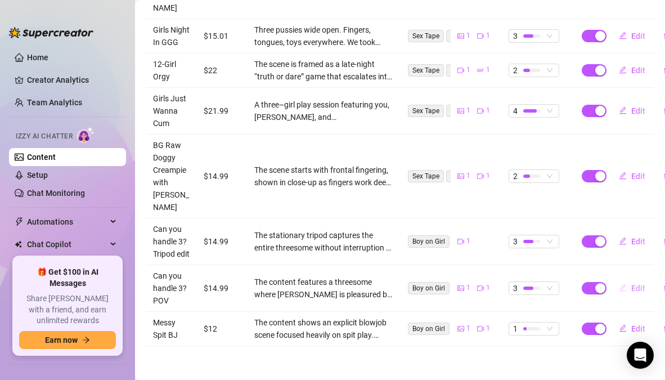
click at [631, 283] on span "Edit" at bounding box center [638, 287] width 14 height 9
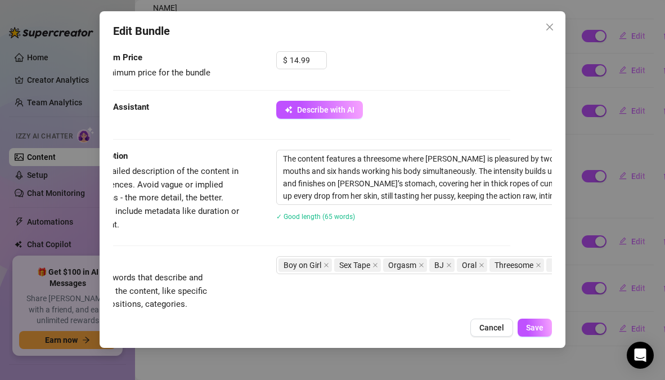
scroll to position [384, 44]
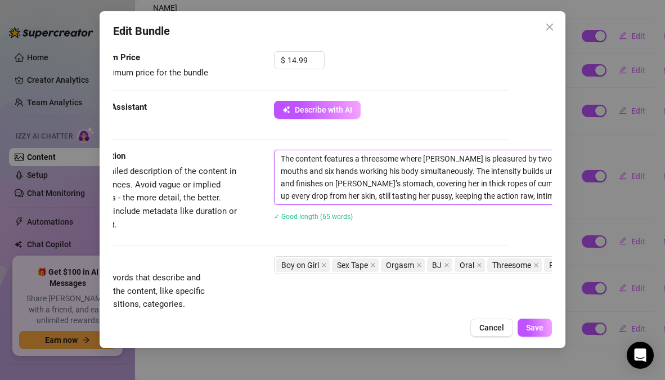
click at [508, 150] on textarea "The content features a threesome where [PERSON_NAME] is pleasured by two women …" at bounding box center [470, 177] width 392 height 54
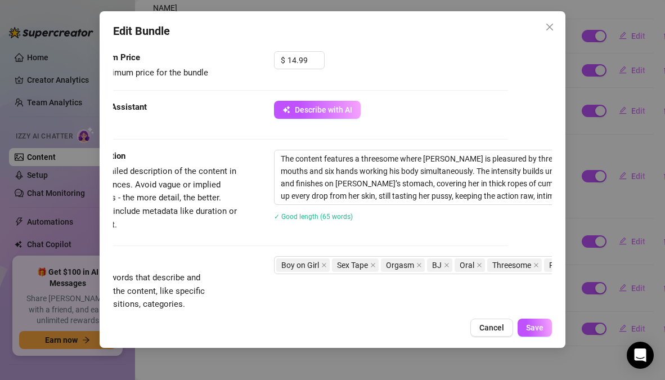
click at [477, 210] on div "✓ Good length (65 words)" at bounding box center [471, 216] width 394 height 12
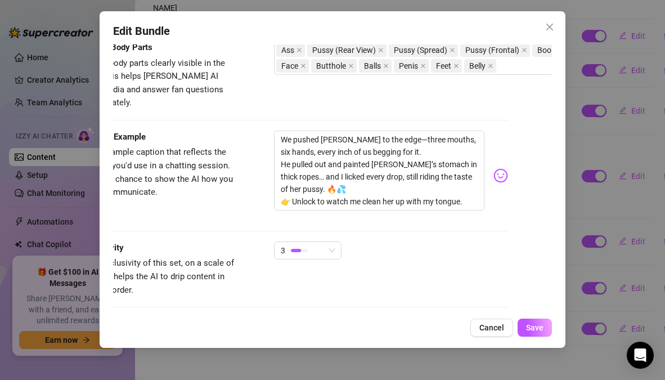
scroll to position [665, 44]
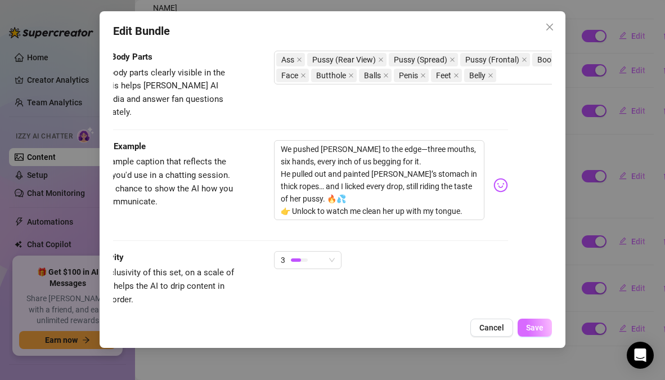
click at [539, 333] on button "Save" at bounding box center [534, 327] width 34 height 18
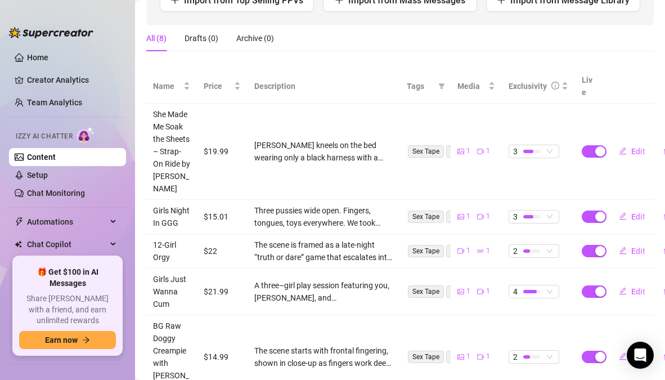
scroll to position [174, 0]
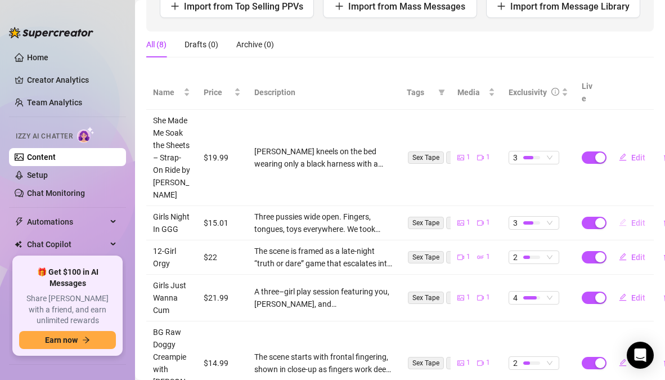
click at [631, 225] on span "Edit" at bounding box center [638, 222] width 14 height 9
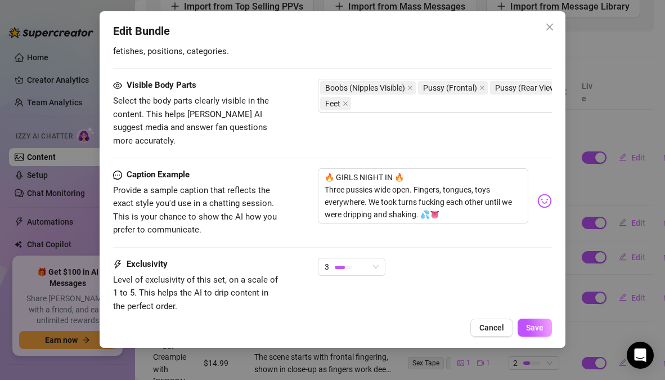
scroll to position [605, 0]
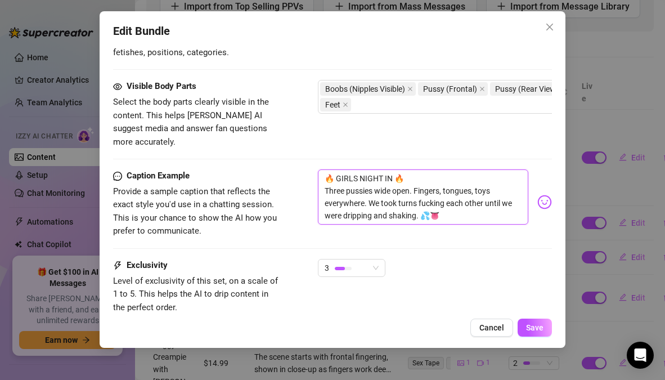
drag, startPoint x: 443, startPoint y: 203, endPoint x: 316, endPoint y: 161, distance: 133.7
click at [316, 169] on div "Caption Example Provide a sample caption that reflects the exact style you'd us…" at bounding box center [332, 203] width 438 height 69
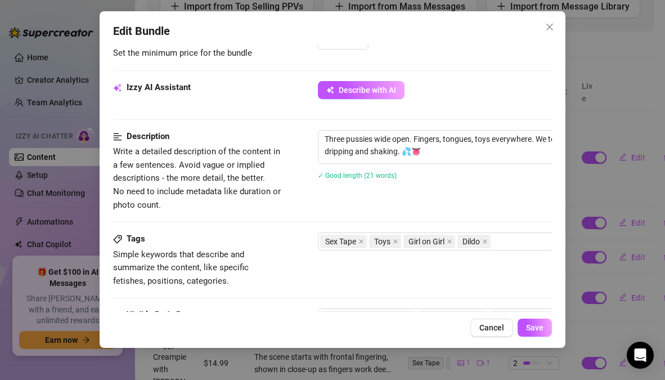
scroll to position [360, 0]
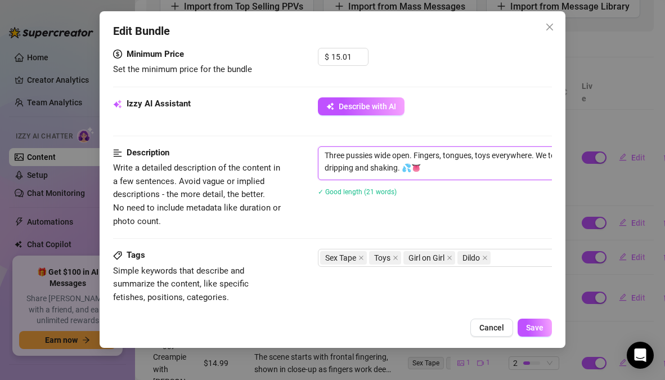
drag, startPoint x: 431, startPoint y: 165, endPoint x: 295, endPoint y: 138, distance: 139.3
click at [295, 138] on form "Account Dahlia (@dahliaknoxvip) Name Name is for your internal organization onl…" at bounding box center [332, 170] width 438 height 945
paste textarea "A three–girl scene styled as a playful “girls night in” that quickly turns into…"
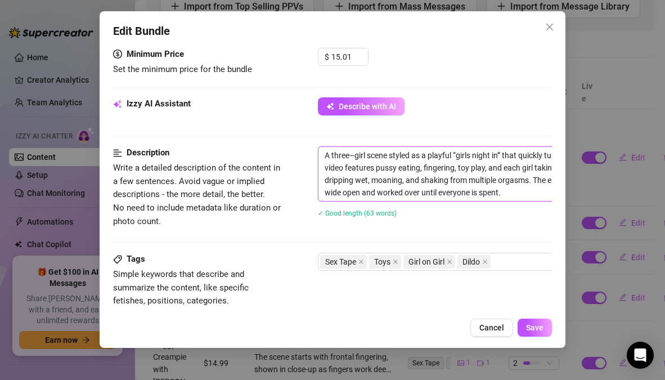
scroll to position [0, 0]
click at [388, 223] on div "A three–girl scene styled as a playful “girls night in” that quickly turns into…" at bounding box center [515, 188] width 394 height 85
click at [363, 49] on span "Increase Value" at bounding box center [361, 53] width 12 height 10
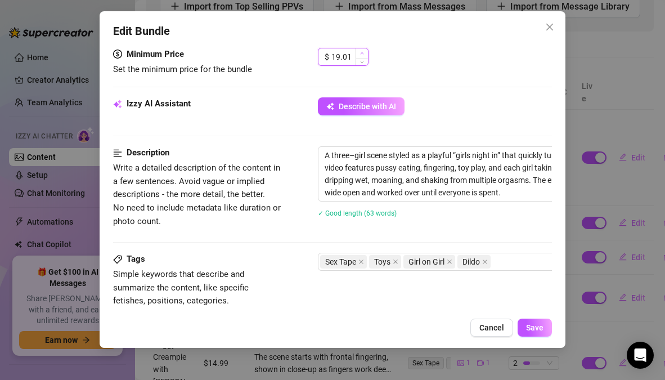
click at [363, 49] on span "Increase Value" at bounding box center [361, 53] width 12 height 10
click at [352, 55] on input "22.01" at bounding box center [349, 56] width 37 height 17
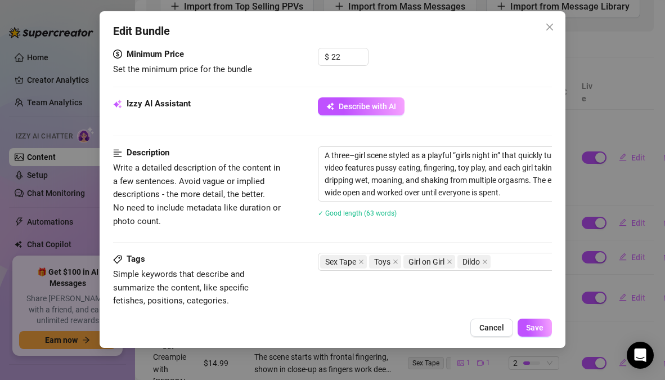
click at [407, 75] on div "$ 22" at bounding box center [434, 62] width 233 height 28
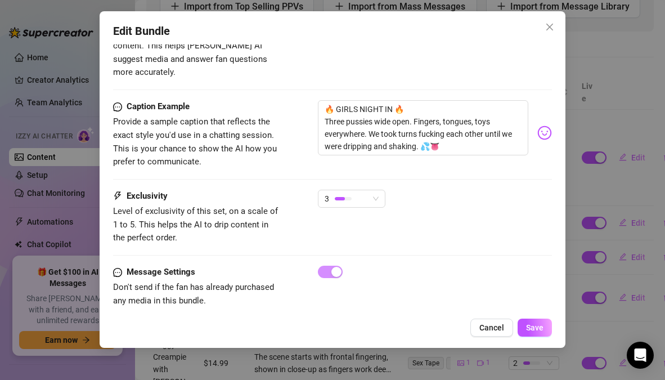
scroll to position [690, 0]
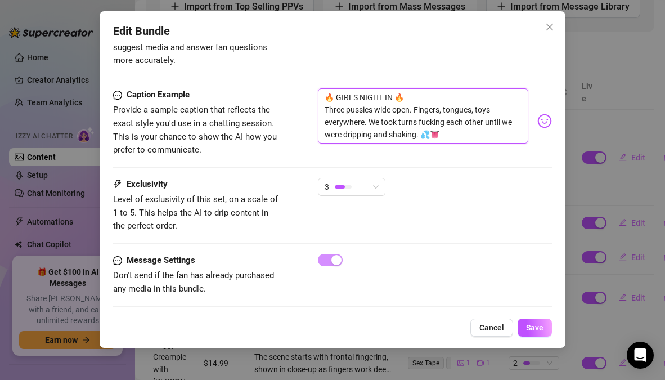
drag, startPoint x: 446, startPoint y: 123, endPoint x: 294, endPoint y: 63, distance: 163.1
paste textarea "Three holes. Three mouths. Toys sliding in and out until we were dripping down …"
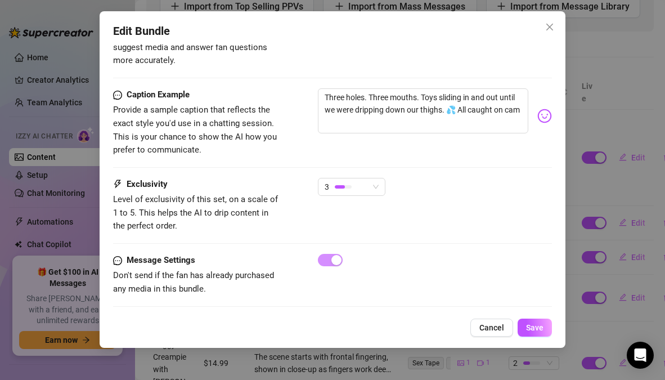
click at [435, 146] on div "Caption Example Provide a sample caption that reflects the exact style you'd us…" at bounding box center [332, 132] width 438 height 89
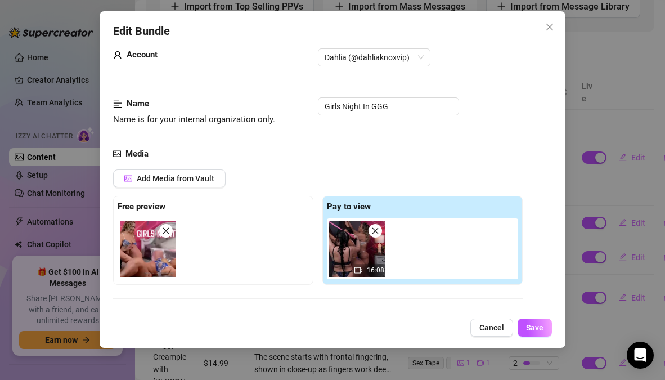
scroll to position [19, 0]
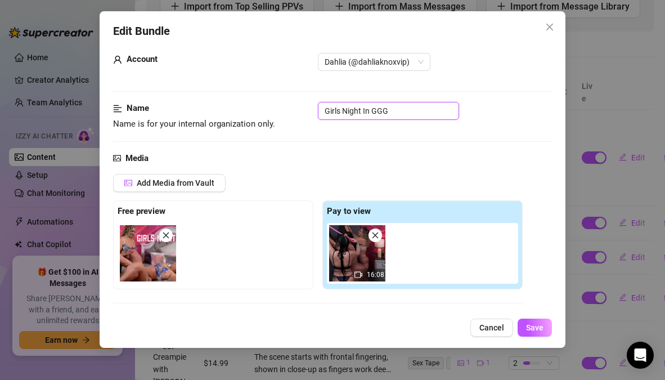
drag, startPoint x: 404, startPoint y: 111, endPoint x: 295, endPoint y: 113, distance: 108.5
click at [295, 113] on div "Name Name is for your internal organization only. Girls Night In GGG" at bounding box center [332, 116] width 438 height 29
click at [537, 323] on span "Save" at bounding box center [534, 327] width 17 height 9
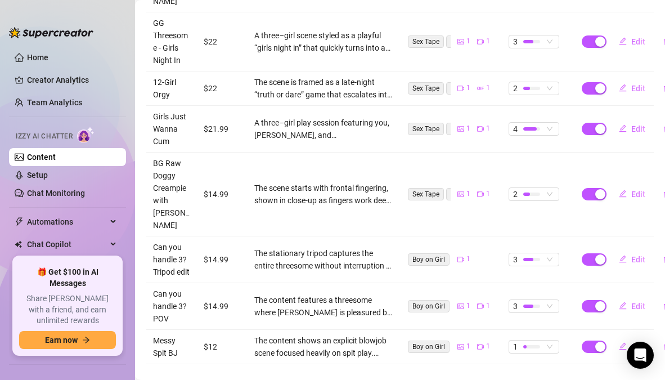
scroll to position [381, 0]
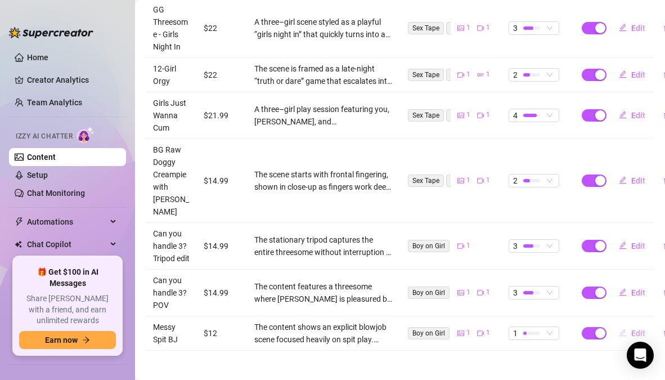
click at [631, 328] on span "Edit" at bounding box center [638, 332] width 14 height 9
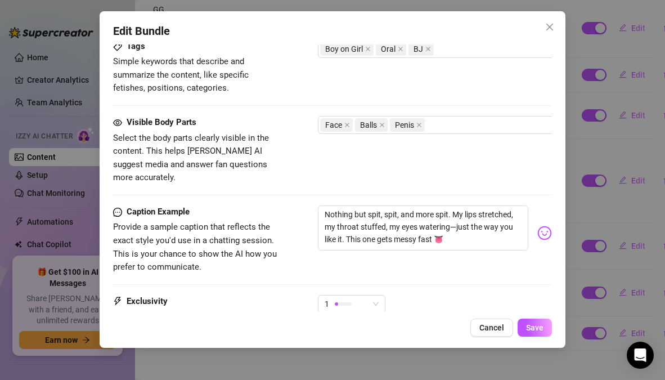
scroll to position [574, 0]
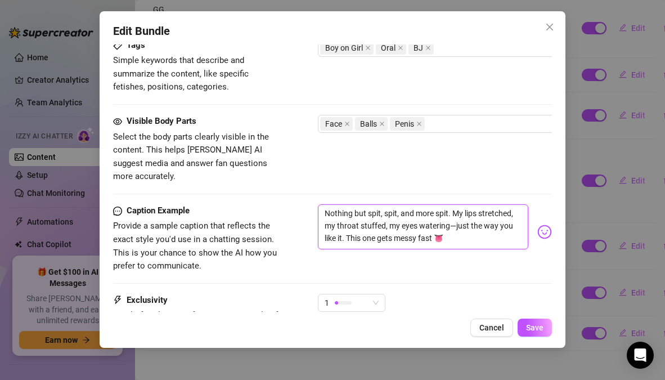
drag, startPoint x: 494, startPoint y: 227, endPoint x: 309, endPoint y: 183, distance: 190.2
paste textarea "Messy spit, gagging, eyes watering — my throat stuffed until it’s dripping wet …"
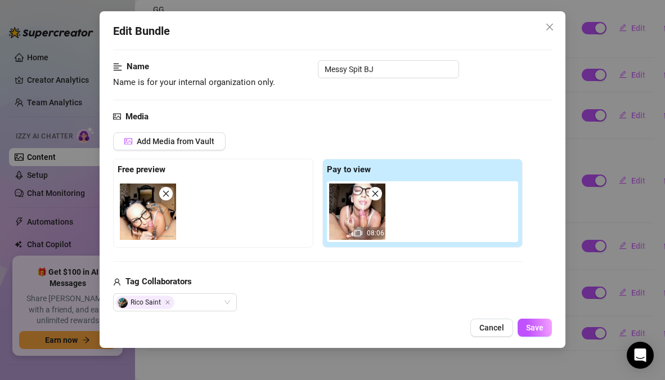
scroll to position [15, 0]
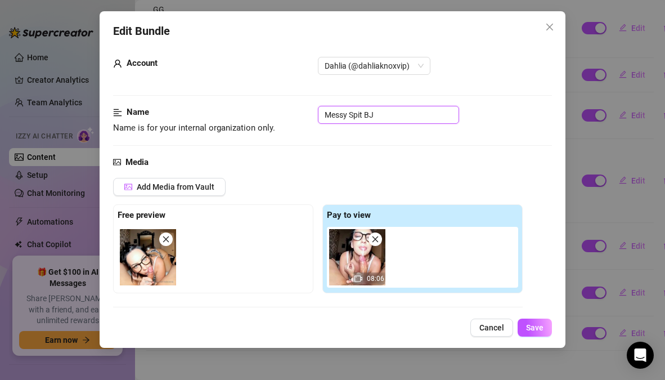
drag, startPoint x: 399, startPoint y: 110, endPoint x: 273, endPoint y: 114, distance: 126.0
click at [273, 114] on div "Name Name is for your internal organization only. Messy Spit BJ" at bounding box center [332, 120] width 438 height 29
paste input "BJ – Spit Heavy Deepthroat (Messy, Eyes Watering)"
click at [450, 141] on div "Name Name is for your internal organization only. BJ – Spit Heavy Deepthroat (M…" at bounding box center [332, 130] width 438 height 49
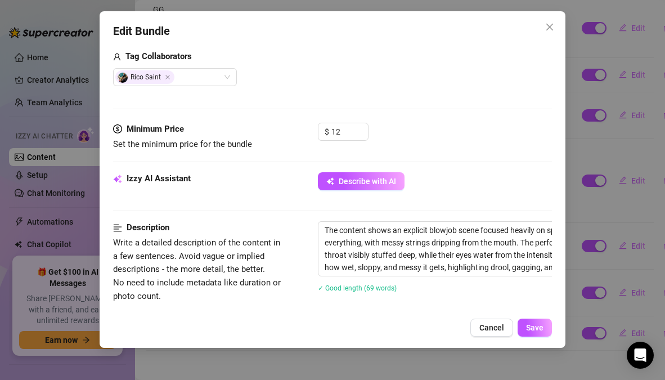
scroll to position [273, 0]
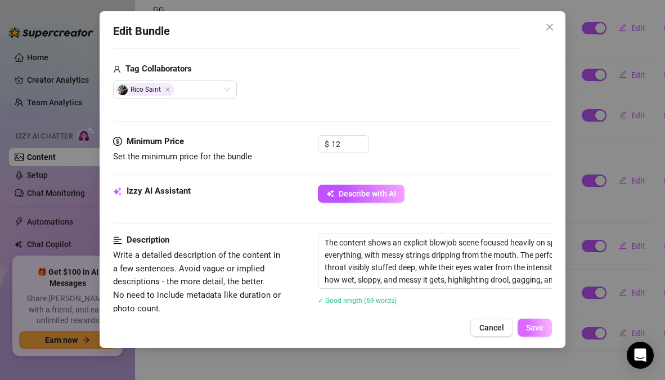
click at [536, 330] on span "Save" at bounding box center [534, 327] width 17 height 9
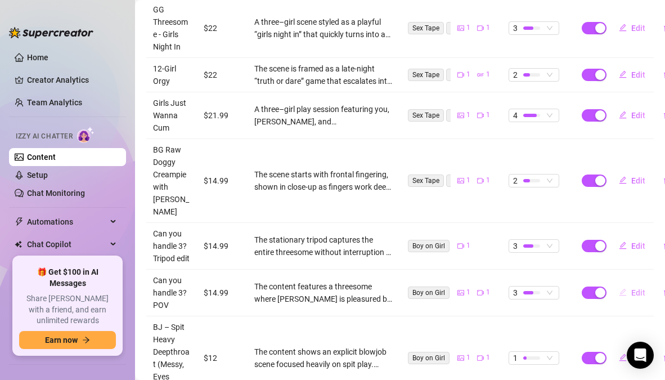
click at [631, 288] on span "Edit" at bounding box center [638, 292] width 14 height 9
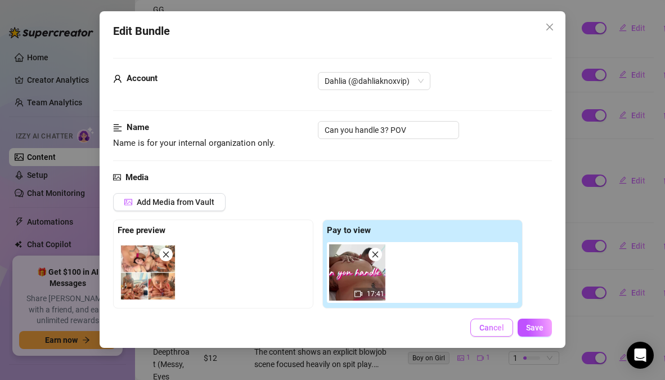
click at [490, 329] on span "Cancel" at bounding box center [491, 327] width 25 height 9
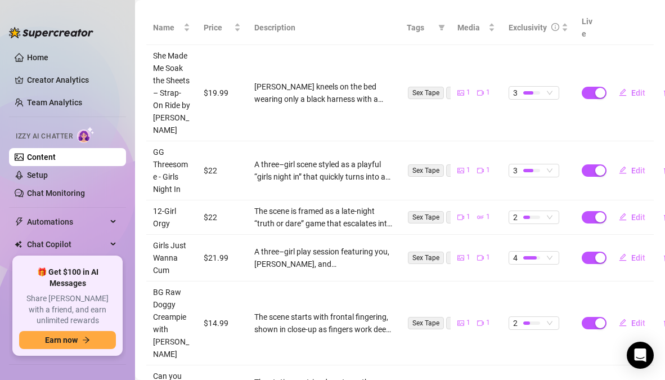
scroll to position [233, 0]
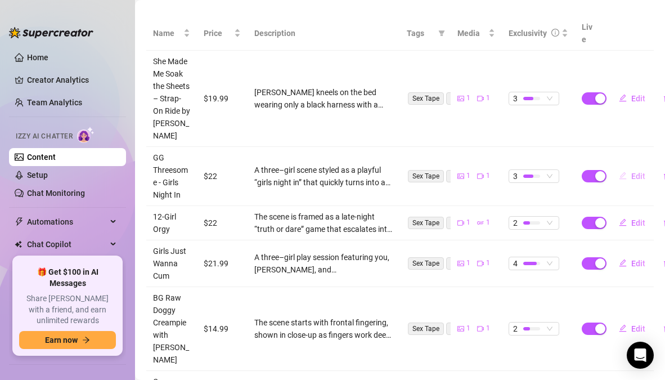
click at [631, 176] on span "Edit" at bounding box center [638, 175] width 14 height 9
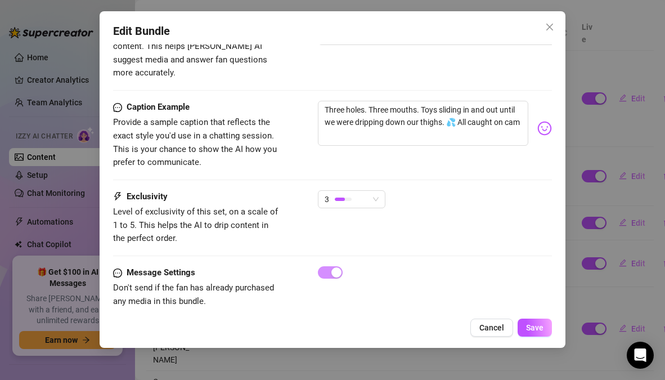
scroll to position [690, 0]
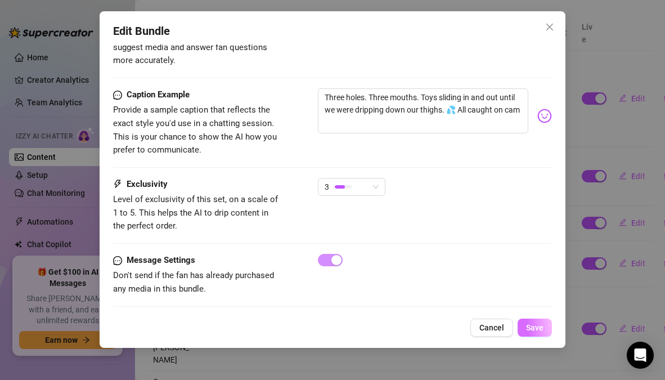
click at [538, 329] on span "Save" at bounding box center [534, 327] width 17 height 9
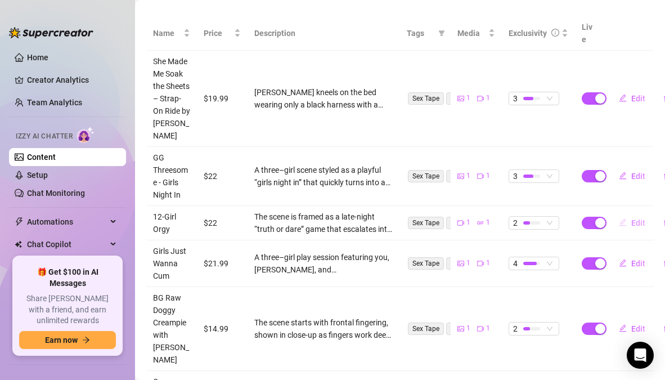
click at [631, 225] on span "Edit" at bounding box center [638, 222] width 14 height 9
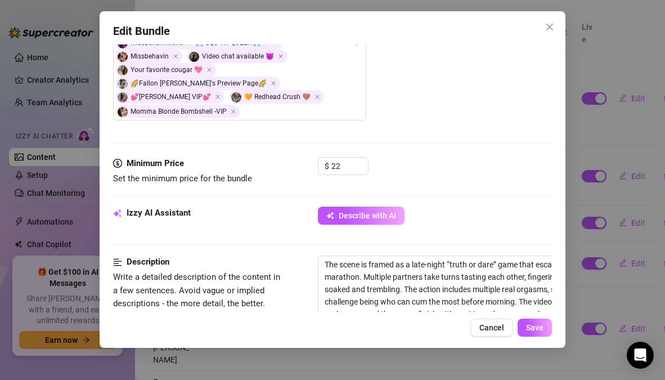
scroll to position [376, 0]
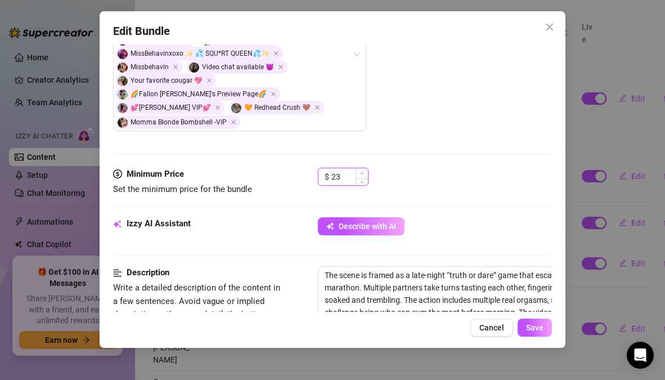
click at [362, 171] on icon "up" at bounding box center [362, 173] width 4 height 4
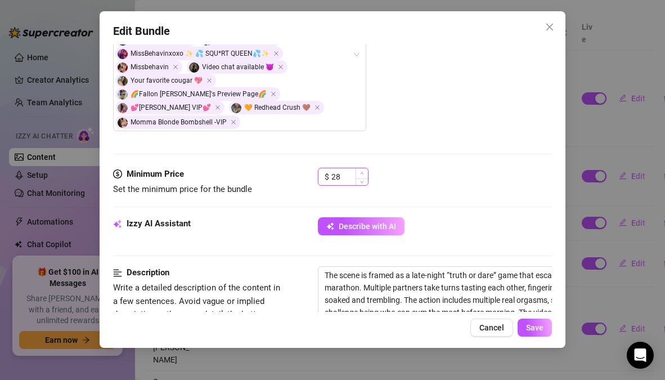
click at [362, 171] on icon "up" at bounding box center [362, 173] width 4 height 4
click at [363, 171] on icon "up" at bounding box center [362, 173] width 4 height 4
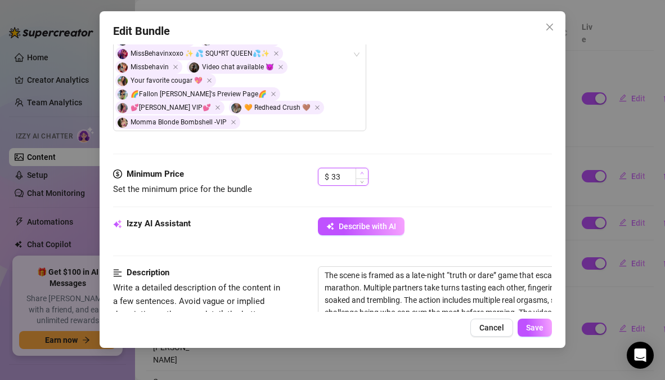
click at [363, 171] on icon "up" at bounding box center [362, 173] width 4 height 4
click at [406, 168] on div "Minimum Price Set the minimum price for the bundle $ 35" at bounding box center [332, 192] width 438 height 49
click at [532, 332] on button "Save" at bounding box center [534, 327] width 34 height 18
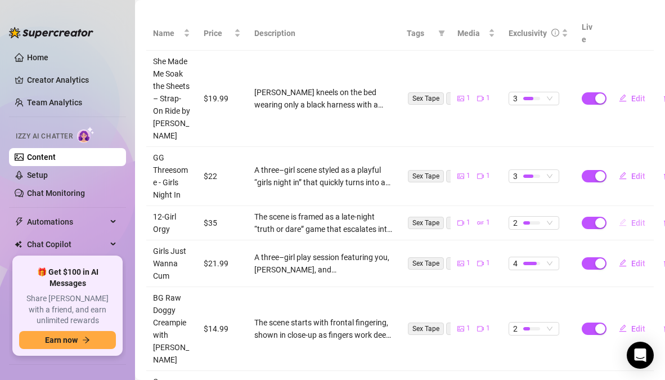
click at [635, 226] on span "Edit" at bounding box center [638, 222] width 14 height 9
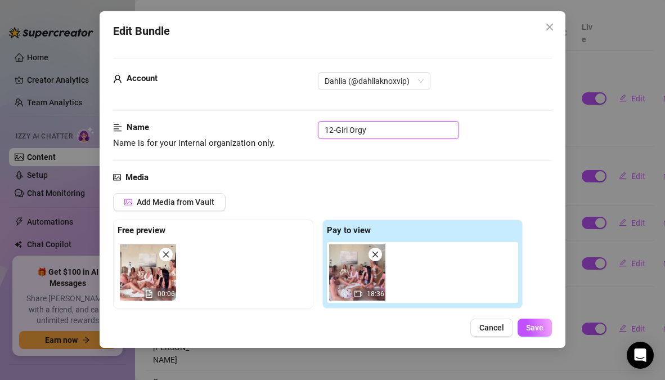
drag, startPoint x: 401, startPoint y: 135, endPoint x: 265, endPoint y: 120, distance: 136.8
click at [265, 121] on div "Name Name is for your internal organization only. 12-Girl Orgy" at bounding box center [332, 135] width 438 height 29
paste input "GG Group – Truth or Dare Sleepover"
click at [391, 175] on div "Media" at bounding box center [332, 177] width 438 height 13
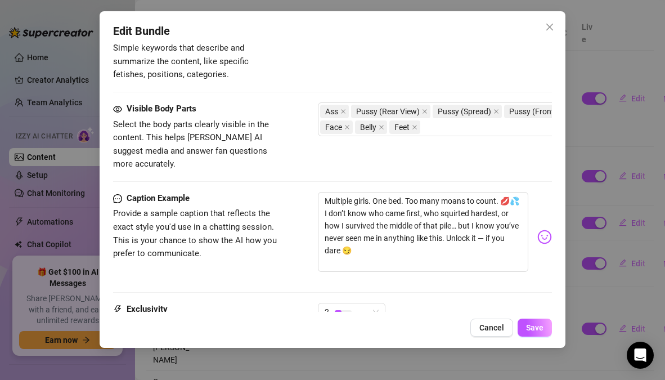
scroll to position [738, 0]
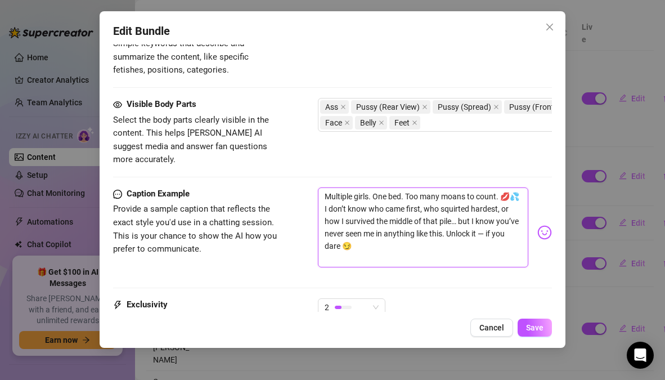
drag, startPoint x: 392, startPoint y: 208, endPoint x: 304, endPoint y: 121, distance: 123.7
paste textarea "Truth or dare turned into an orgasm marathon 😏💋 Soaked, squirting, and shaking……"
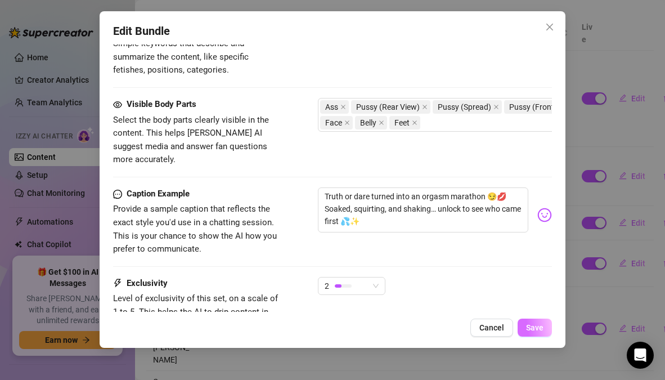
click at [535, 327] on span "Save" at bounding box center [534, 327] width 17 height 9
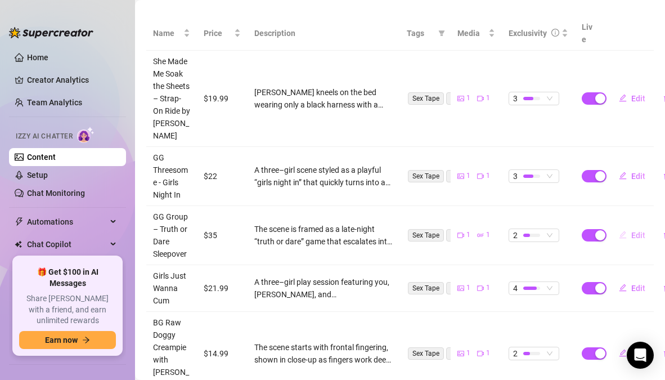
click at [631, 234] on span "Edit" at bounding box center [638, 235] width 14 height 9
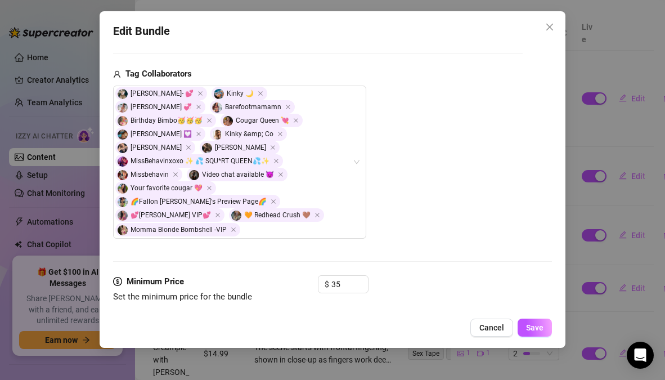
scroll to position [293, 0]
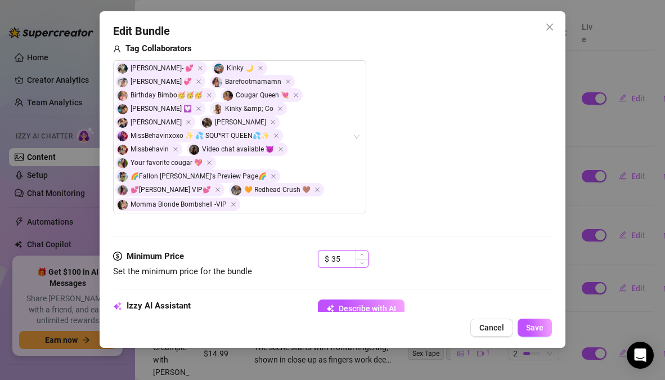
click at [347, 250] on input "35" at bounding box center [349, 258] width 37 height 17
click at [364, 257] on span "Decrease Value" at bounding box center [361, 262] width 12 height 10
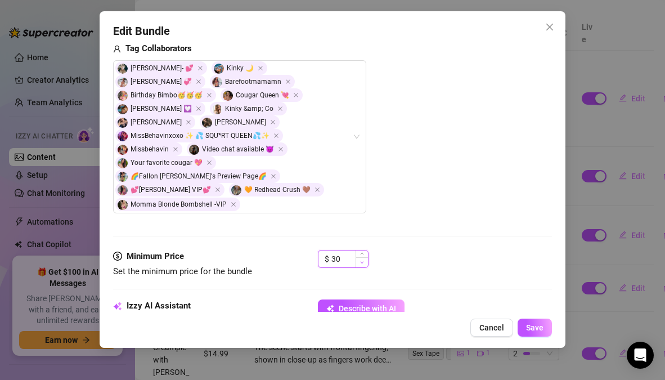
click at [364, 257] on span "Decrease Value" at bounding box center [361, 262] width 12 height 10
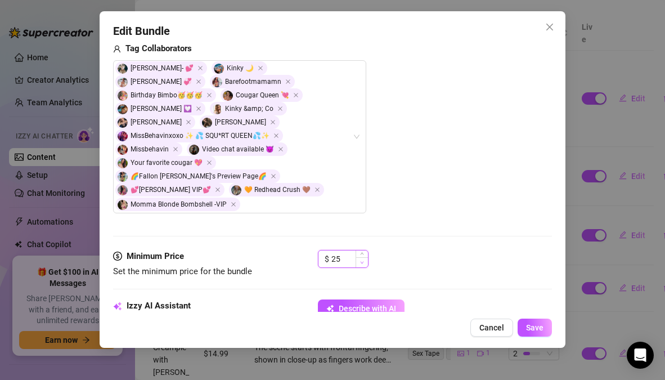
click at [364, 257] on span "Decrease Value" at bounding box center [361, 262] width 12 height 10
click at [536, 326] on span "Save" at bounding box center [534, 327] width 17 height 9
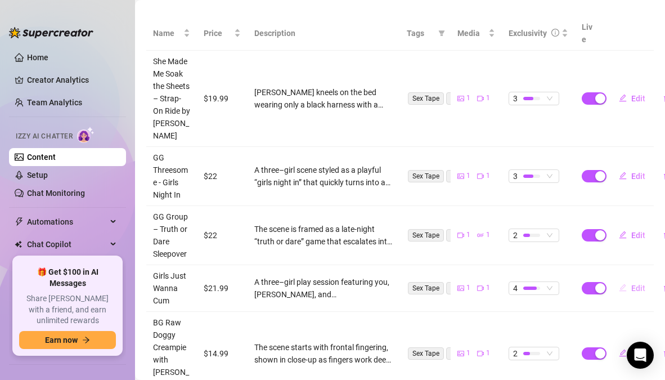
click at [631, 289] on span "Edit" at bounding box center [638, 287] width 14 height 9
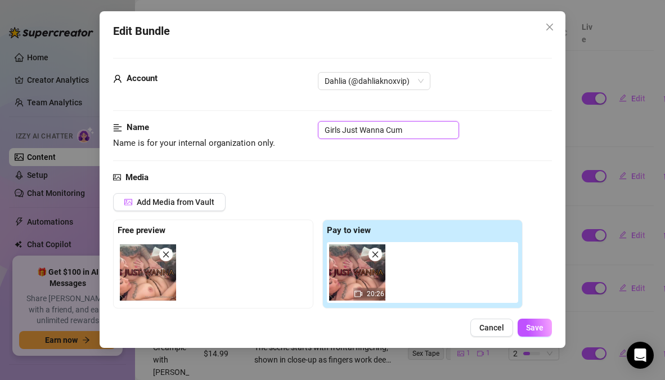
drag, startPoint x: 414, startPoint y: 131, endPoint x: 233, endPoint y: 130, distance: 180.5
click at [233, 130] on div "Name Name is for your internal organization only. Girls Just Wanna Cum" at bounding box center [332, 135] width 438 height 29
paste input "G Threesome – Toys + Squirting (Me + Jadynn + [PERSON_NAME])"
click at [364, 179] on div "Media" at bounding box center [332, 177] width 438 height 13
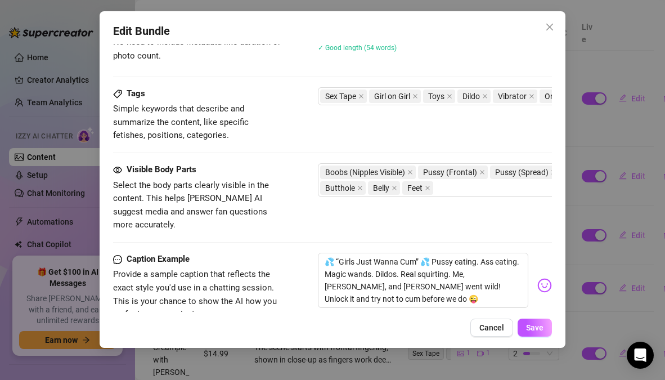
scroll to position [584, 0]
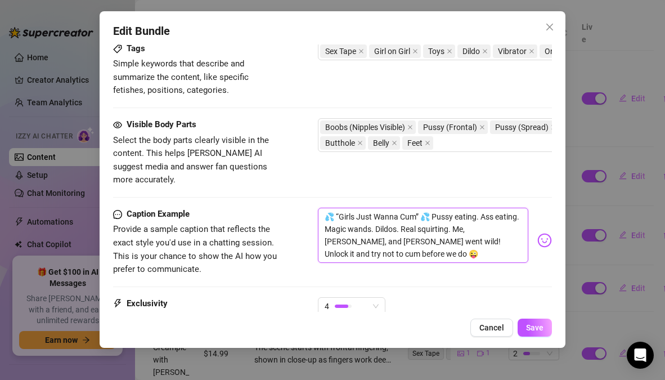
drag, startPoint x: 421, startPoint y: 223, endPoint x: 296, endPoint y: 164, distance: 138.3
paste textarea "Pussy eating, ass eating, toys, and real squirts 😏💦 Me, Jadynn & [PERSON_NAME] …"
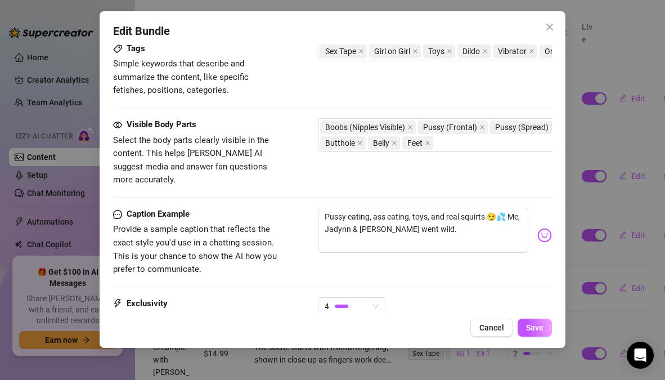
click at [424, 256] on div "Caption Example Provide a sample caption that reflects the exact style you'd us…" at bounding box center [332, 251] width 438 height 89
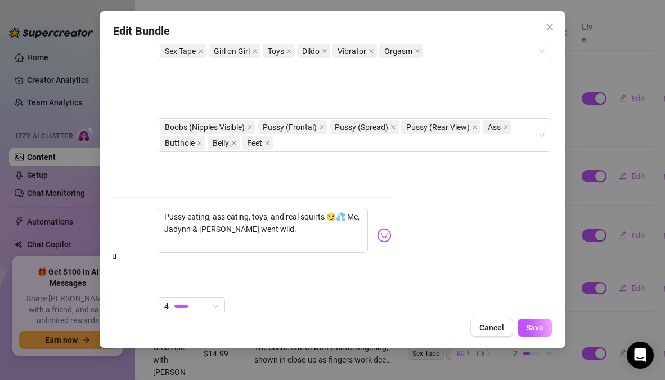
drag, startPoint x: 424, startPoint y: 256, endPoint x: 573, endPoint y: 277, distance: 151.0
click at [573, 277] on div "Edit Bundle Account Dahlia (@dahliaknoxvip) Name Name is for your internal orga…" at bounding box center [332, 190] width 665 height 380
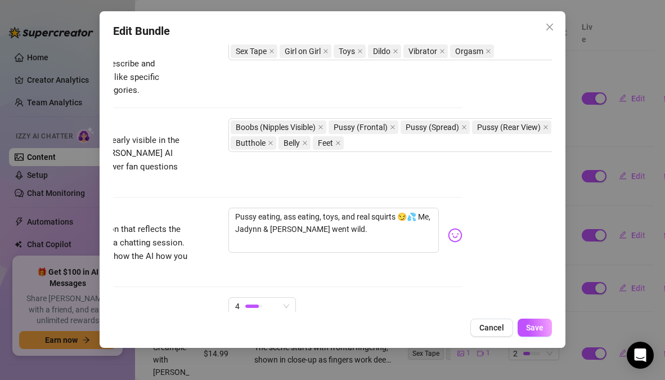
scroll to position [584, 0]
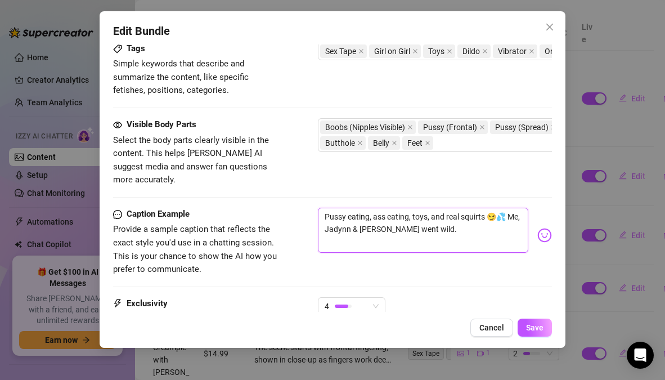
drag, startPoint x: 450, startPoint y: 211, endPoint x: 319, endPoint y: 197, distance: 131.3
click at [319, 207] on textarea "Pussy eating, ass eating, toys, and real squirts 😏💦 Me, Jadynn & [PERSON_NAME] …" at bounding box center [423, 229] width 210 height 45
paste textarea "💦 Girls Just Wanna Cum 💦 Pussy eating. Ass eating. Magic wands. Dildos. Real sq…"
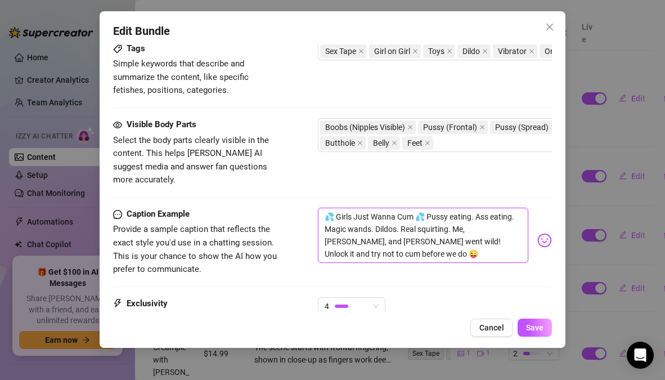
scroll to position [0, 0]
click at [461, 265] on div "Caption Example Provide a sample caption that reflects the exact style you'd us…" at bounding box center [332, 251] width 438 height 89
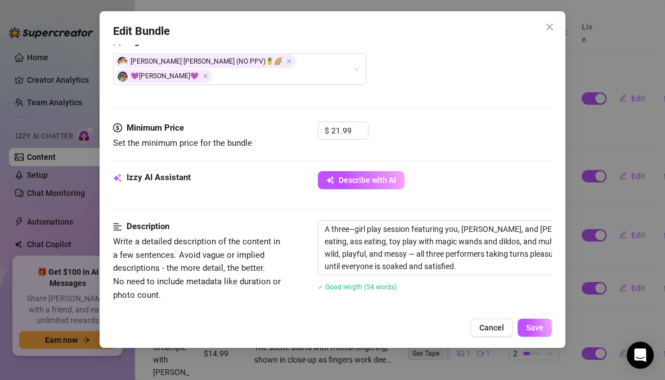
scroll to position [299, 0]
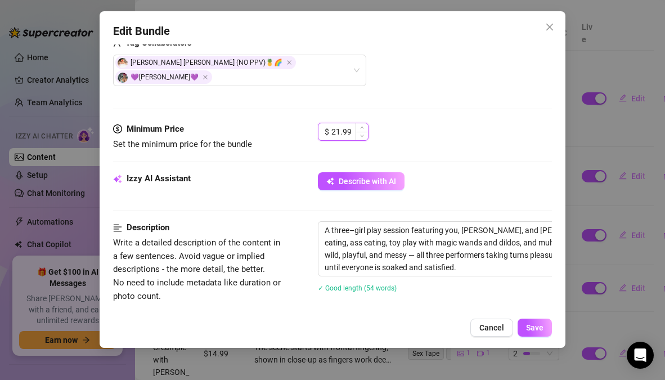
click at [353, 123] on input "21.99" at bounding box center [349, 131] width 37 height 17
click at [434, 136] on div "$ 22" at bounding box center [434, 137] width 233 height 28
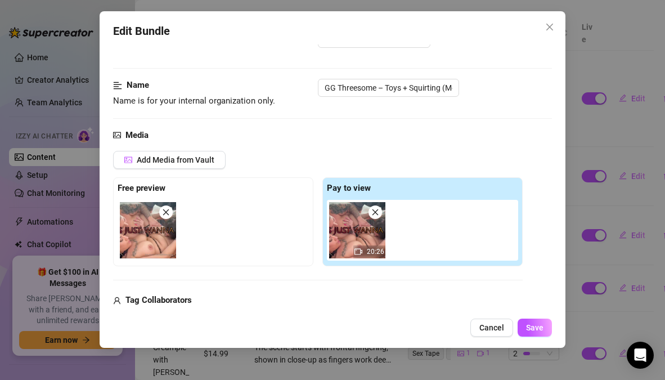
scroll to position [0, 0]
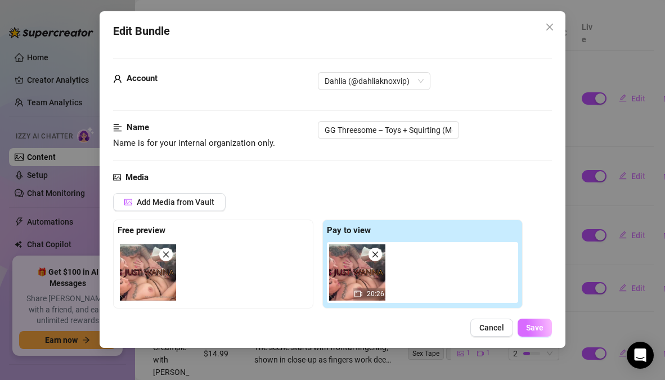
click at [530, 329] on span "Save" at bounding box center [534, 327] width 17 height 9
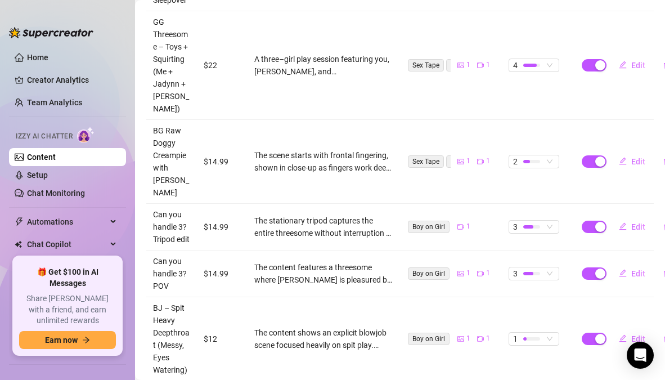
scroll to position [517, 0]
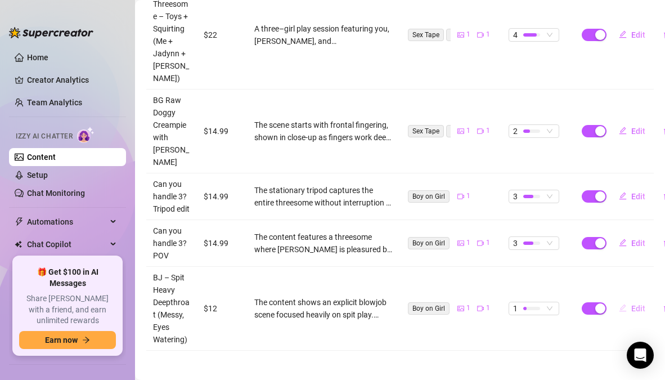
click at [631, 304] on span "Edit" at bounding box center [638, 308] width 14 height 9
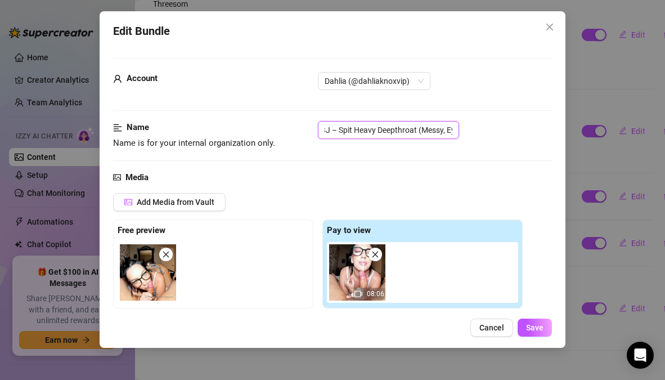
scroll to position [0, 0]
drag, startPoint x: 454, startPoint y: 134, endPoint x: 309, endPoint y: 130, distance: 144.6
click at [309, 130] on div "Name Name is for your internal organization only. BJ – Spit Heavy Deepthroat (M…" at bounding box center [332, 135] width 438 height 29
drag, startPoint x: 389, startPoint y: 129, endPoint x: 243, endPoint y: 114, distance: 147.0
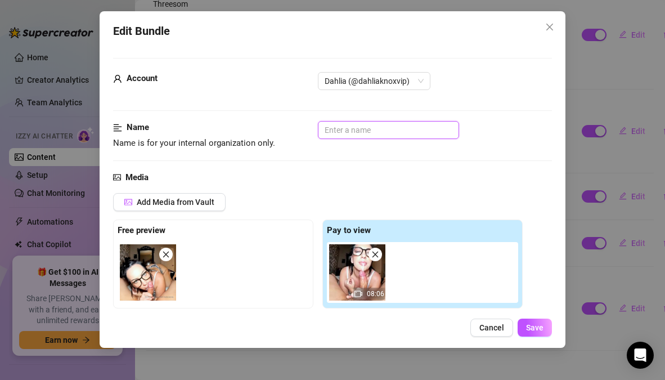
paste input "BG Full Scene – Fingering Squirt + Doggy + Riding + Creampie"
click at [488, 156] on div "Name Name is for your internal organization only. BG Full Scene – Fingering Squ…" at bounding box center [332, 145] width 438 height 49
drag, startPoint x: 454, startPoint y: 130, endPoint x: 254, endPoint y: 130, distance: 200.2
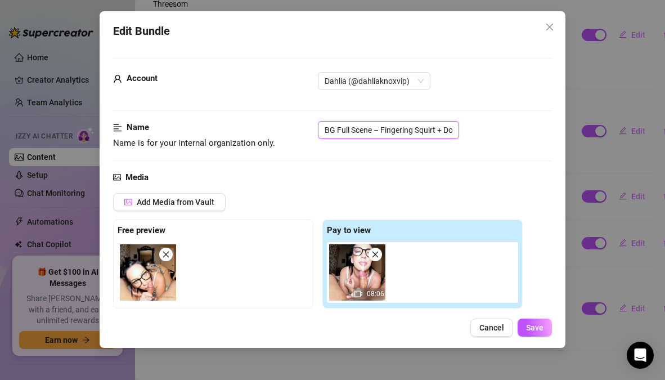
click at [254, 130] on div "Name Name is for your internal organization only. BG Full Scene – Fingering Squ…" at bounding box center [332, 135] width 438 height 29
drag, startPoint x: 422, startPoint y: 129, endPoint x: 232, endPoint y: 128, distance: 190.0
click at [232, 128] on div "Name Name is for your internal organization only. ggy + Riding + Creampie" at bounding box center [332, 135] width 438 height 29
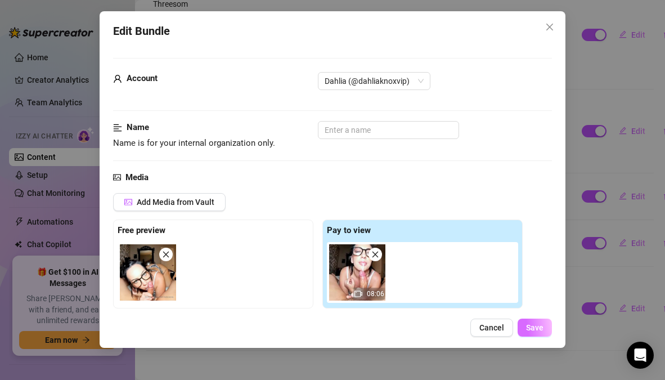
click at [543, 324] on button "Save" at bounding box center [534, 327] width 34 height 18
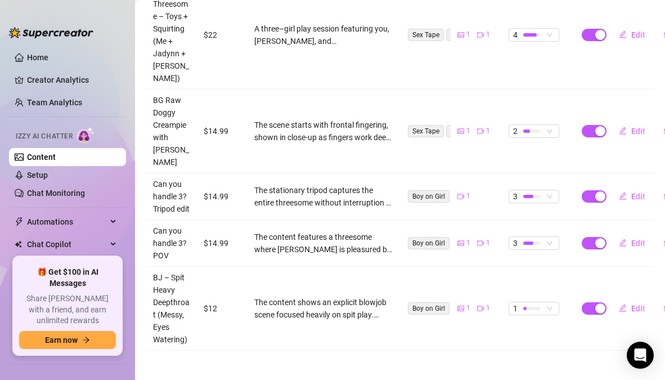
scroll to position [468, 0]
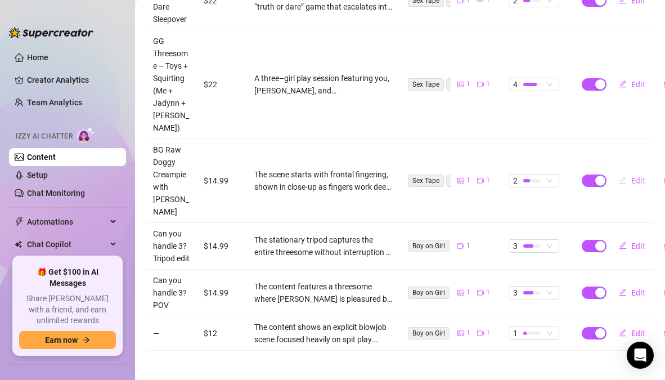
click at [633, 176] on span "Edit" at bounding box center [638, 180] width 14 height 9
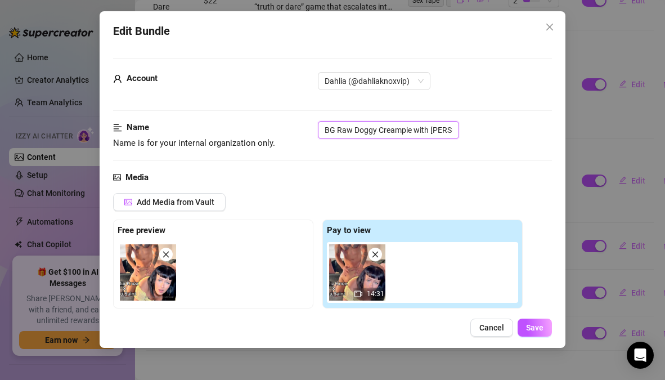
drag, startPoint x: 448, startPoint y: 128, endPoint x: 269, endPoint y: 129, distance: 178.8
click at [269, 129] on div "Name Name is for your internal organization only. BG Raw Doggy Creampie with [P…" at bounding box center [332, 135] width 438 height 29
paste input "Full Scene – Fingering Squirt + Doggy + Riding + Creampie"
click at [467, 146] on div "Name Name is for your internal organization only. BG Full Scene – Fingering Squ…" at bounding box center [332, 135] width 438 height 29
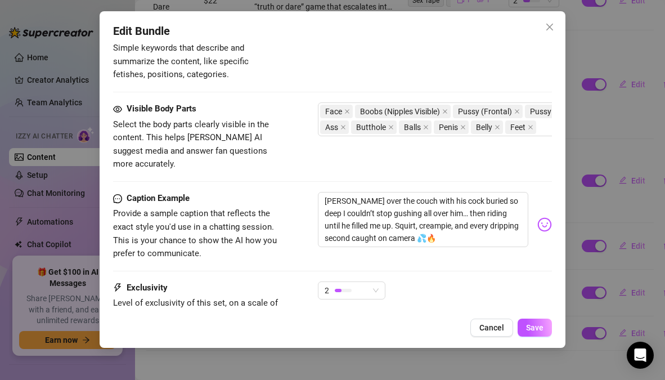
scroll to position [600, 0]
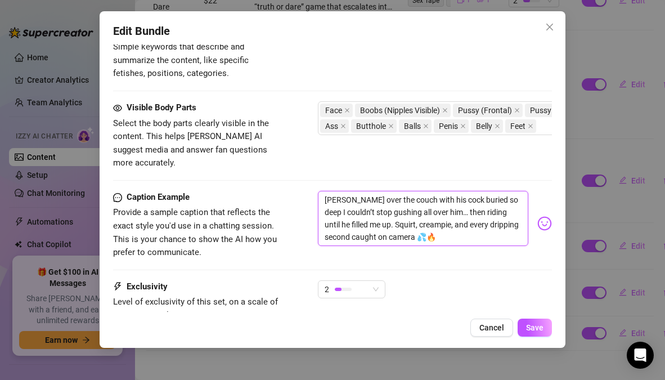
drag, startPoint x: 450, startPoint y: 224, endPoint x: 313, endPoint y: 174, distance: 146.6
paste textarea "rontal fingering with squirting, doggy, riding, and a deep creampie finish. Jui…"
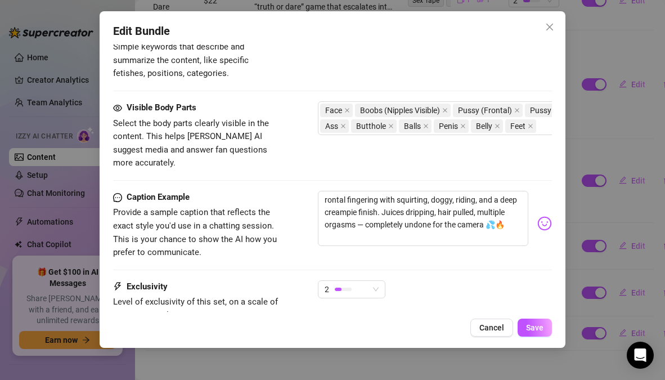
click at [403, 247] on div "Caption Example Provide a sample caption that reflects the exact style you'd us…" at bounding box center [332, 235] width 438 height 89
click at [324, 191] on textarea "rontal fingering with squirting, doggy, riding, and a deep creampie finish. Jui…" at bounding box center [423, 218] width 210 height 55
click at [436, 248] on div "Caption Example Provide a sample caption that reflects the exact style you'd us…" at bounding box center [332, 235] width 438 height 89
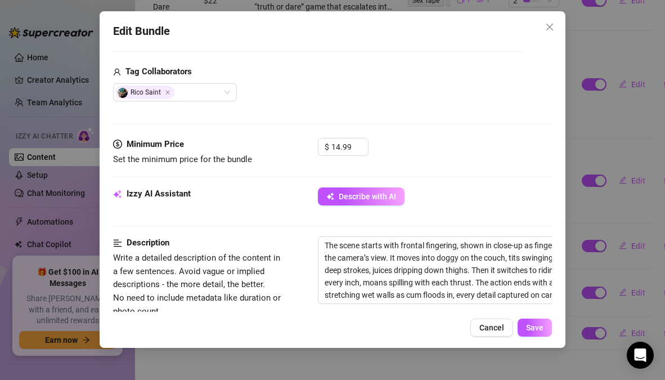
scroll to position [269, 0]
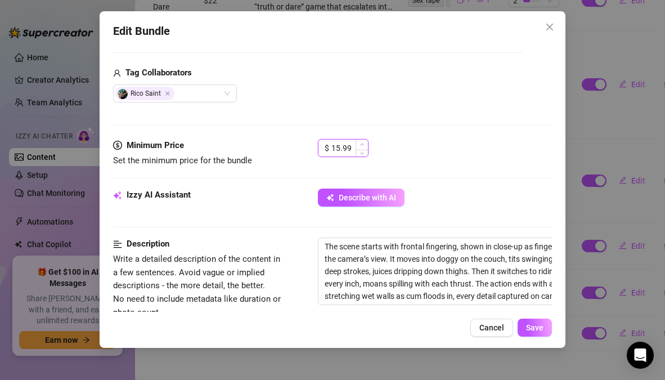
click at [365, 142] on span "Increase Value" at bounding box center [361, 144] width 12 height 10
click at [352, 147] on input "18.99" at bounding box center [349, 147] width 37 height 17
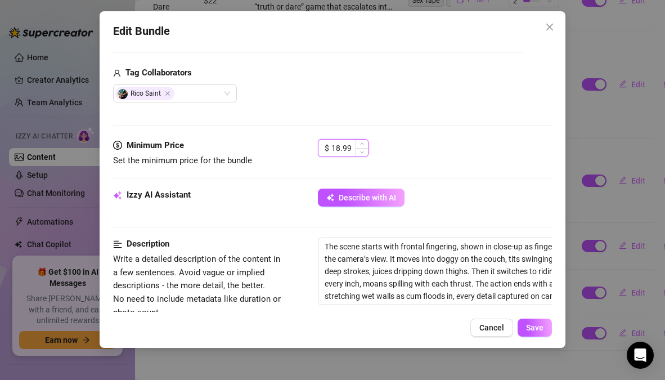
click at [352, 147] on input "18.99" at bounding box center [349, 147] width 37 height 17
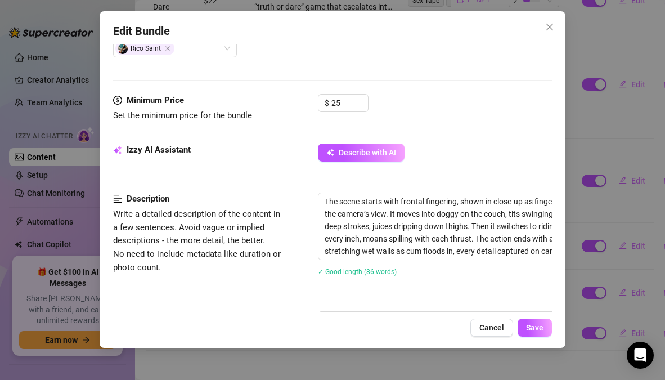
scroll to position [340, 0]
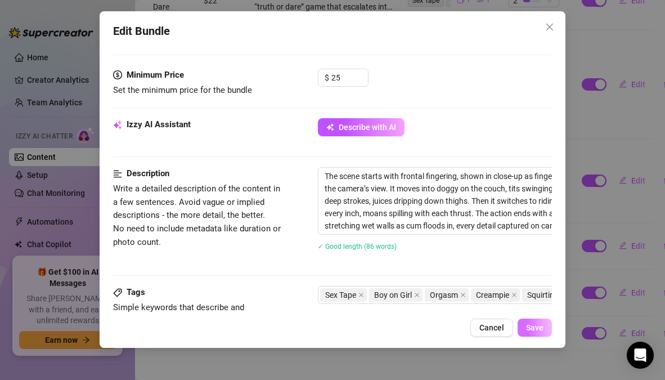
click at [536, 326] on span "Save" at bounding box center [534, 327] width 17 height 9
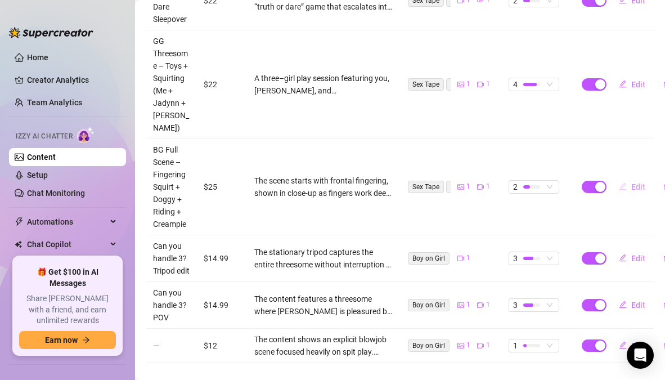
click at [631, 186] on span "Edit" at bounding box center [638, 186] width 14 height 9
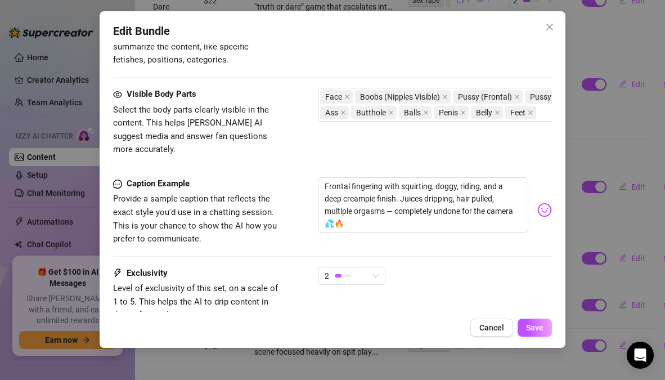
scroll to position [631, 0]
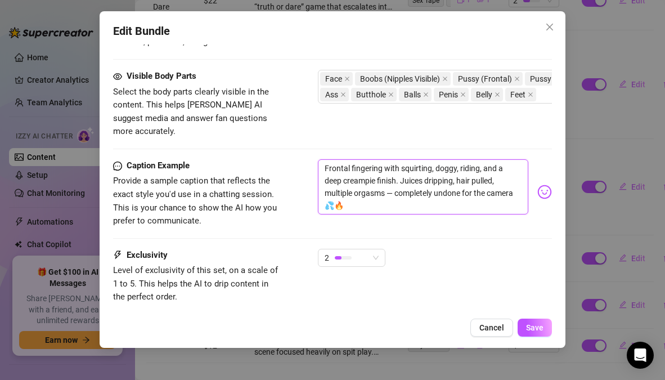
drag, startPoint x: 379, startPoint y: 194, endPoint x: 322, endPoint y: 143, distance: 76.5
paste textarea "ingering until I squirted, hard doggy, riding, and a raw creampie finish — ever…"
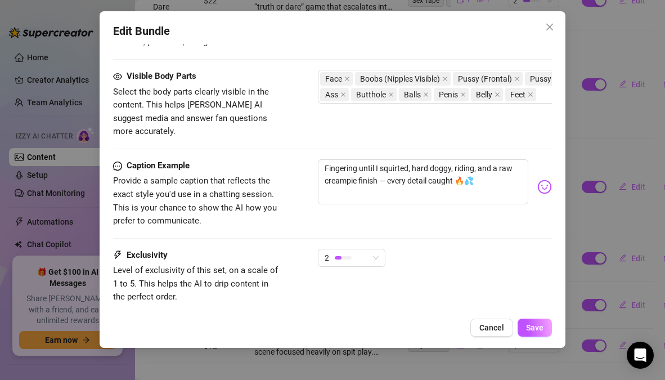
click at [351, 216] on div "Caption Example Provide a sample caption that reflects the exact style you'd us…" at bounding box center [332, 203] width 438 height 89
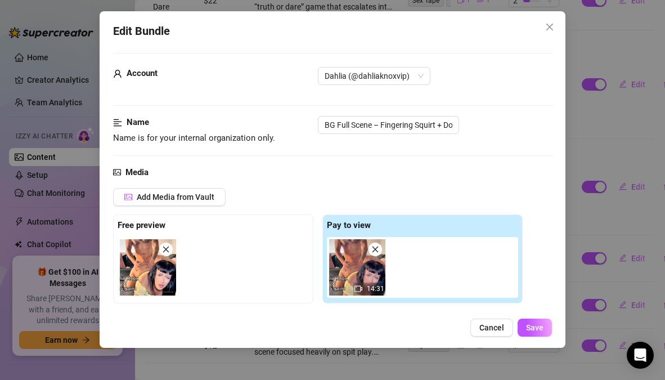
scroll to position [0, 0]
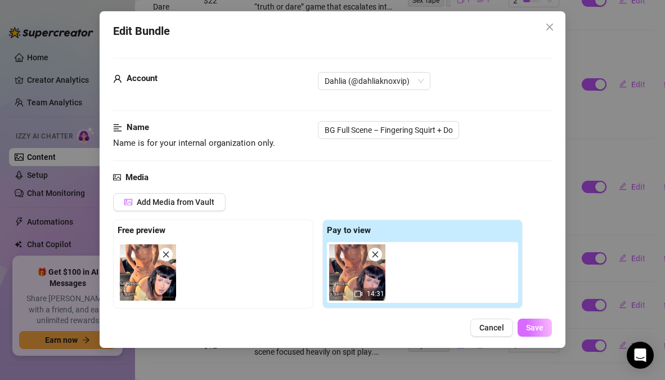
click at [529, 330] on span "Save" at bounding box center [534, 327] width 17 height 9
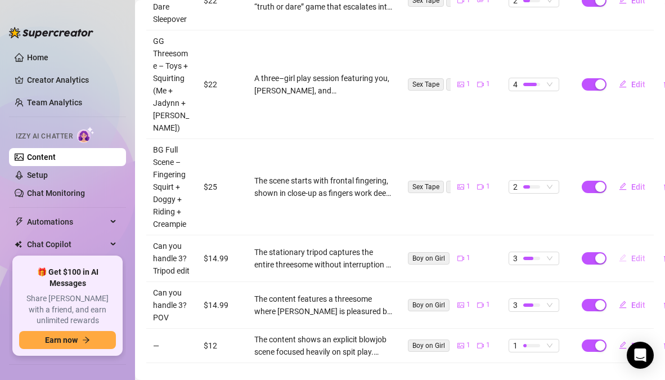
click at [631, 263] on span "Edit" at bounding box center [638, 258] width 14 height 9
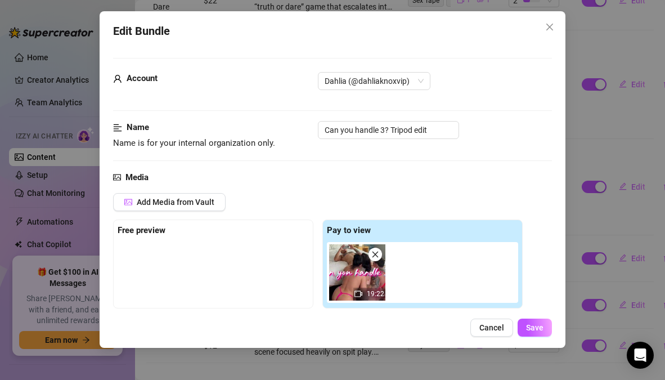
click at [552, 96] on div "Edit Bundle Account Dahlia (@dahliaknoxvip) Name Name is for your internal orga…" at bounding box center [332, 179] width 465 height 336
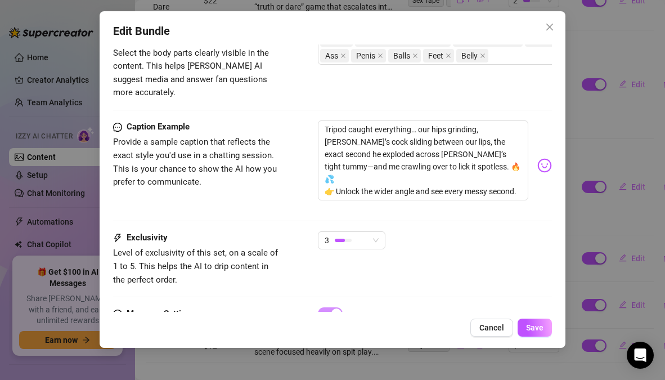
scroll to position [655, 0]
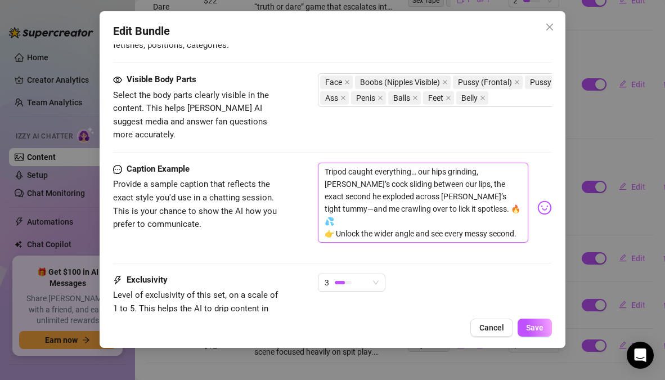
drag, startPoint x: 437, startPoint y: 169, endPoint x: 420, endPoint y: 169, distance: 17.4
click at [420, 169] on textarea "Tripod caught everything… our hips grinding, [PERSON_NAME]’s cock sliding betwe…" at bounding box center [423, 202] width 210 height 80
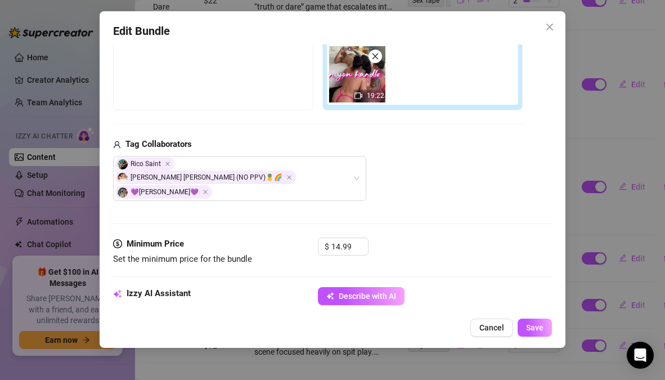
scroll to position [195, 0]
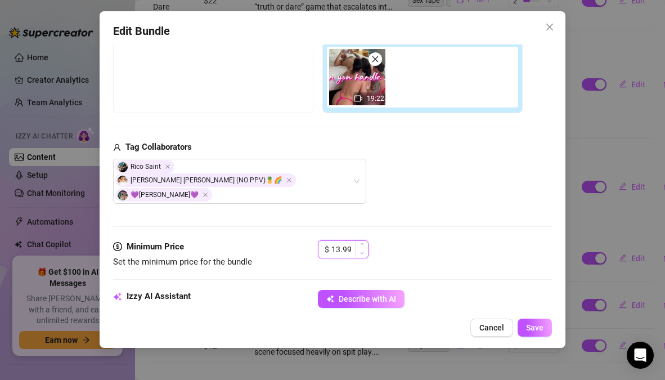
click at [362, 251] on icon "down" at bounding box center [361, 252] width 3 height 2
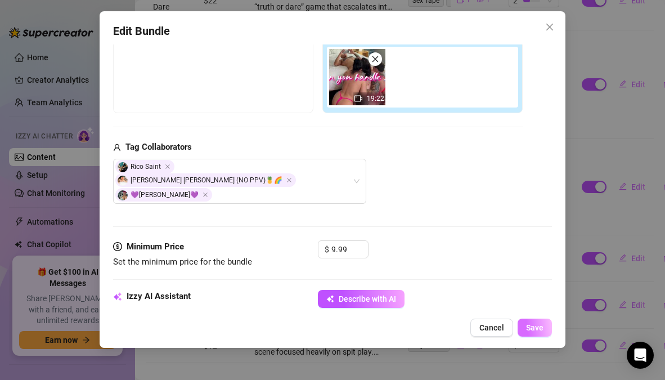
click at [534, 328] on span "Save" at bounding box center [534, 327] width 17 height 9
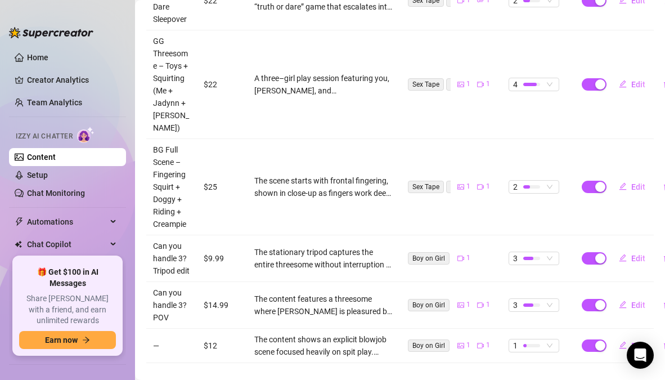
scroll to position [505, 0]
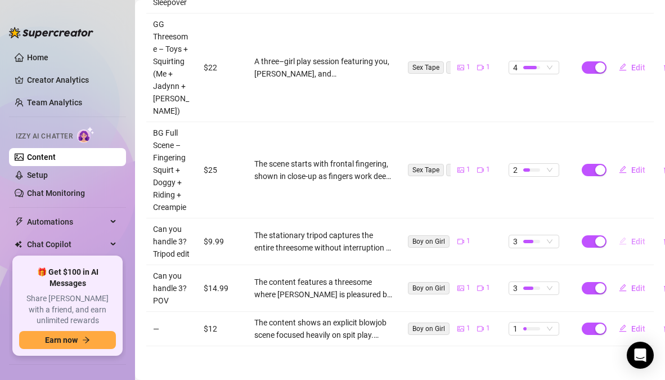
click at [631, 237] on span "Edit" at bounding box center [638, 241] width 14 height 9
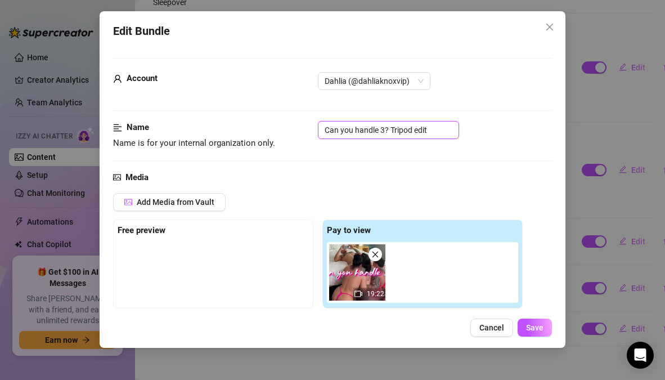
drag, startPoint x: 433, startPoint y: 126, endPoint x: 297, endPoint y: 125, distance: 136.6
click at [297, 125] on div "Name Name is for your internal organization only. Can you handle 3? Tripod edit" at bounding box center [332, 135] width 438 height 29
paste input "Threesome Alt Angle – Tripod (Cum on Stomach + Lick-Up)"
click at [419, 196] on div "Add Media from Vault" at bounding box center [317, 206] width 409 height 26
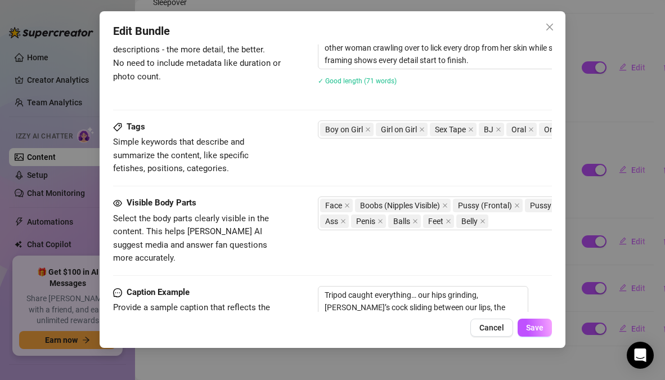
scroll to position [628, 0]
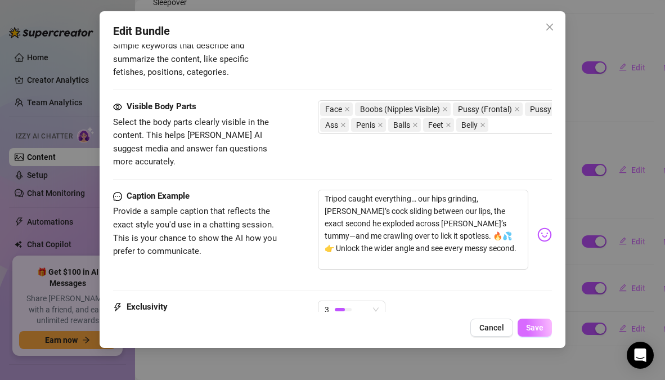
click at [536, 331] on span "Save" at bounding box center [534, 327] width 17 height 9
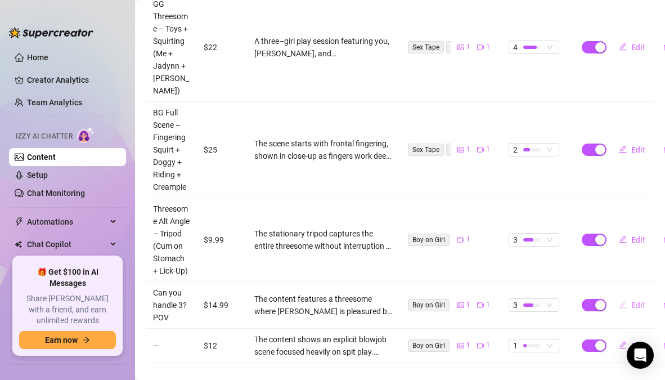
click at [631, 309] on span "Edit" at bounding box center [638, 304] width 14 height 9
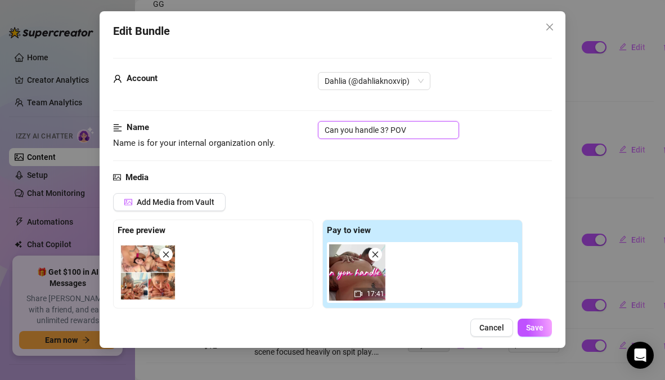
drag, startPoint x: 416, startPoint y: 132, endPoint x: 297, endPoint y: 136, distance: 118.7
click at [297, 136] on div "Name Name is for your internal organization only. Can you handle 3? POV" at bounding box center [332, 135] width 438 height 29
paste input "Threesome – [PERSON_NAME] on Jaydynn + Cum Lick-Up"
click at [451, 180] on div "Media" at bounding box center [332, 177] width 438 height 13
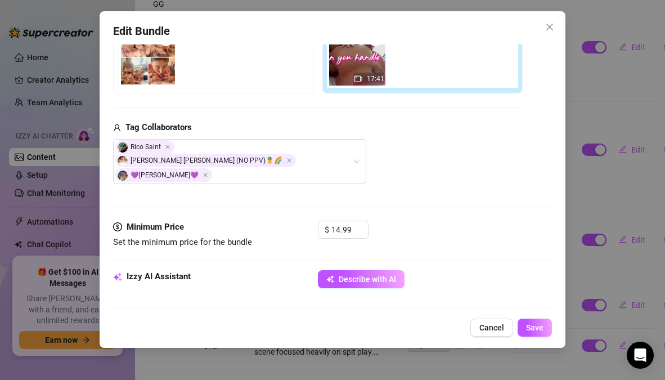
scroll to position [281, 0]
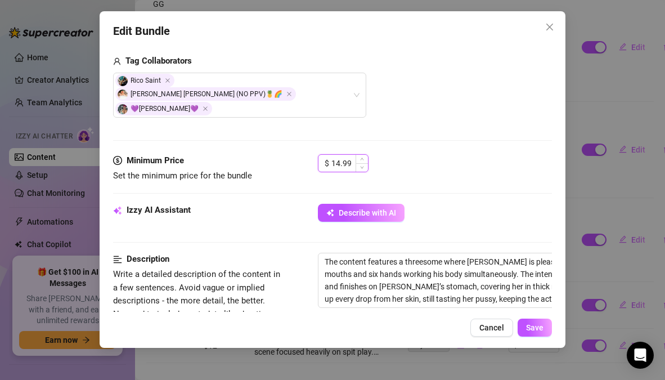
click at [353, 155] on input "14.99" at bounding box center [349, 163] width 37 height 17
click at [523, 327] on button "Save" at bounding box center [534, 327] width 34 height 18
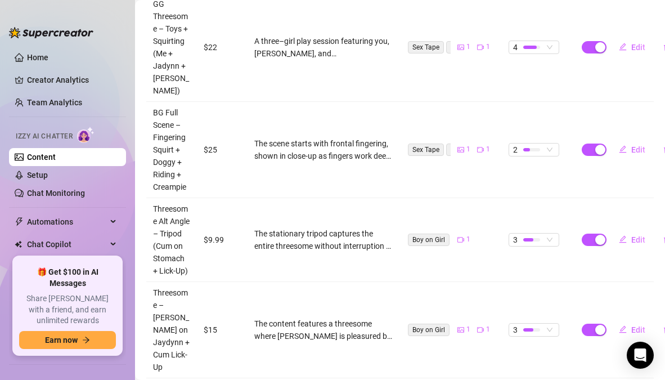
scroll to position [579, 0]
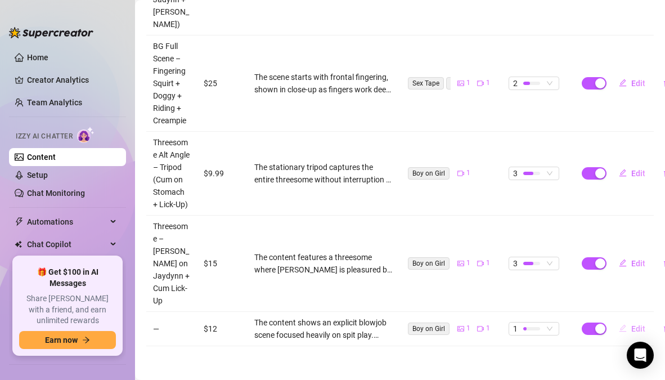
click at [635, 324] on span "Edit" at bounding box center [638, 328] width 14 height 9
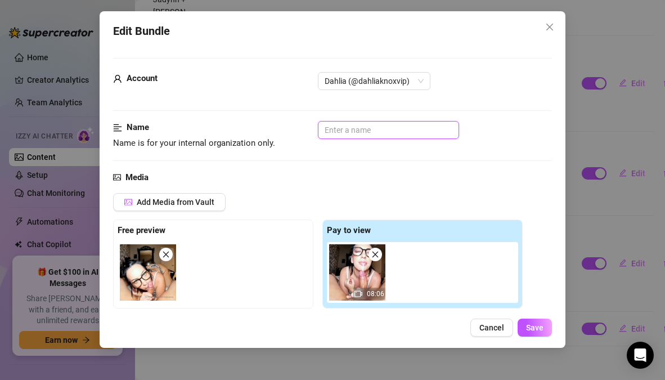
click at [350, 126] on input "text" at bounding box center [388, 130] width 141 height 18
paste input "BJ – Spit Heavy Deepthroat (Messy, Eyes Watering)"
click at [471, 188] on div "Media Add Media from Vault Free preview Pay to view 08:06 Tag Collaborators [PE…" at bounding box center [332, 289] width 438 height 237
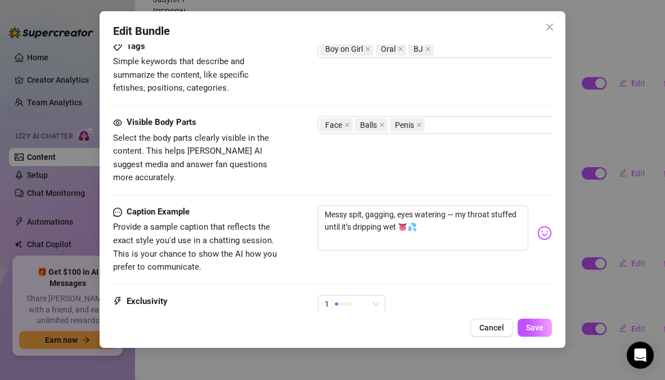
scroll to position [600, 0]
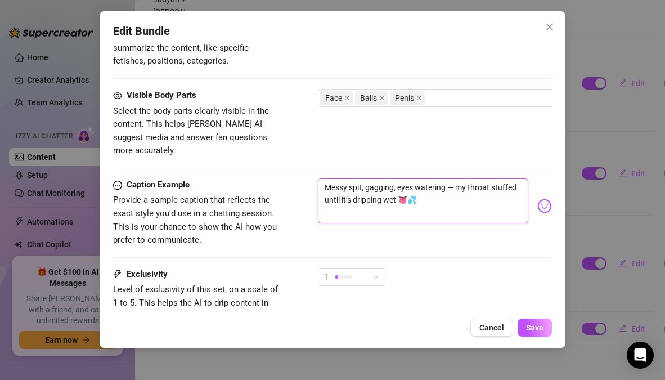
drag, startPoint x: 446, startPoint y: 184, endPoint x: 299, endPoint y: 155, distance: 150.1
paste textarea "throat stuffed until it’s dripping 👅💦"
drag, startPoint x: 406, startPoint y: 185, endPoint x: 317, endPoint y: 155, distance: 93.7
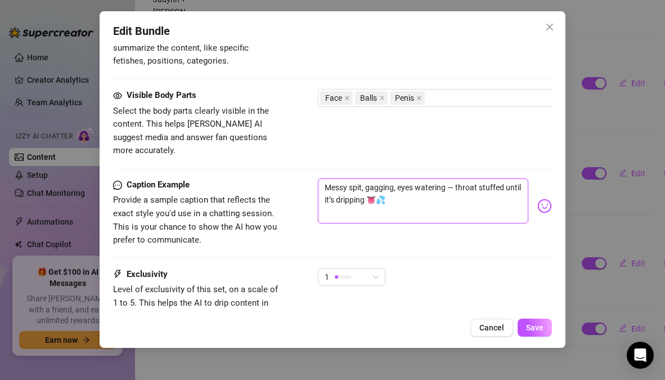
paste textarea "Nothing but spit, spit, and more spit. Lips stretched, throat stuffed, eyes wat…"
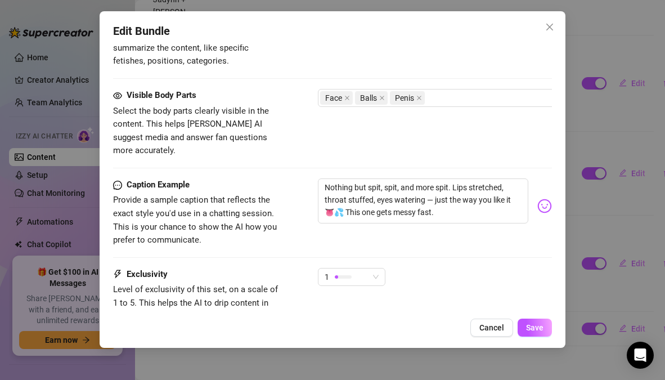
click at [439, 225] on div "Caption Example Provide a sample caption that reflects the exact style you'd us…" at bounding box center [332, 212] width 438 height 69
click at [531, 329] on span "Save" at bounding box center [534, 327] width 17 height 9
